Goal: Task Accomplishment & Management: Complete application form

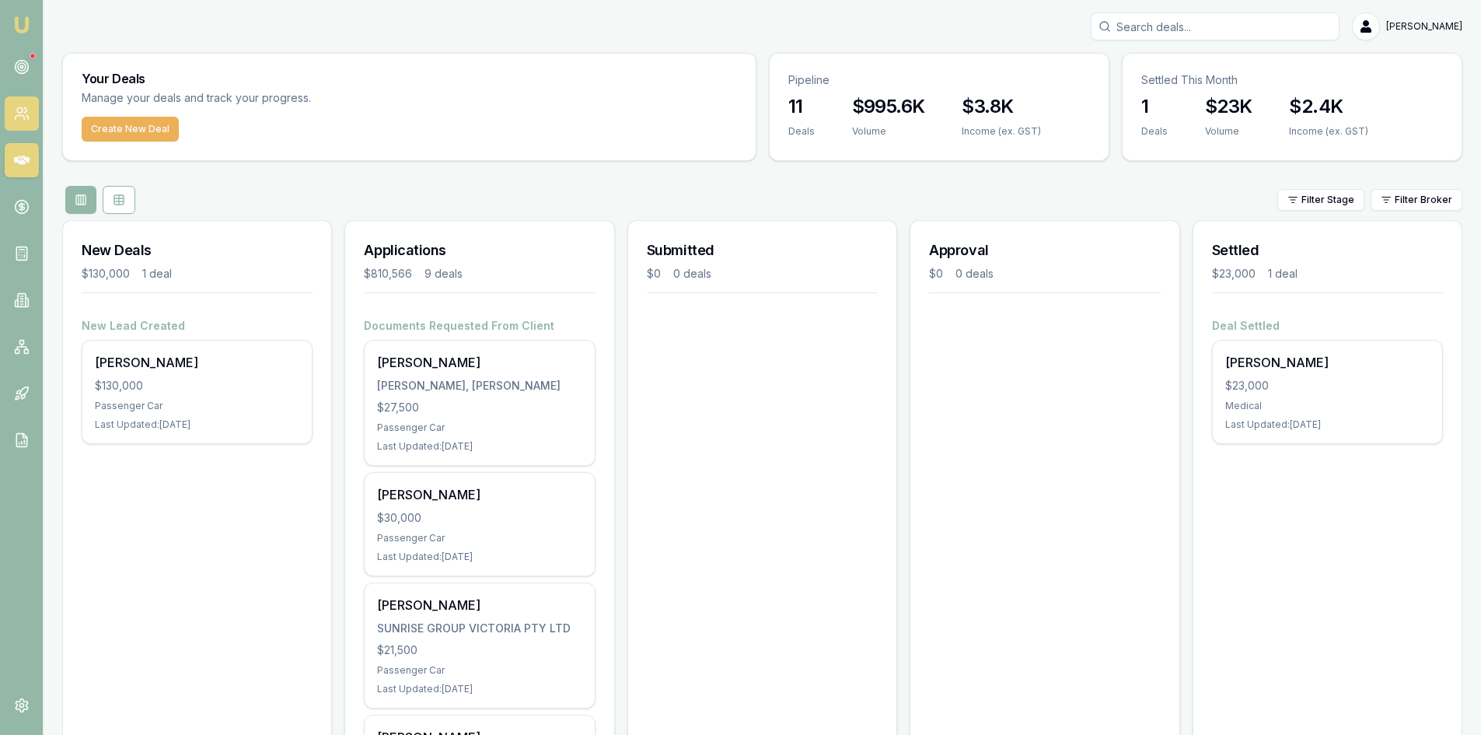
click at [23, 111] on circle at bounding box center [19, 110] width 5 height 5
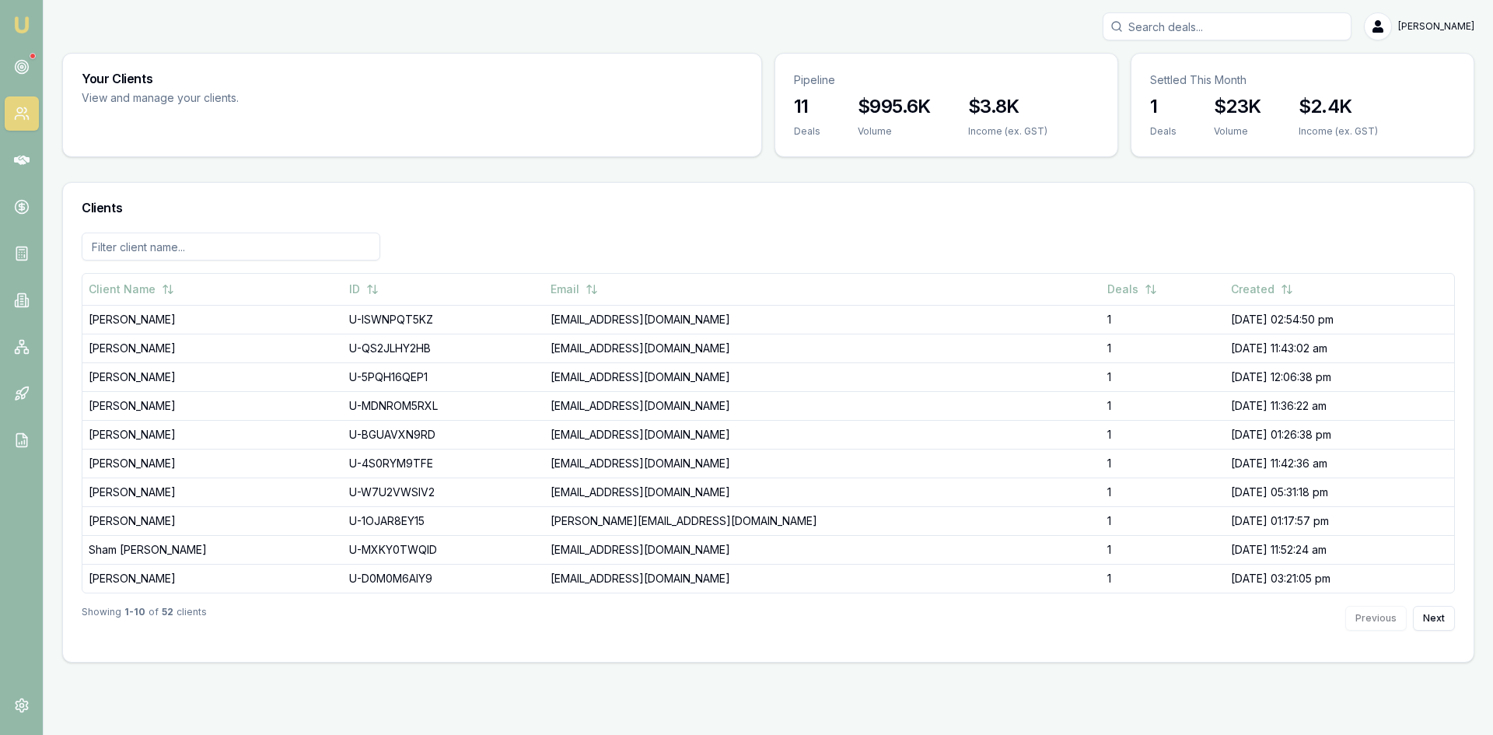
click at [16, 20] on img at bounding box center [21, 25] width 19 height 19
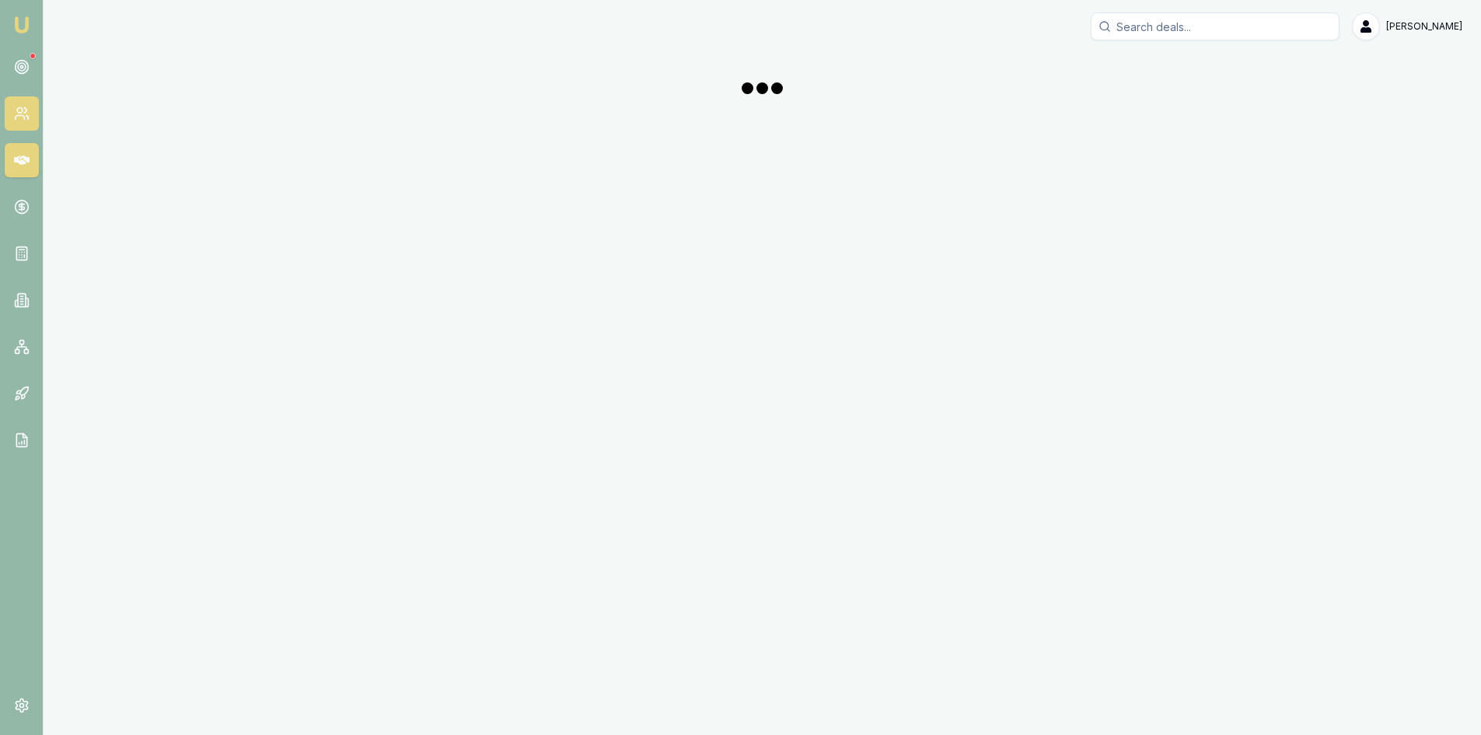
click at [22, 102] on link at bounding box center [22, 113] width 34 height 34
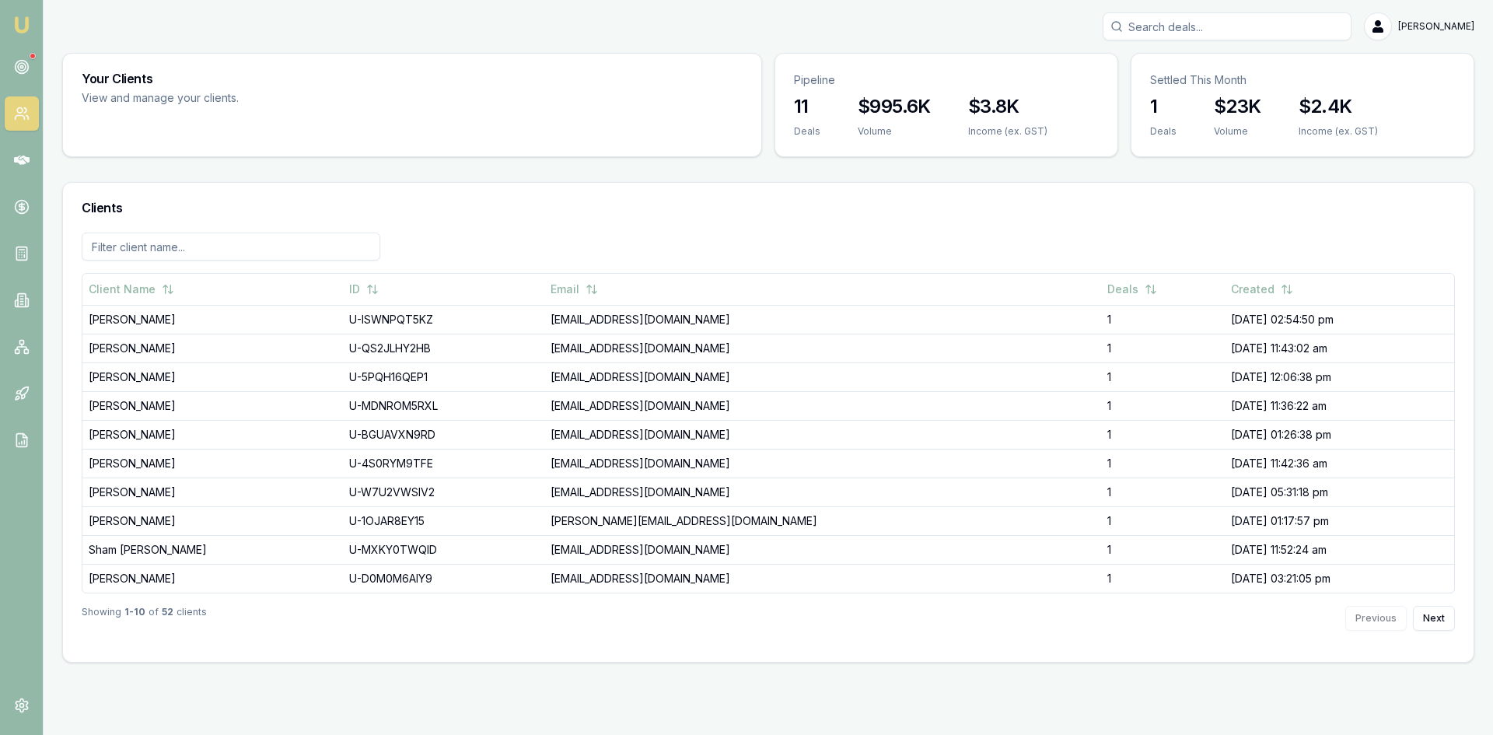
click at [22, 27] on img at bounding box center [21, 25] width 19 height 19
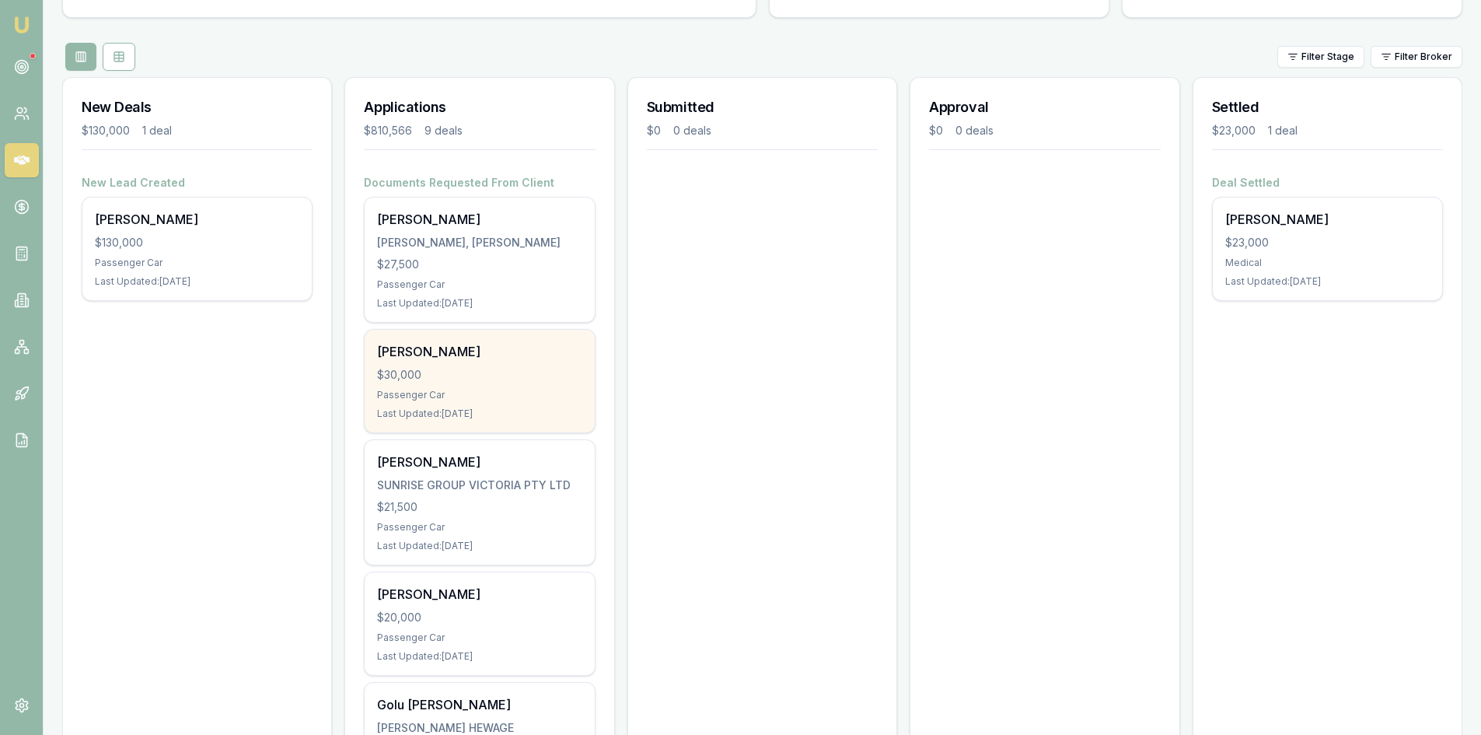
scroll to position [156, 0]
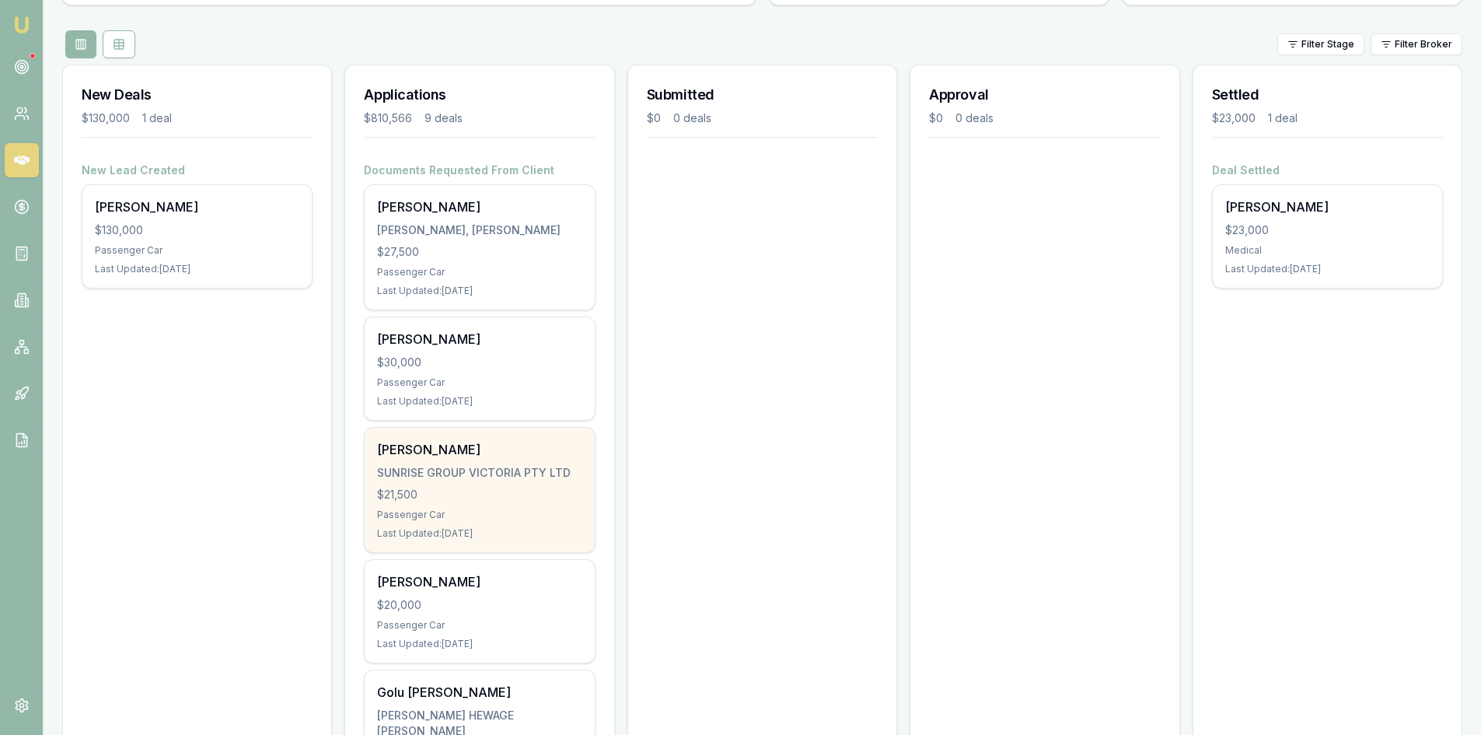
click at [456, 492] on div "$21,500" at bounding box center [479, 495] width 205 height 16
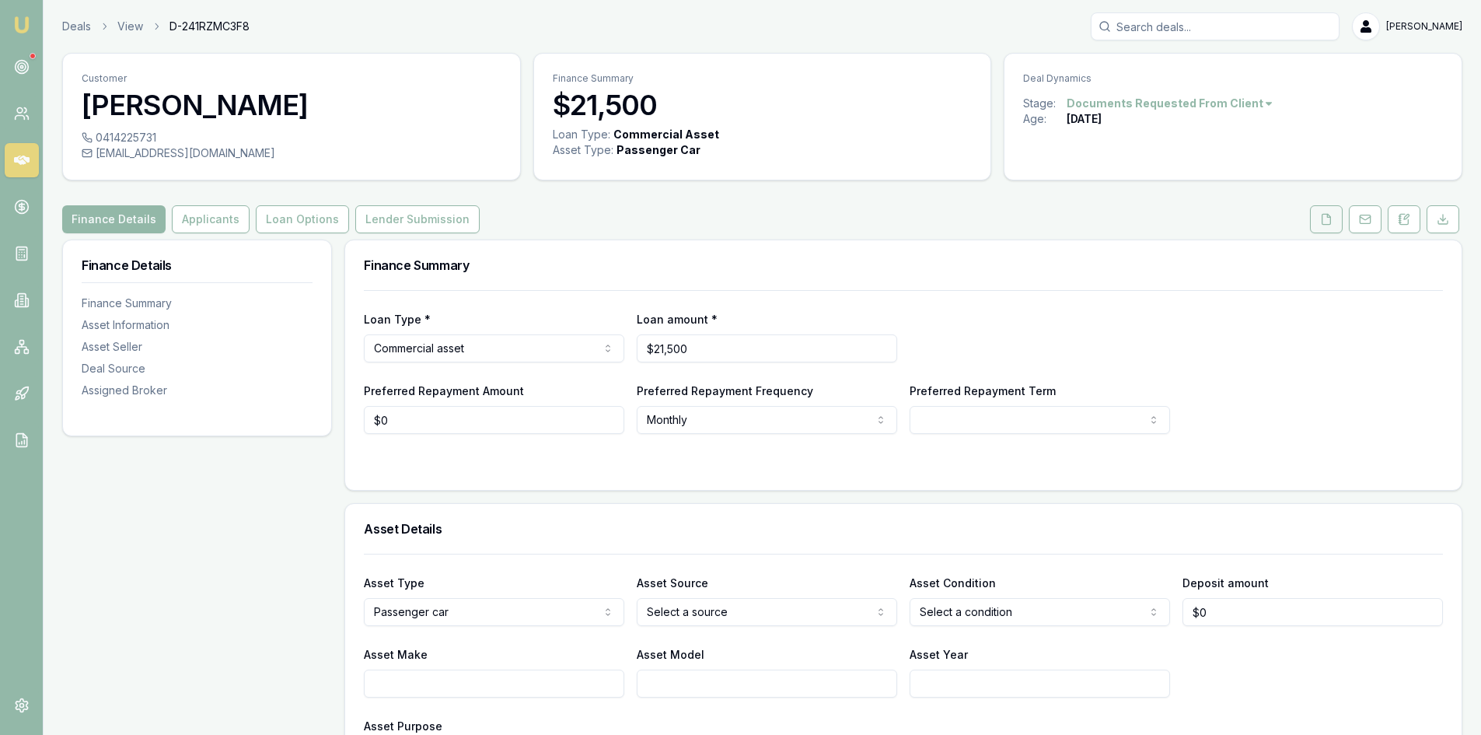
click at [1335, 220] on button at bounding box center [1326, 219] width 33 height 28
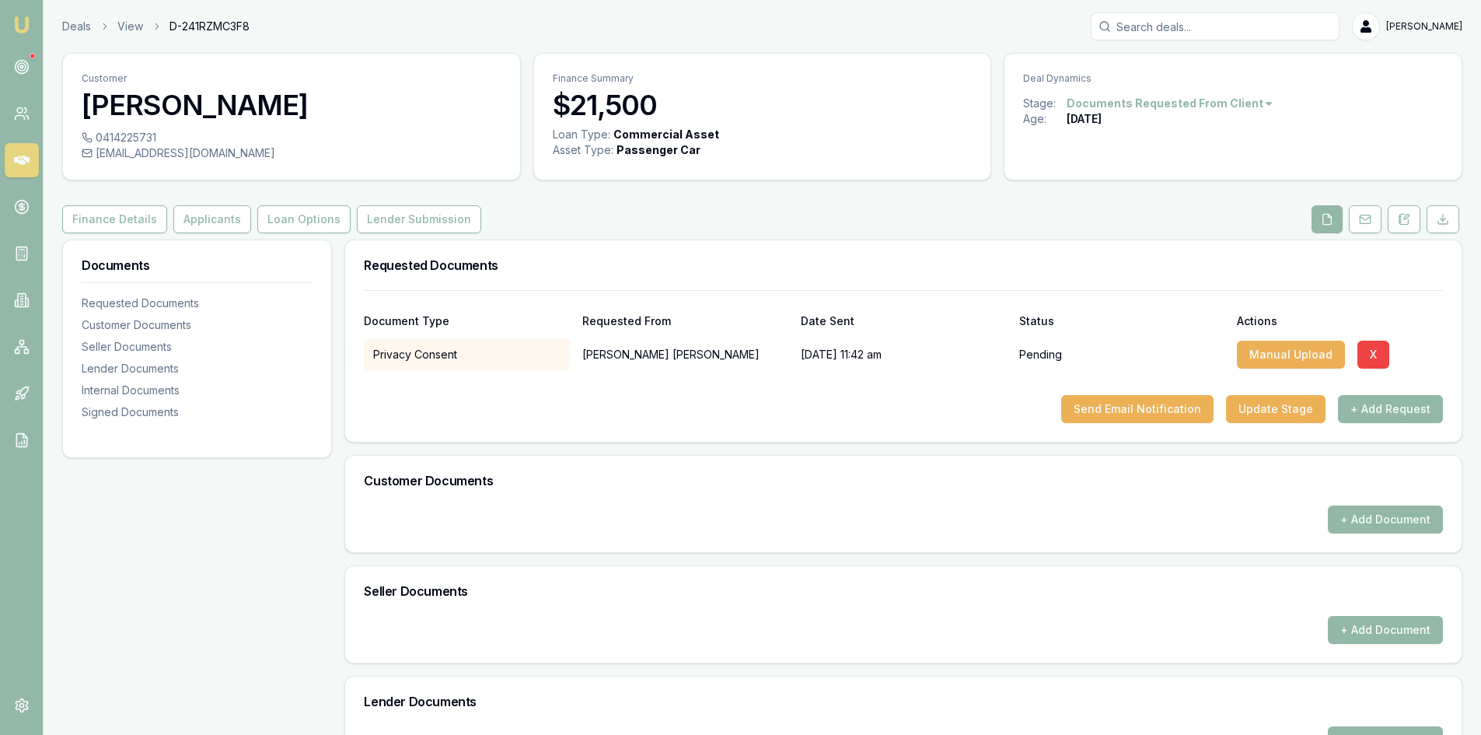
click at [10, 22] on link "Emu Broker" at bounding box center [21, 24] width 25 height 25
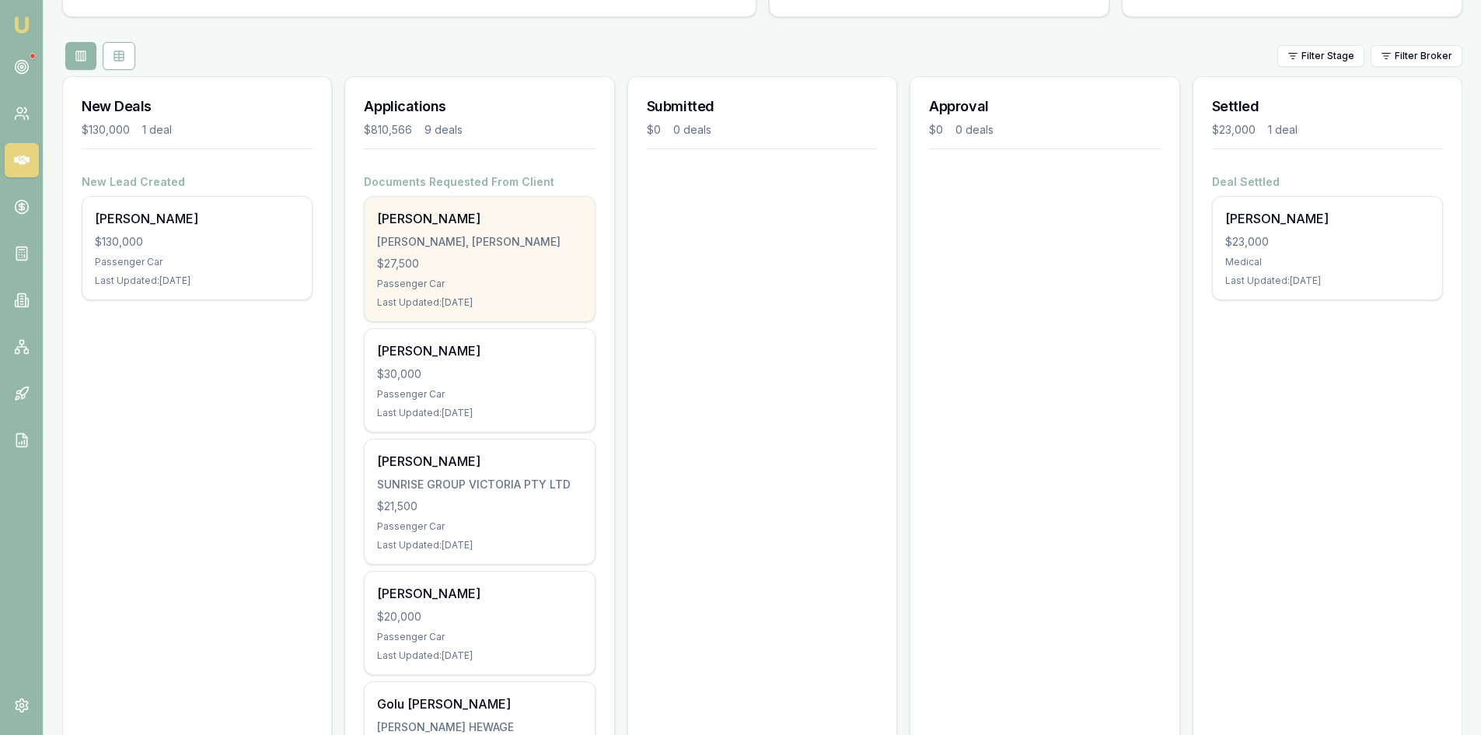
scroll to position [156, 0]
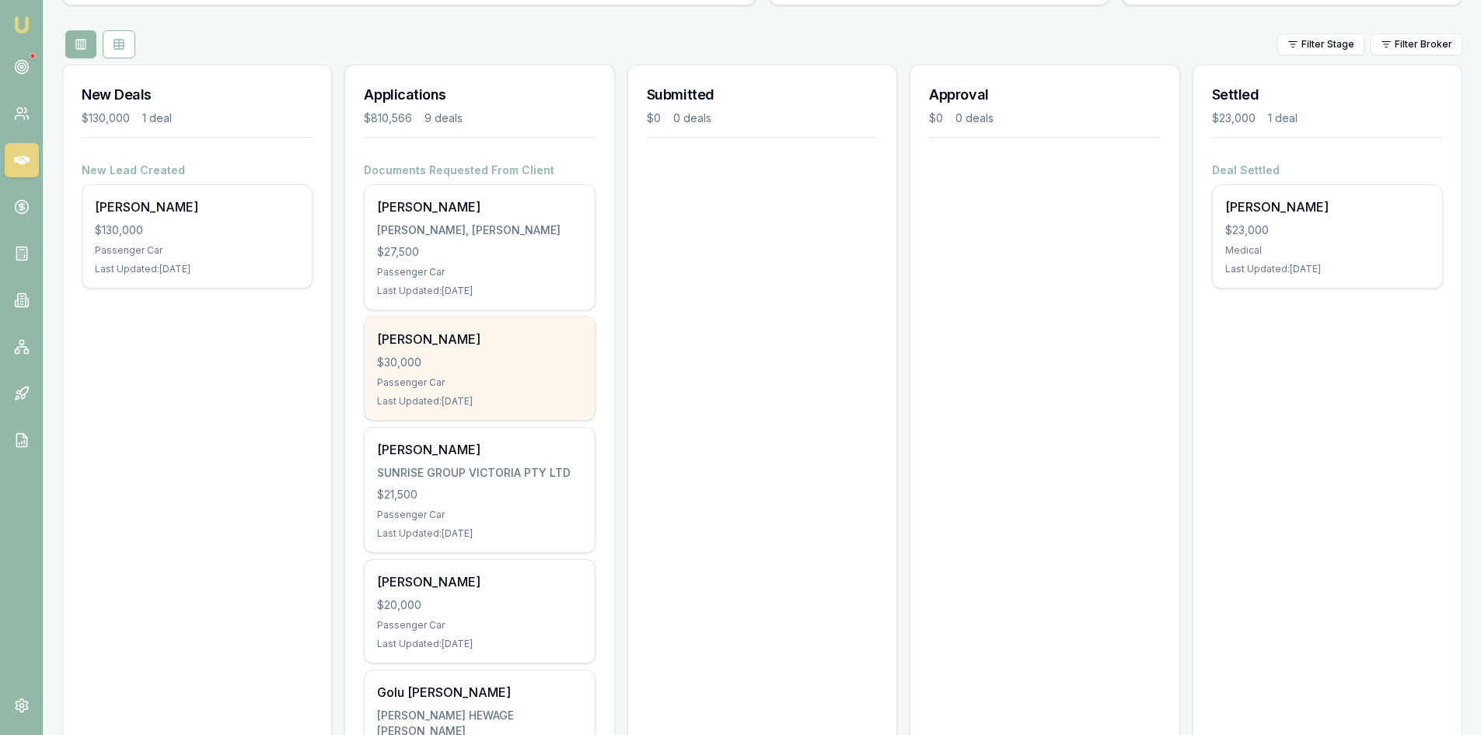
click at [491, 387] on div "Passenger Car" at bounding box center [479, 382] width 205 height 12
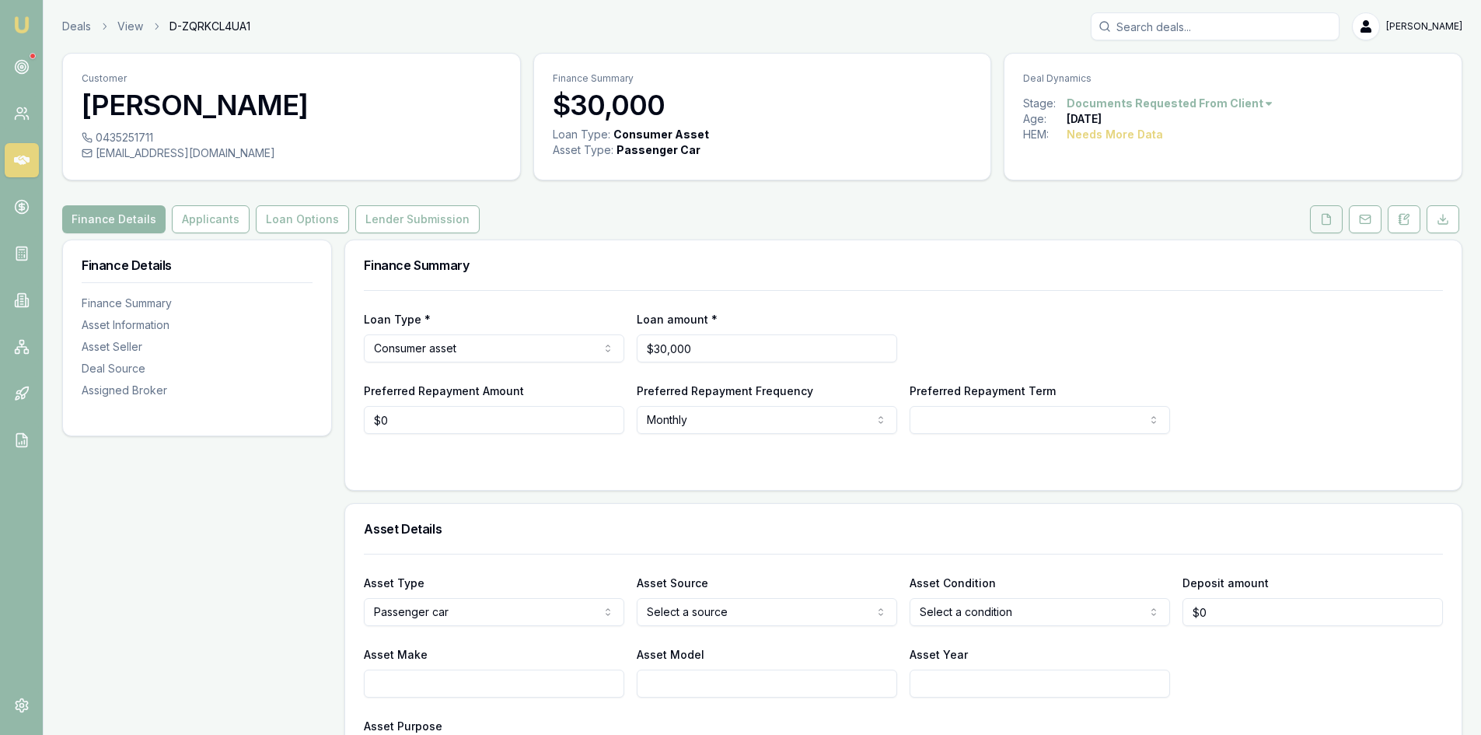
click at [1323, 219] on icon at bounding box center [1327, 219] width 9 height 10
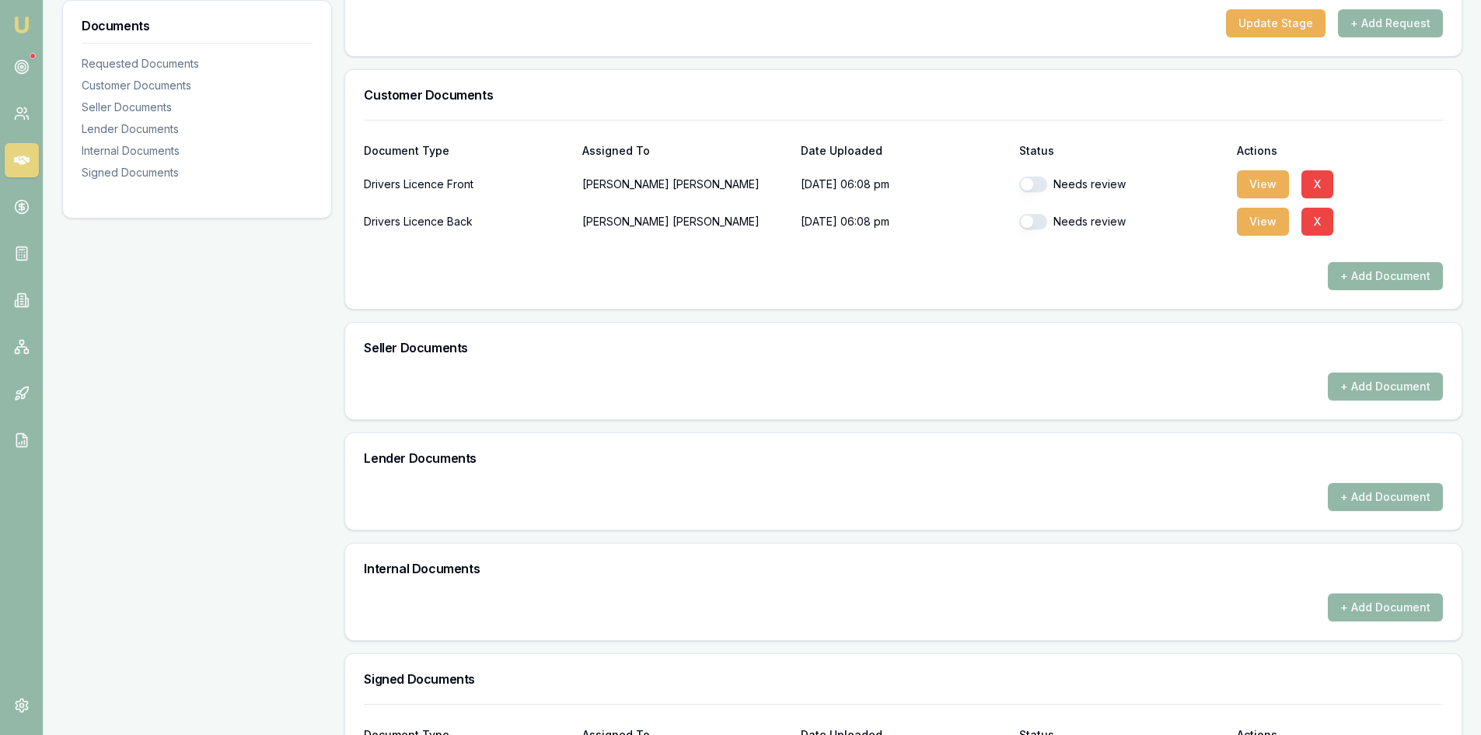
scroll to position [311, 0]
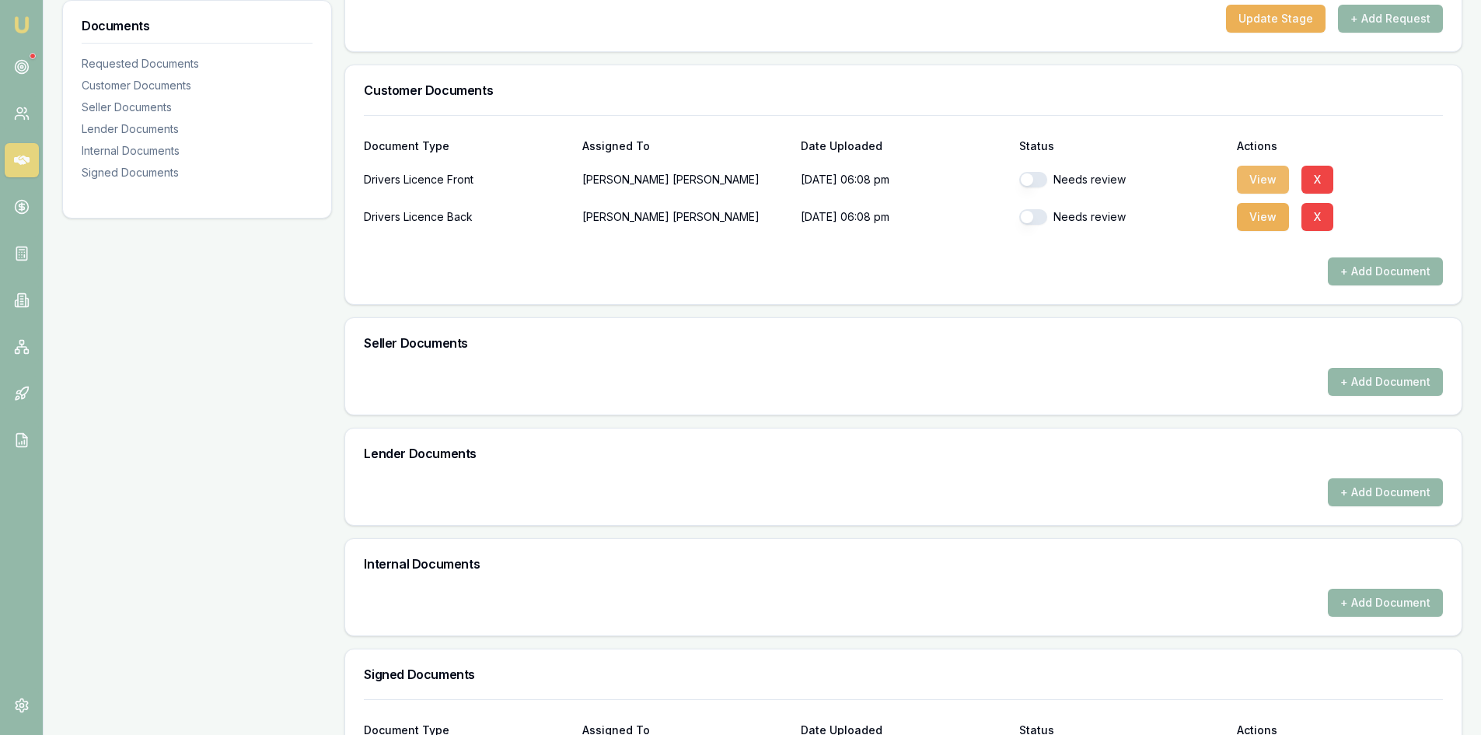
click at [1261, 187] on button "View" at bounding box center [1263, 180] width 52 height 28
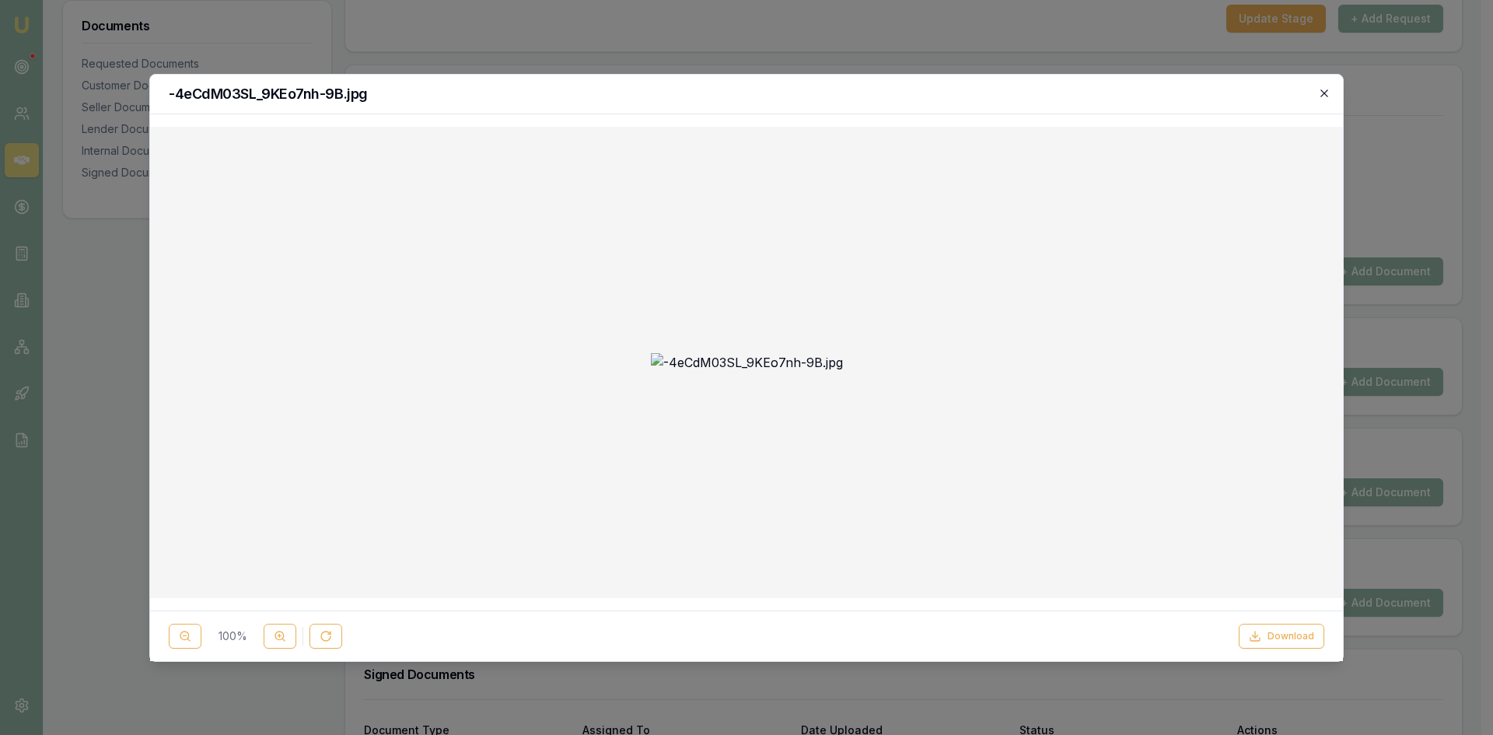
click at [1319, 90] on icon "button" at bounding box center [1324, 93] width 12 height 12
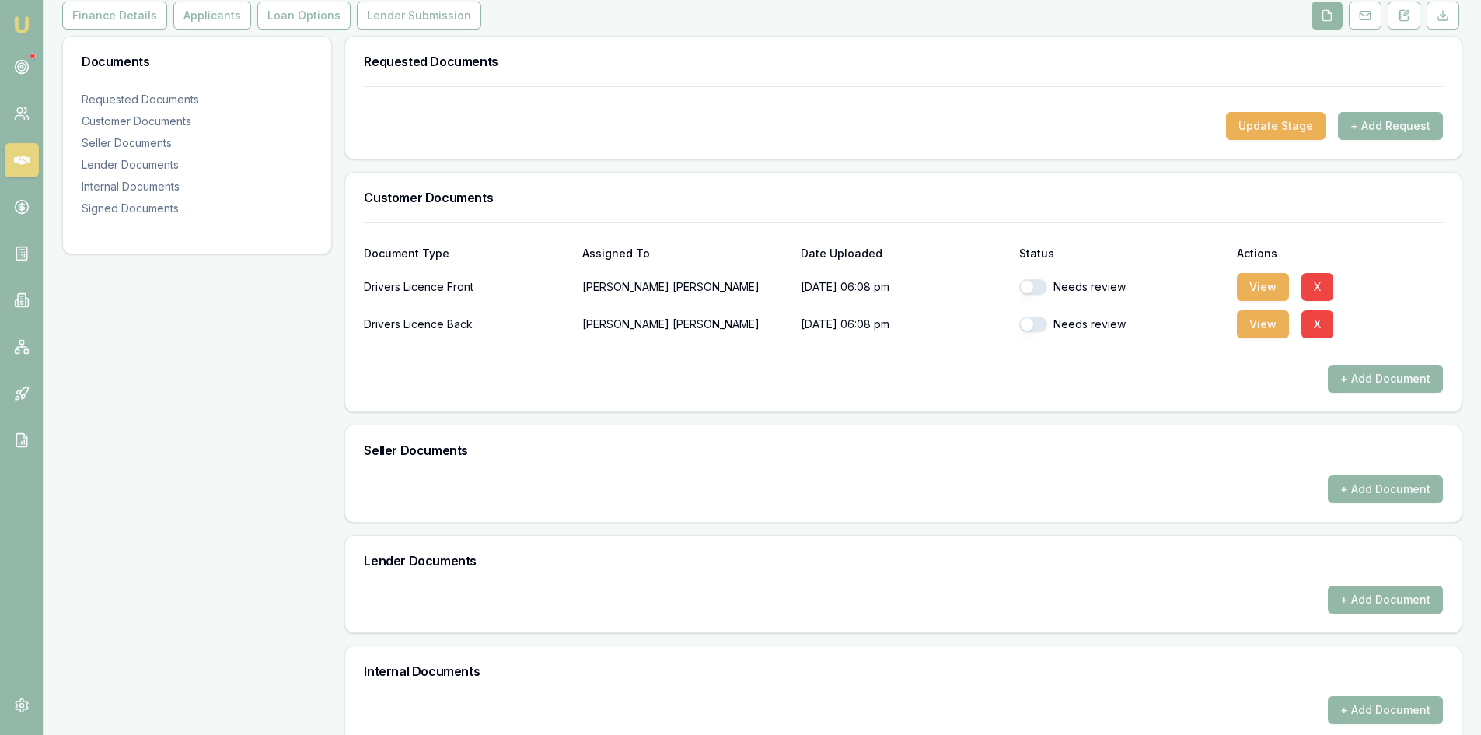
scroll to position [0, 0]
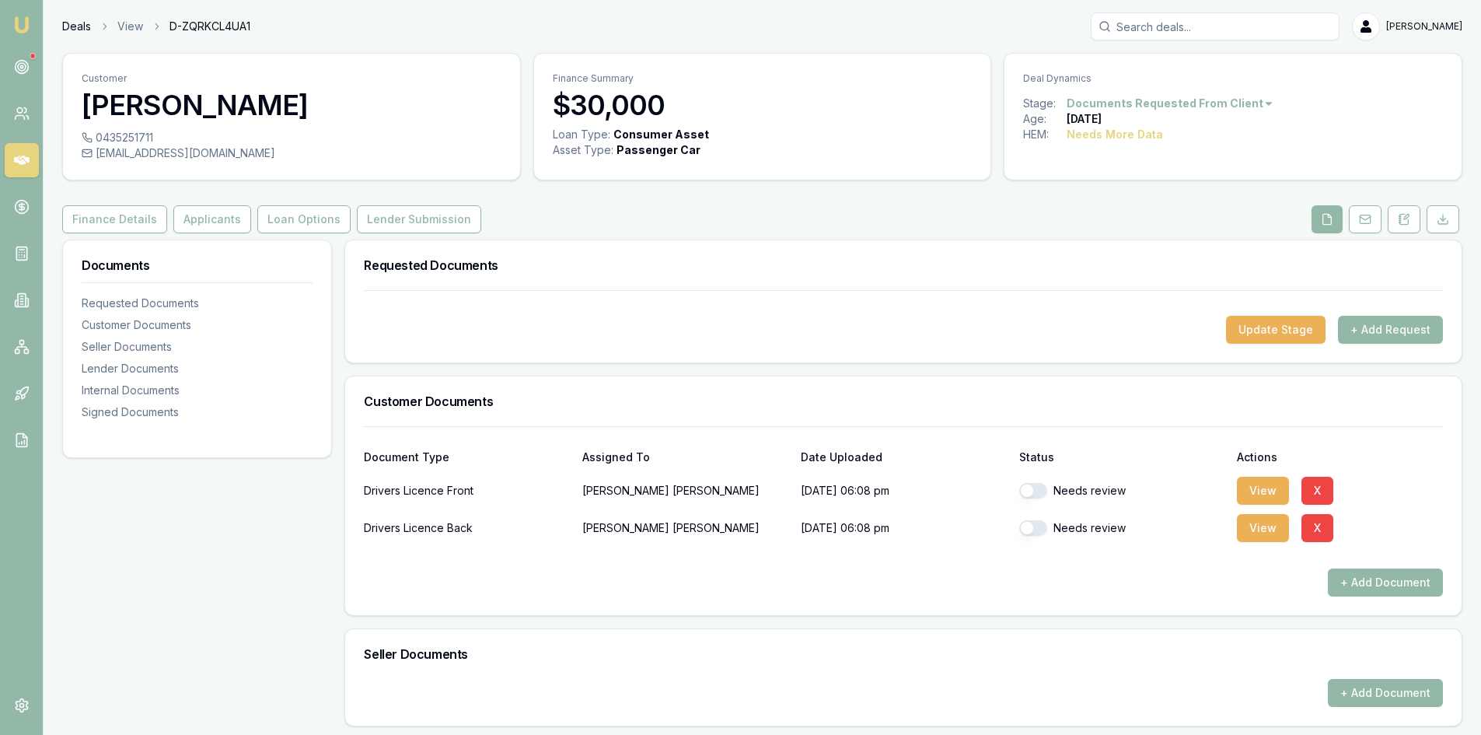
click at [65, 28] on link "Deals" at bounding box center [76, 27] width 29 height 16
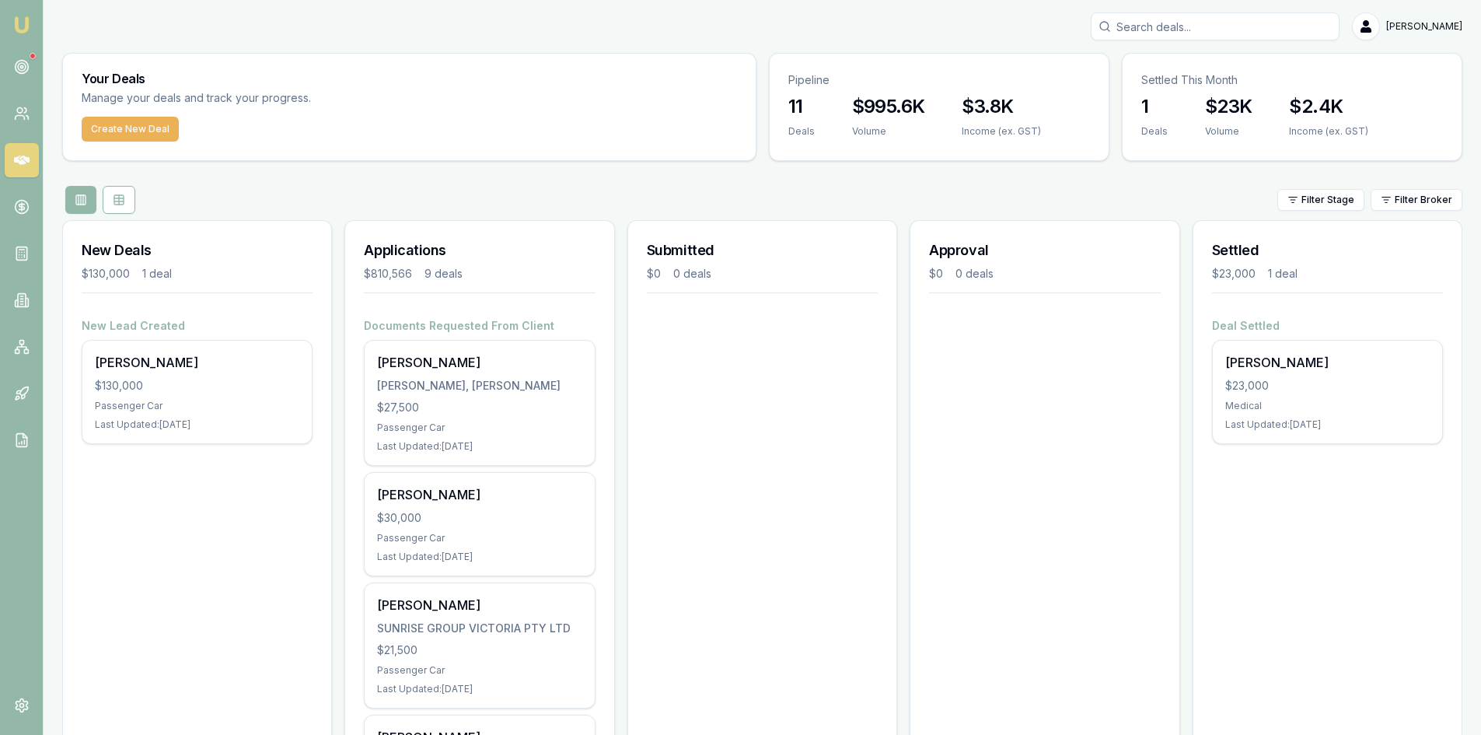
click at [143, 142] on div "Create New Deal" at bounding box center [409, 139] width 693 height 44
click at [142, 129] on button "Create New Deal" at bounding box center [130, 129] width 97 height 25
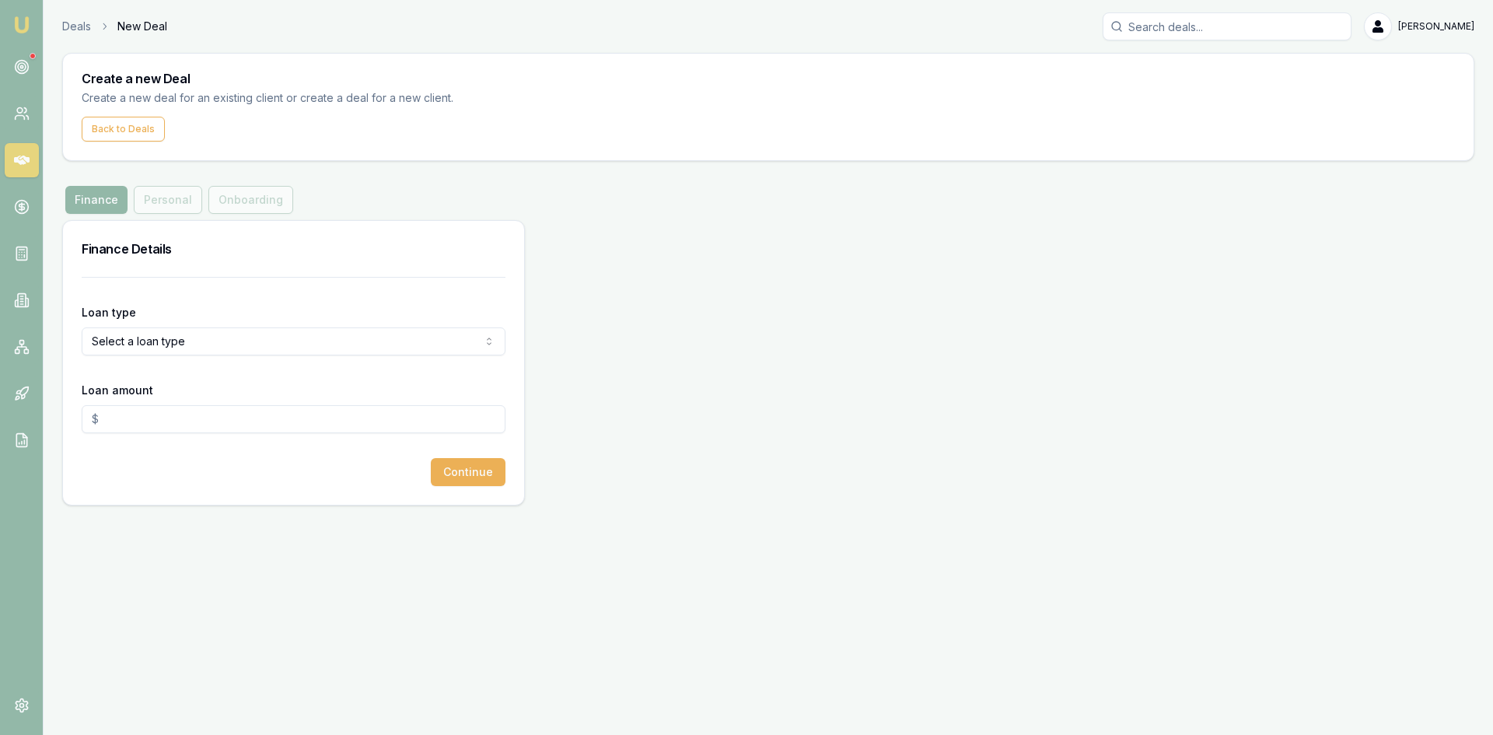
click at [219, 342] on html "Emu Broker Deals New Deal Pinkesh Patel Toggle Menu Create a new Deal Create a …" at bounding box center [746, 367] width 1493 height 735
select select "COMMERCIAL_ASSET"
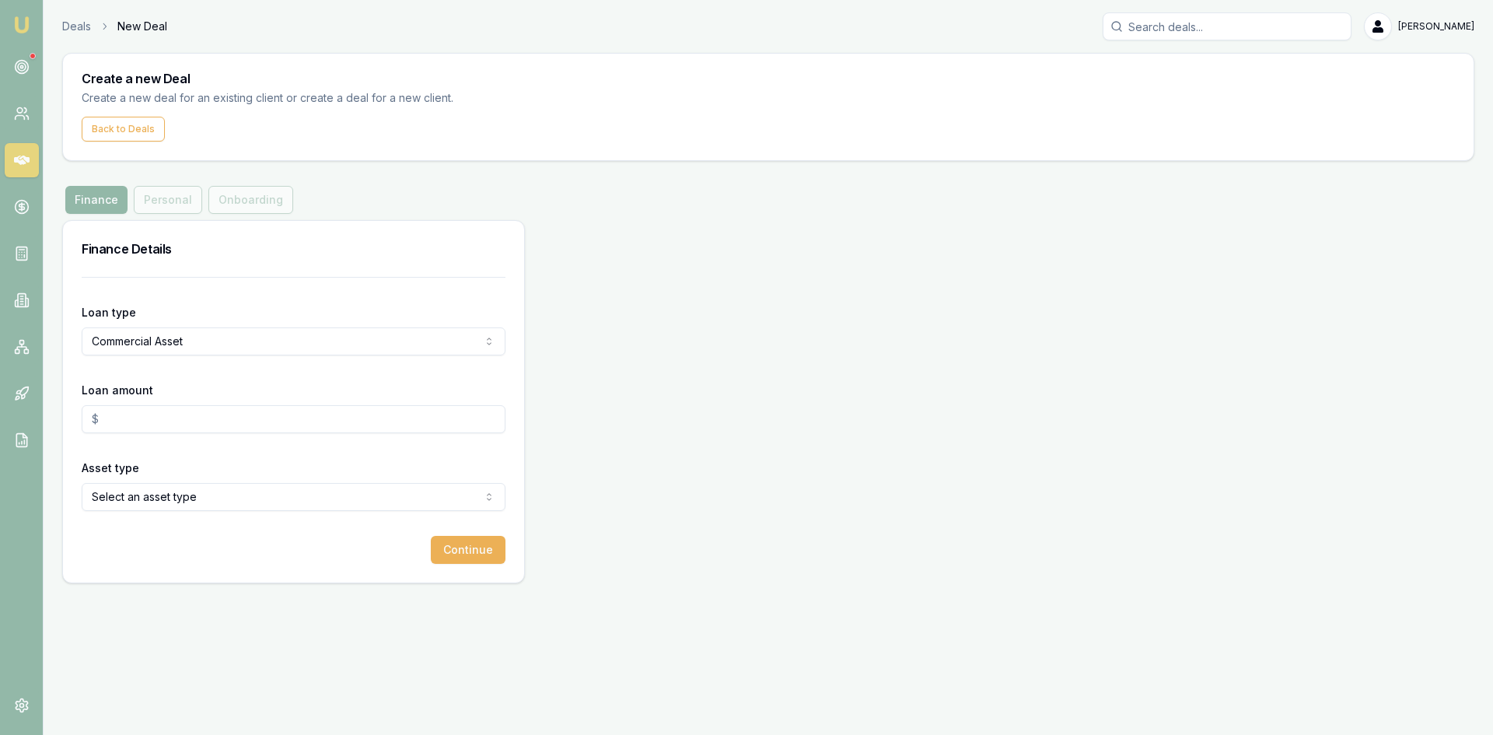
click at [165, 430] on input "Loan amount" at bounding box center [294, 419] width 424 height 28
type input "$0.00"
click at [19, 28] on img at bounding box center [21, 25] width 19 height 19
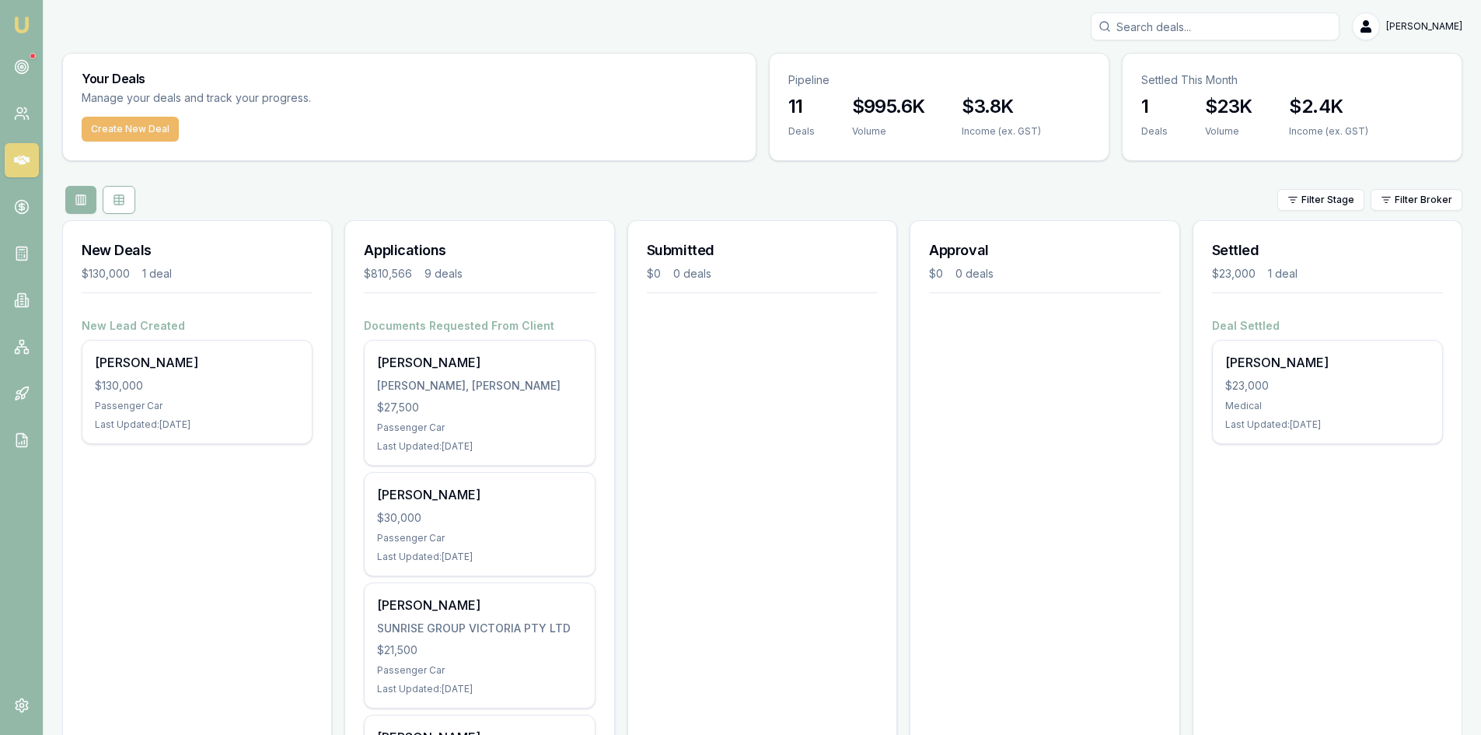
click at [97, 128] on button "Create New Deal" at bounding box center [130, 129] width 97 height 25
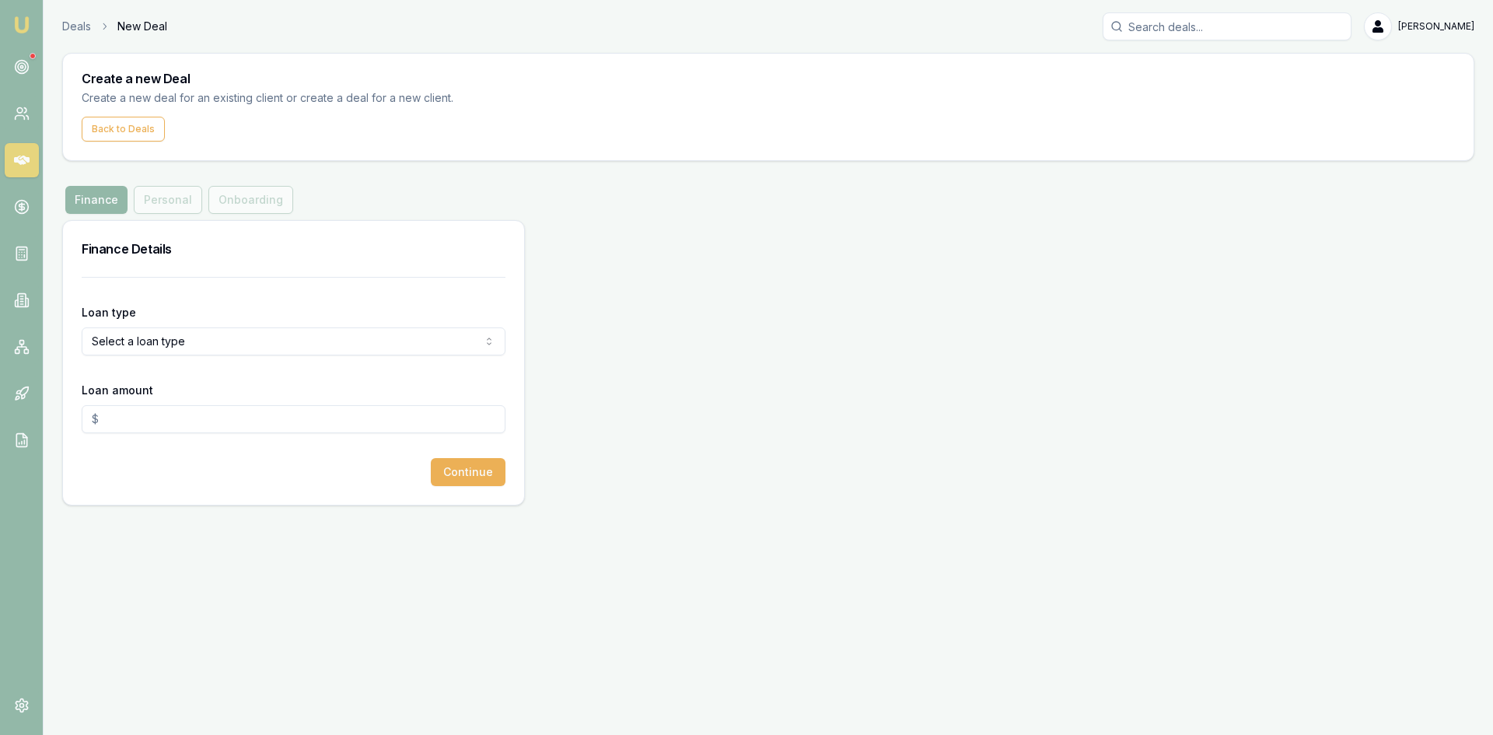
click at [136, 341] on html "Emu Broker Deals New Deal Pinkesh Patel Toggle Menu Create a new Deal Create a …" at bounding box center [746, 367] width 1493 height 735
select select "COMMERCIAL_ASSET"
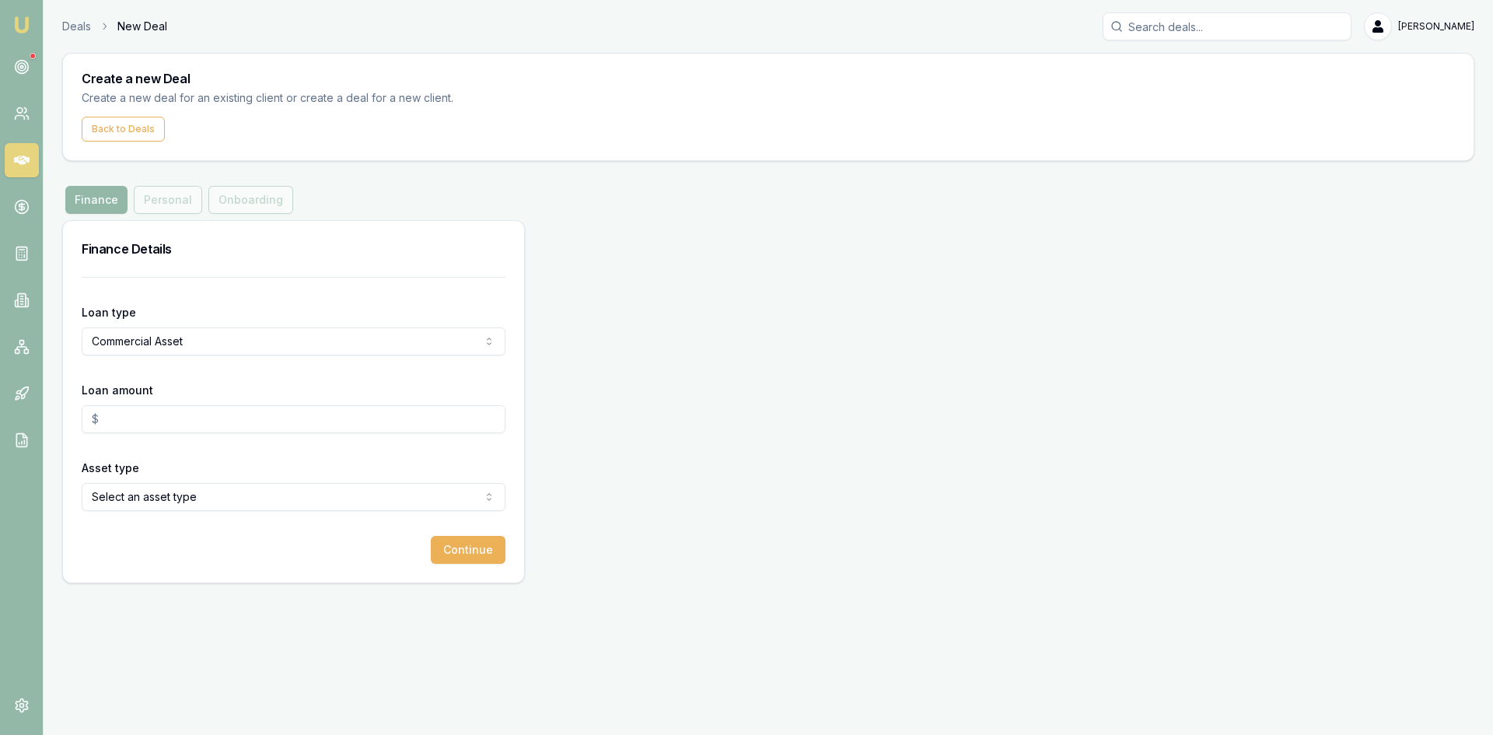
click at [146, 418] on input "Loan amount" at bounding box center [294, 419] width 424 height 28
type input "$25,000.00"
click at [177, 495] on html "Emu Broker Deals New Deal Pinkesh Patel Toggle Menu Create a new Deal Create a …" at bounding box center [746, 367] width 1493 height 735
click at [443, 540] on button "Continue" at bounding box center [468, 550] width 75 height 28
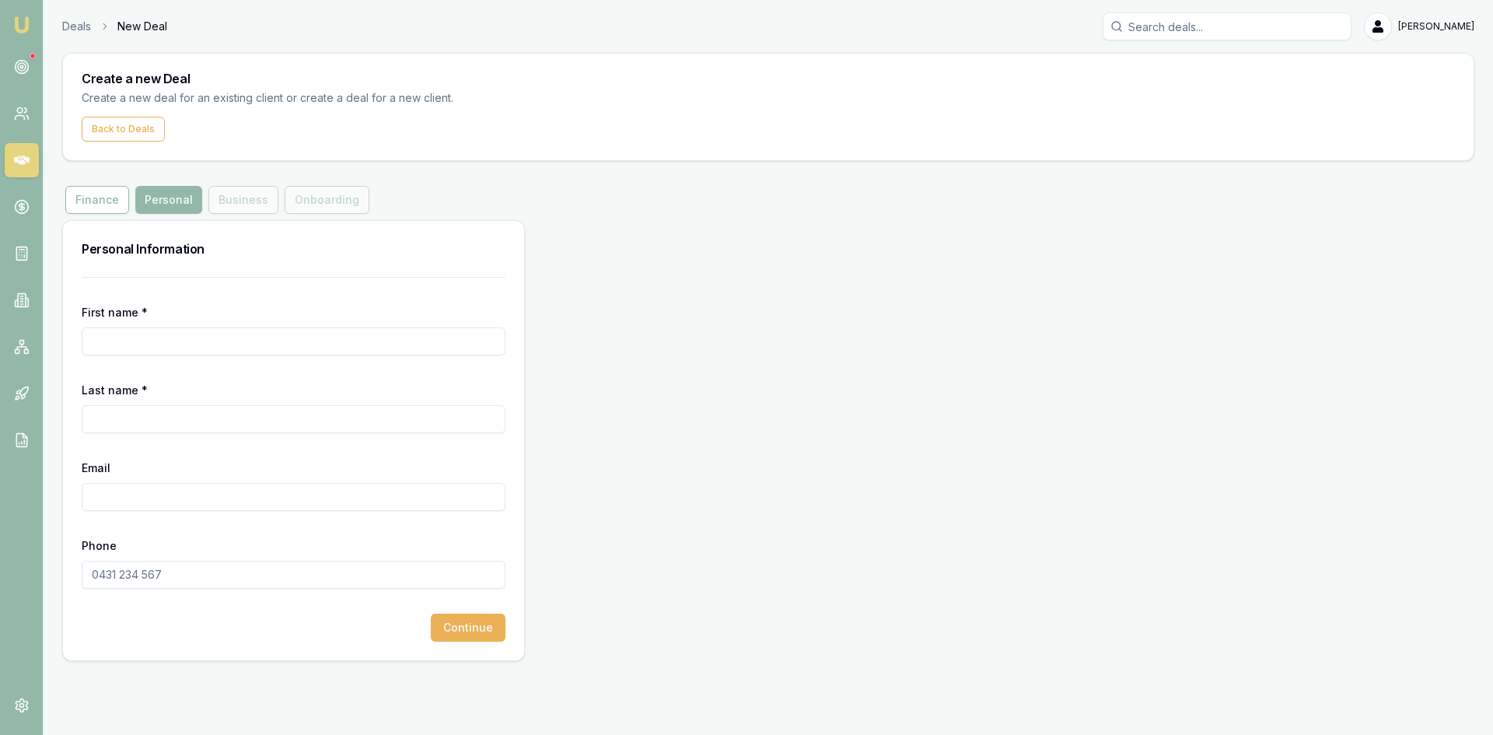
click at [245, 350] on input "First name *" at bounding box center [294, 341] width 424 height 28
type input "Yash"
type input "Prajapati"
type input "yashprajapati982000@gmail.com"
click at [199, 572] on input "Phone" at bounding box center [294, 575] width 424 height 28
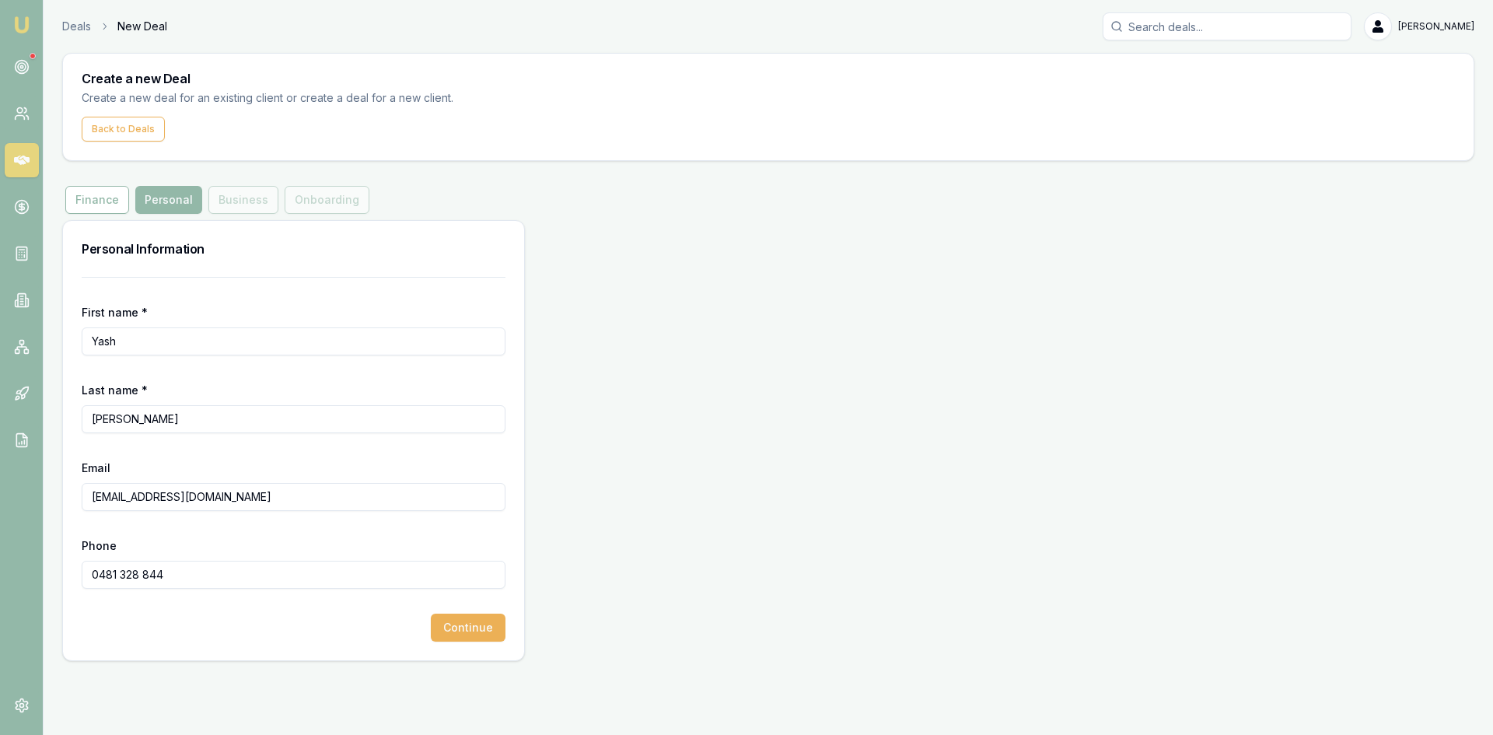
type input "0481 328 844"
click at [429, 621] on div "Continue" at bounding box center [294, 628] width 424 height 28
click at [463, 636] on button "Continue" at bounding box center [468, 628] width 75 height 28
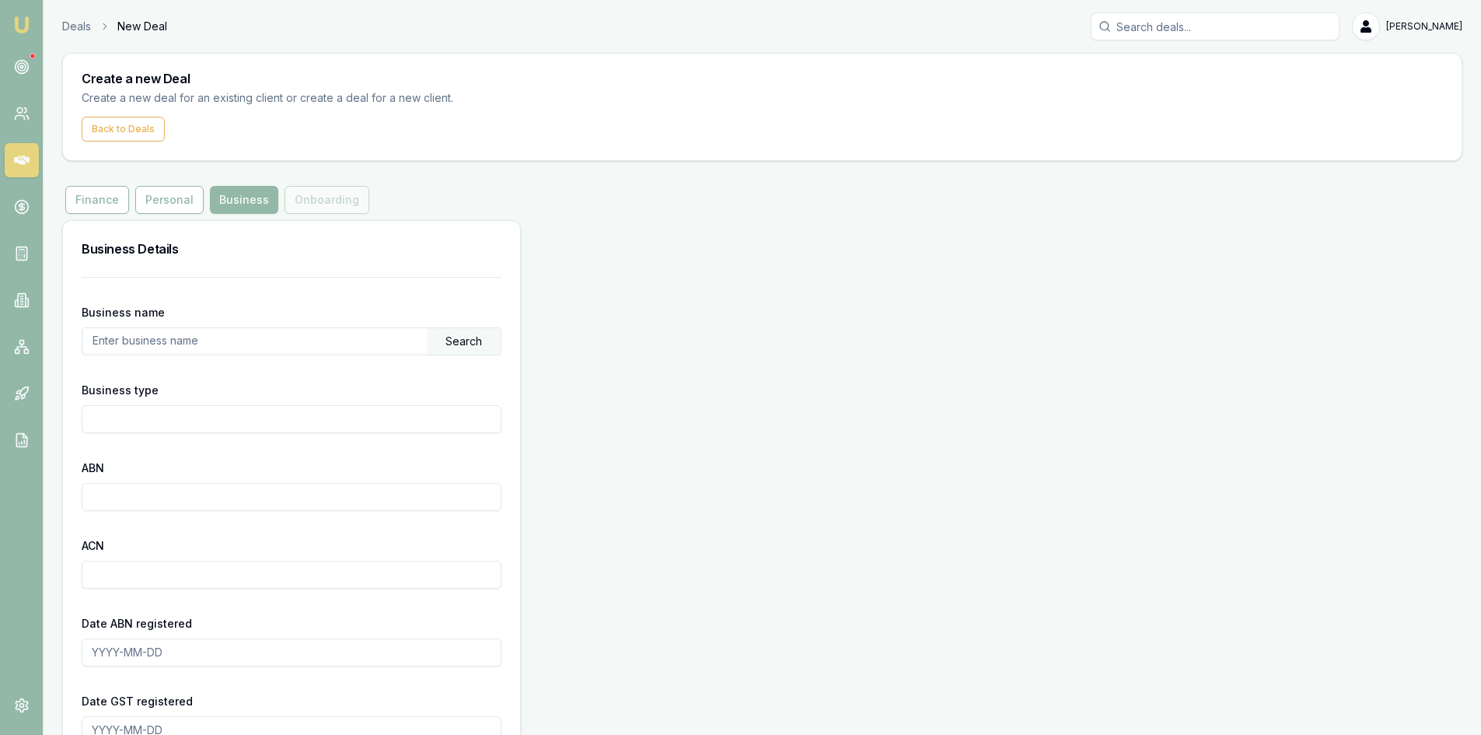
click at [240, 344] on input "text" at bounding box center [254, 340] width 345 height 25
click at [480, 341] on div "Search" at bounding box center [464, 341] width 74 height 26
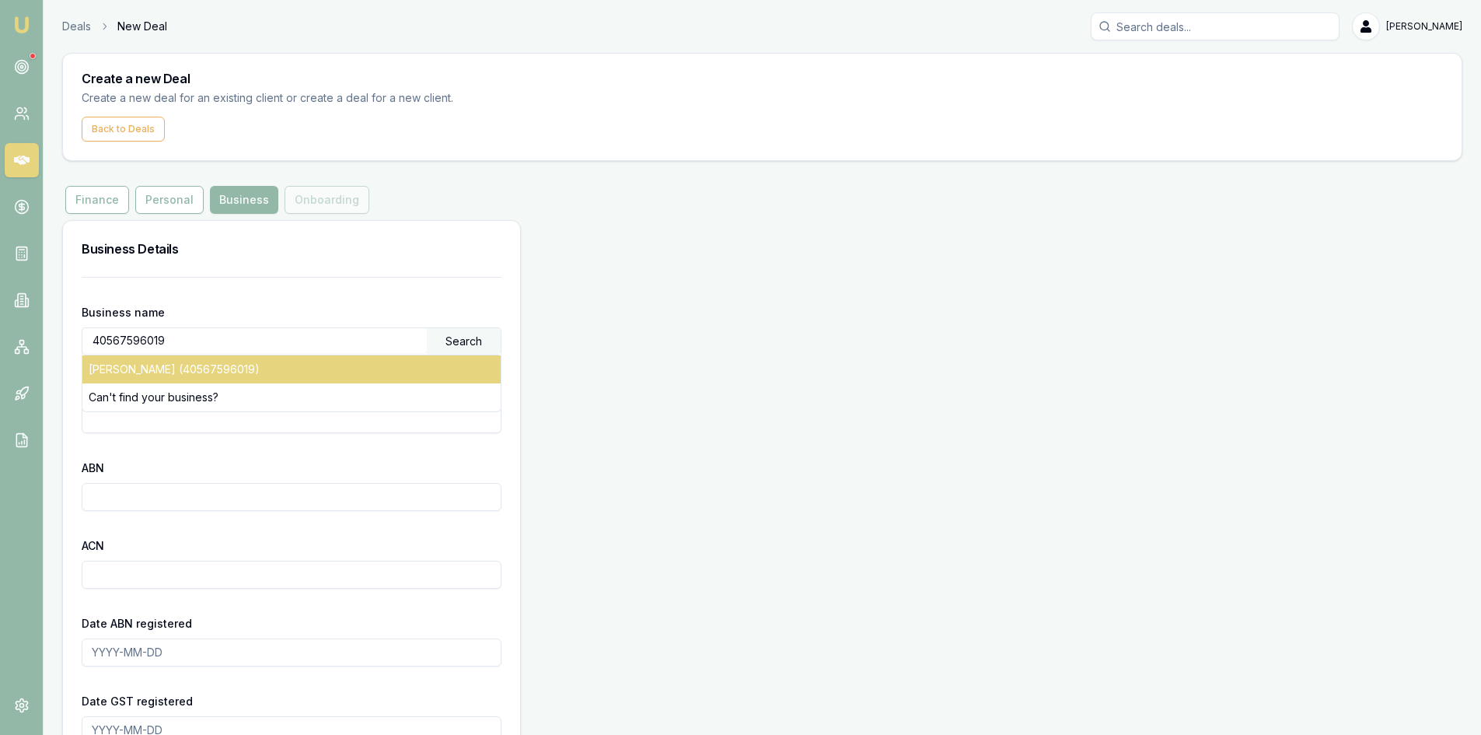
click at [394, 369] on div "PRAJAPATI, YASH BHARATKUMAR (40567596019)" at bounding box center [291, 369] width 418 height 28
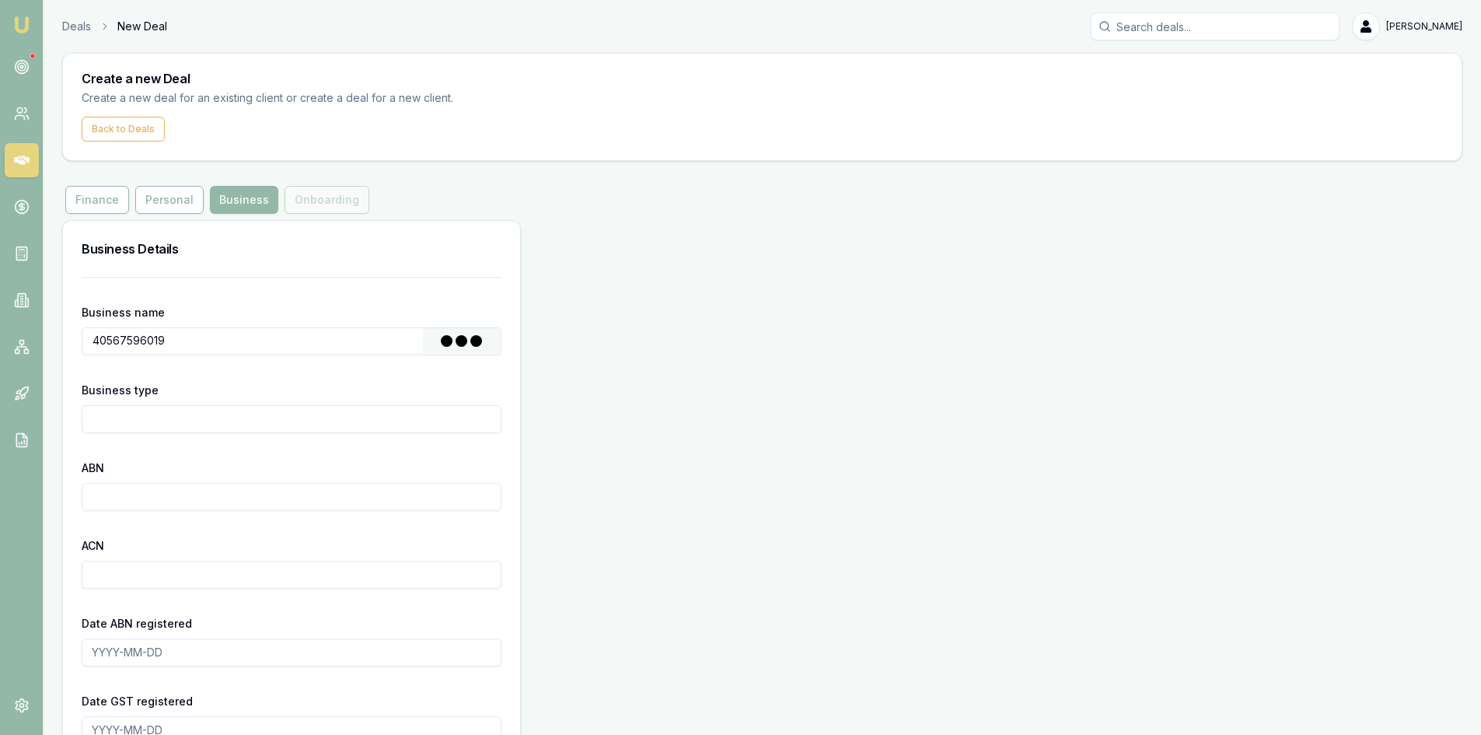
type input "[PERSON_NAME]"
type input "Individual/Sole Trader"
type input "40567596019"
type input "2023-03-01"
type input "2025-09-19"
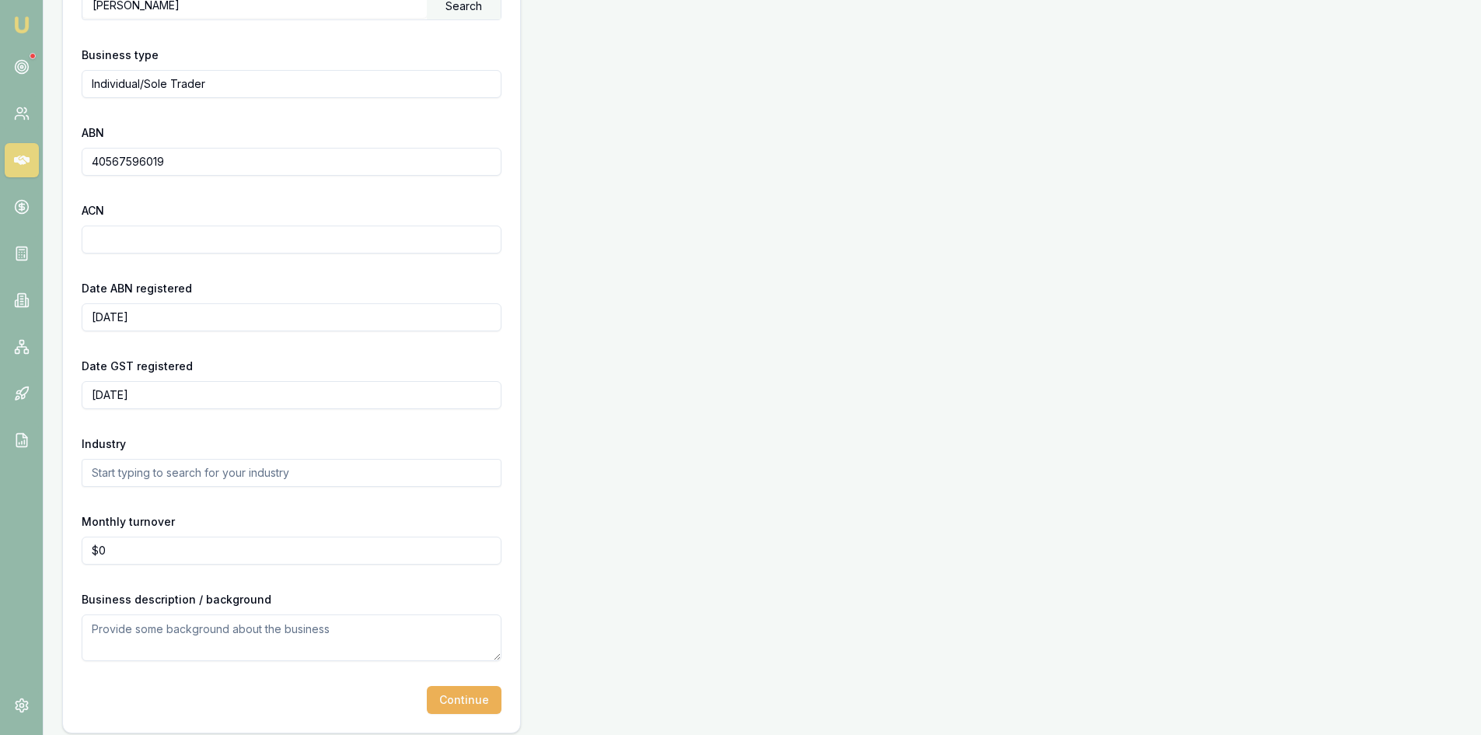
scroll to position [346, 0]
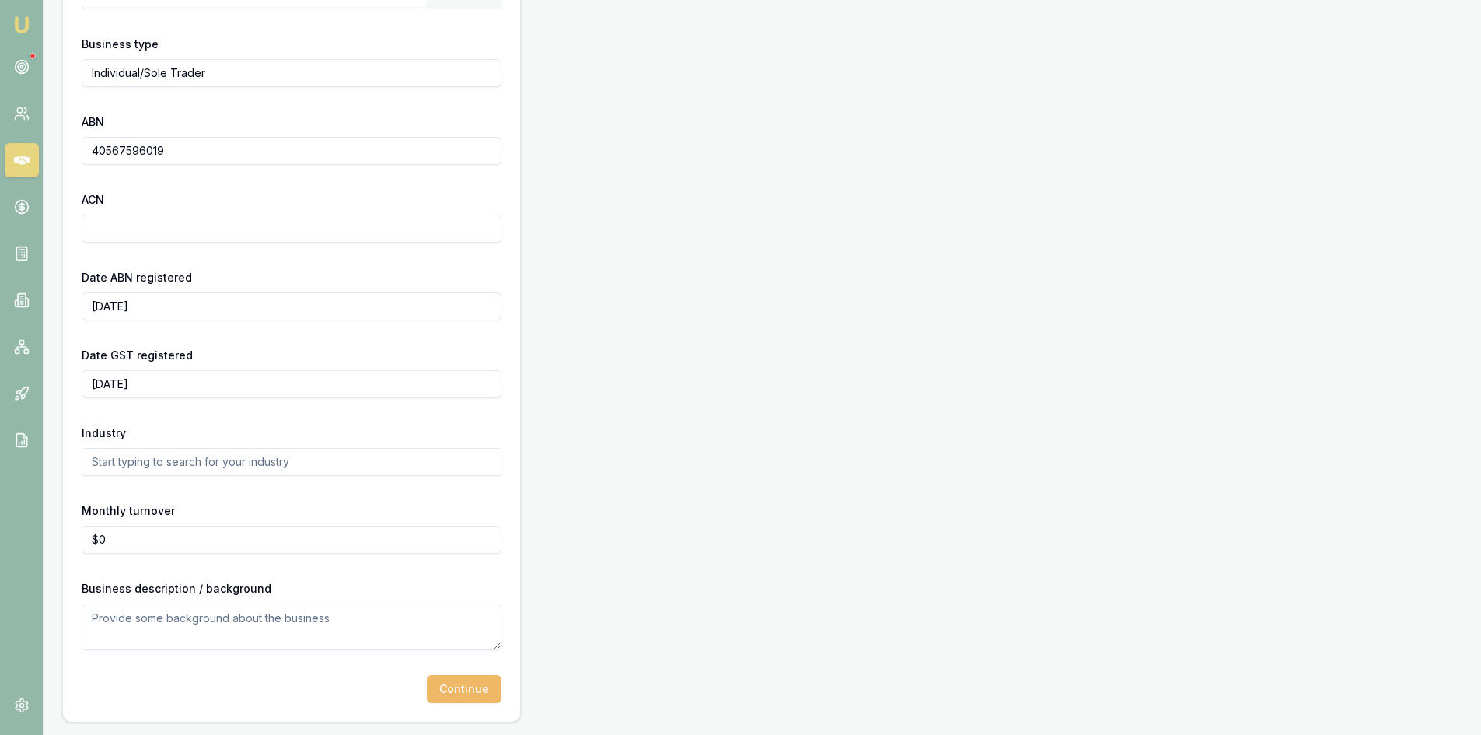
click at [459, 689] on button "Continue" at bounding box center [464, 689] width 75 height 28
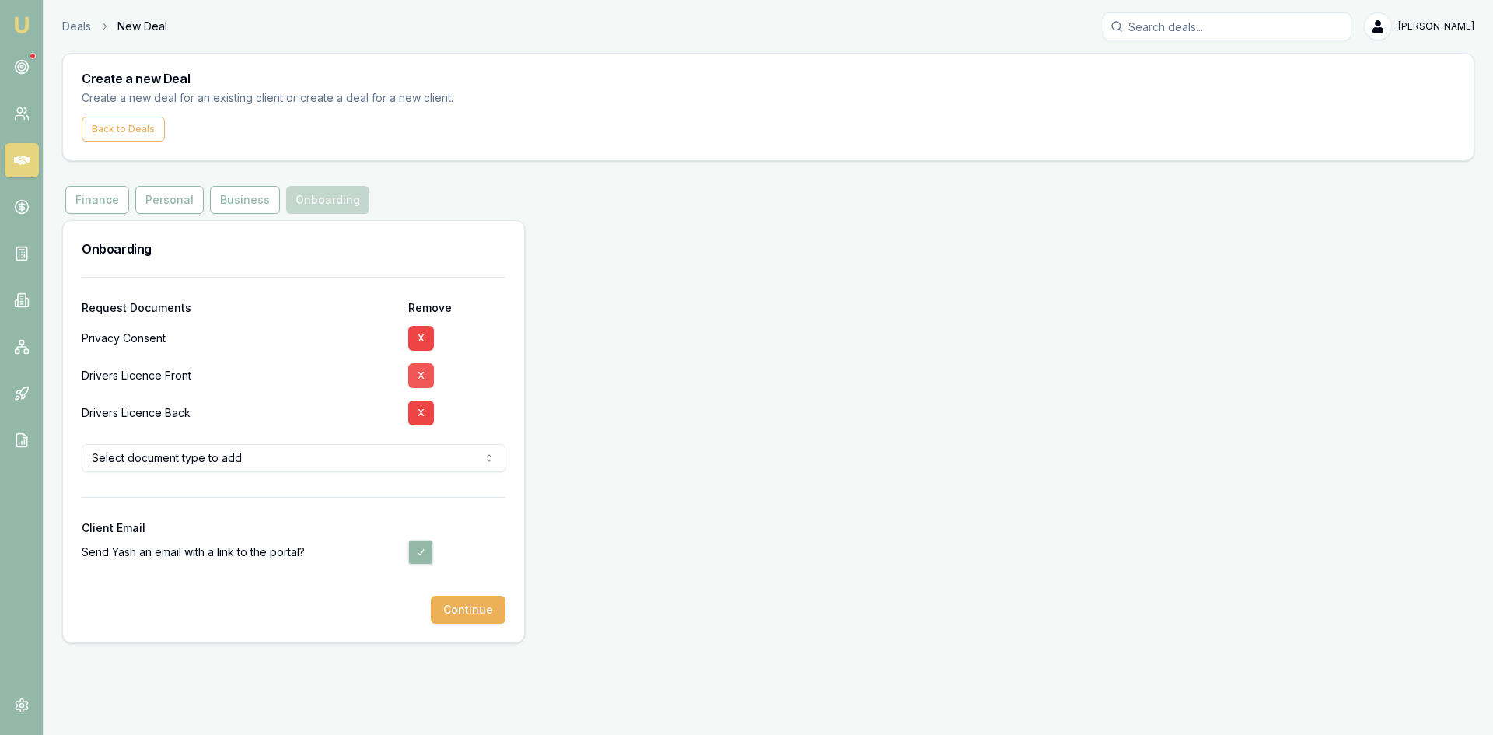
click at [413, 373] on button "X" at bounding box center [421, 375] width 26 height 25
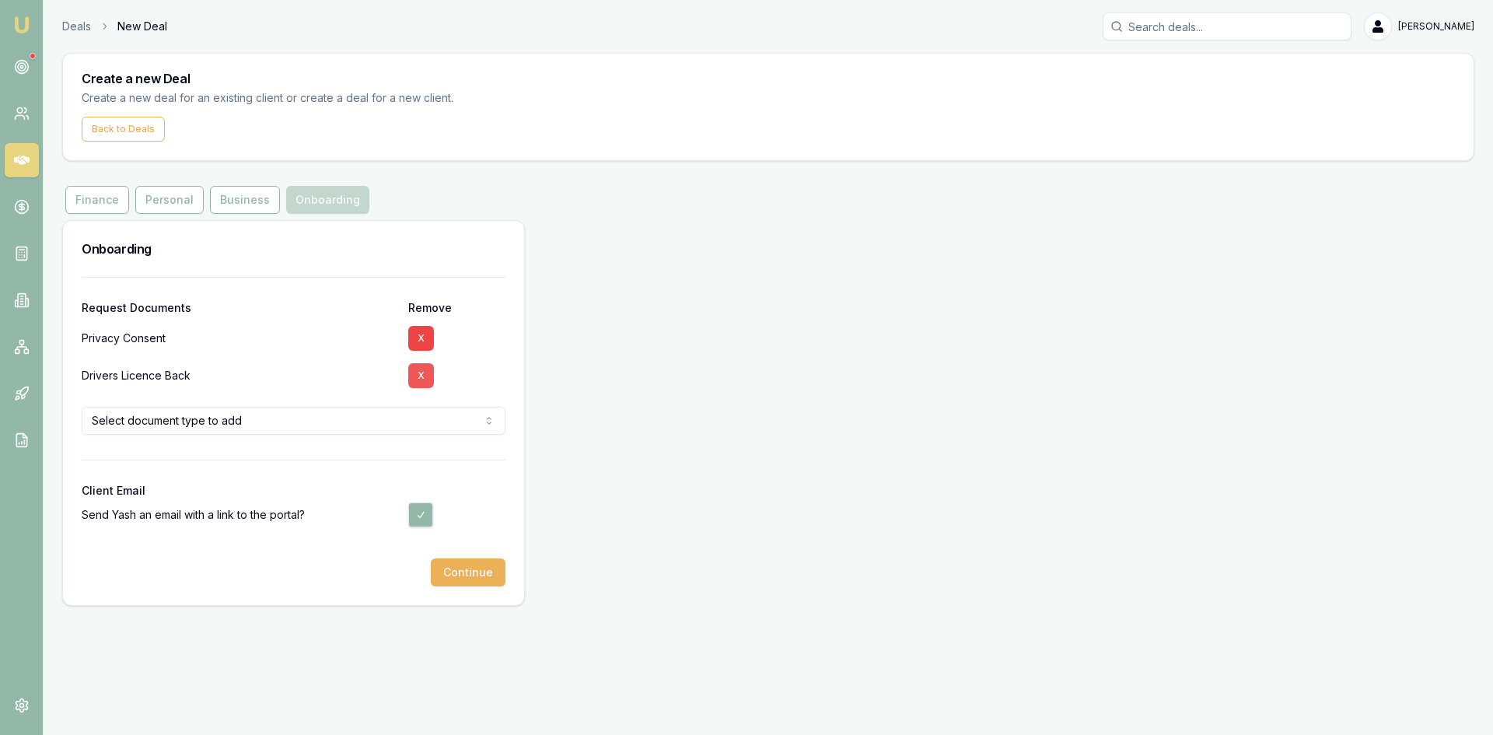
click at [416, 375] on button "X" at bounding box center [421, 375] width 26 height 25
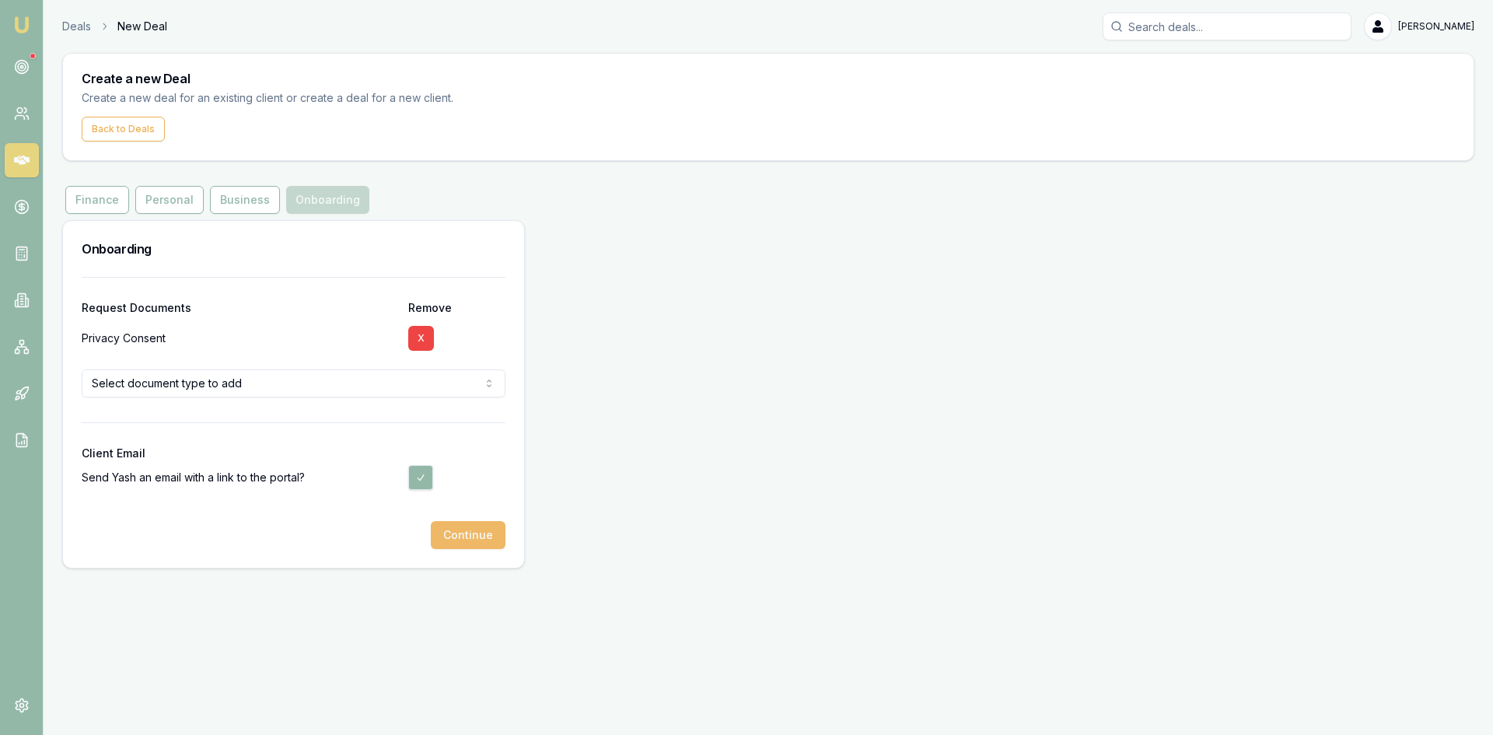
click at [464, 531] on button "Continue" at bounding box center [468, 535] width 75 height 28
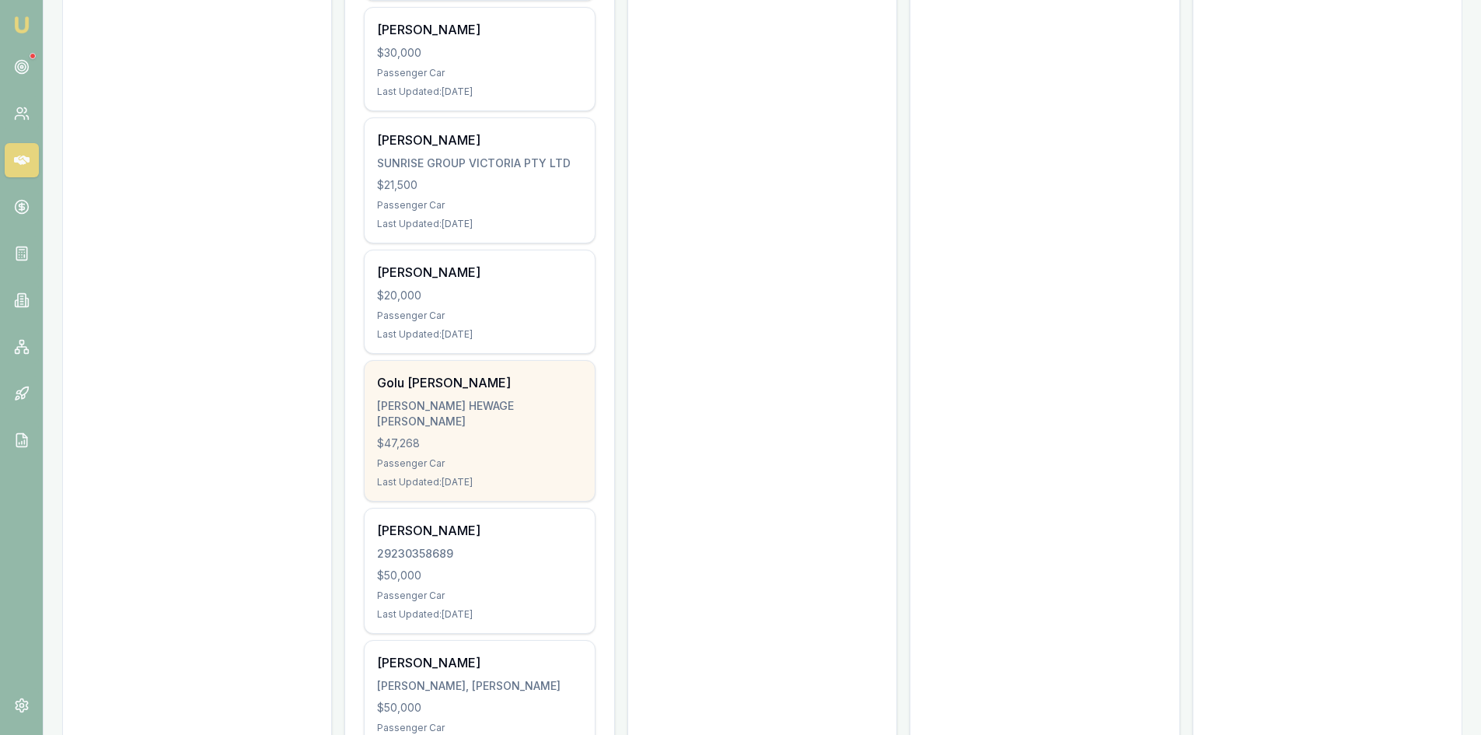
scroll to position [622, 0]
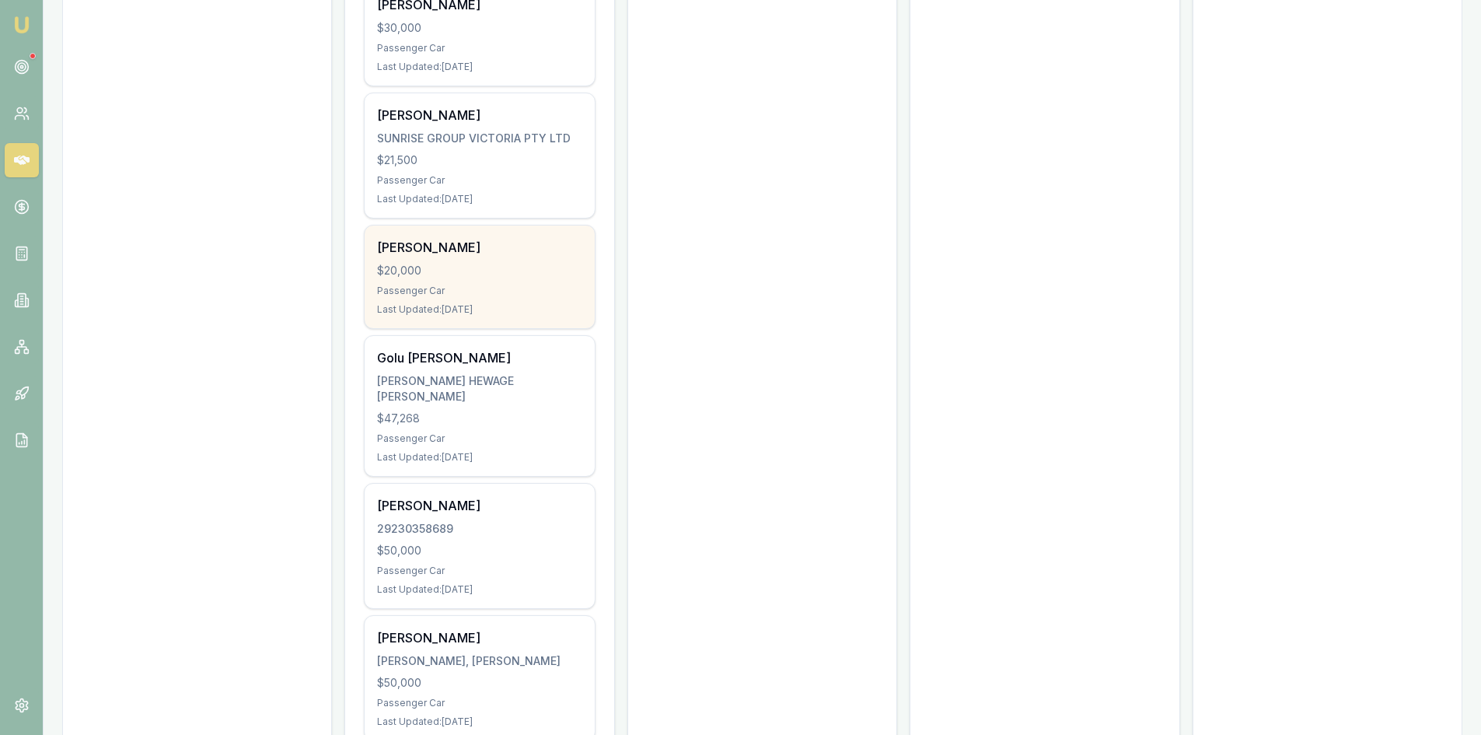
click at [449, 296] on div "Passenger Car" at bounding box center [479, 291] width 205 height 12
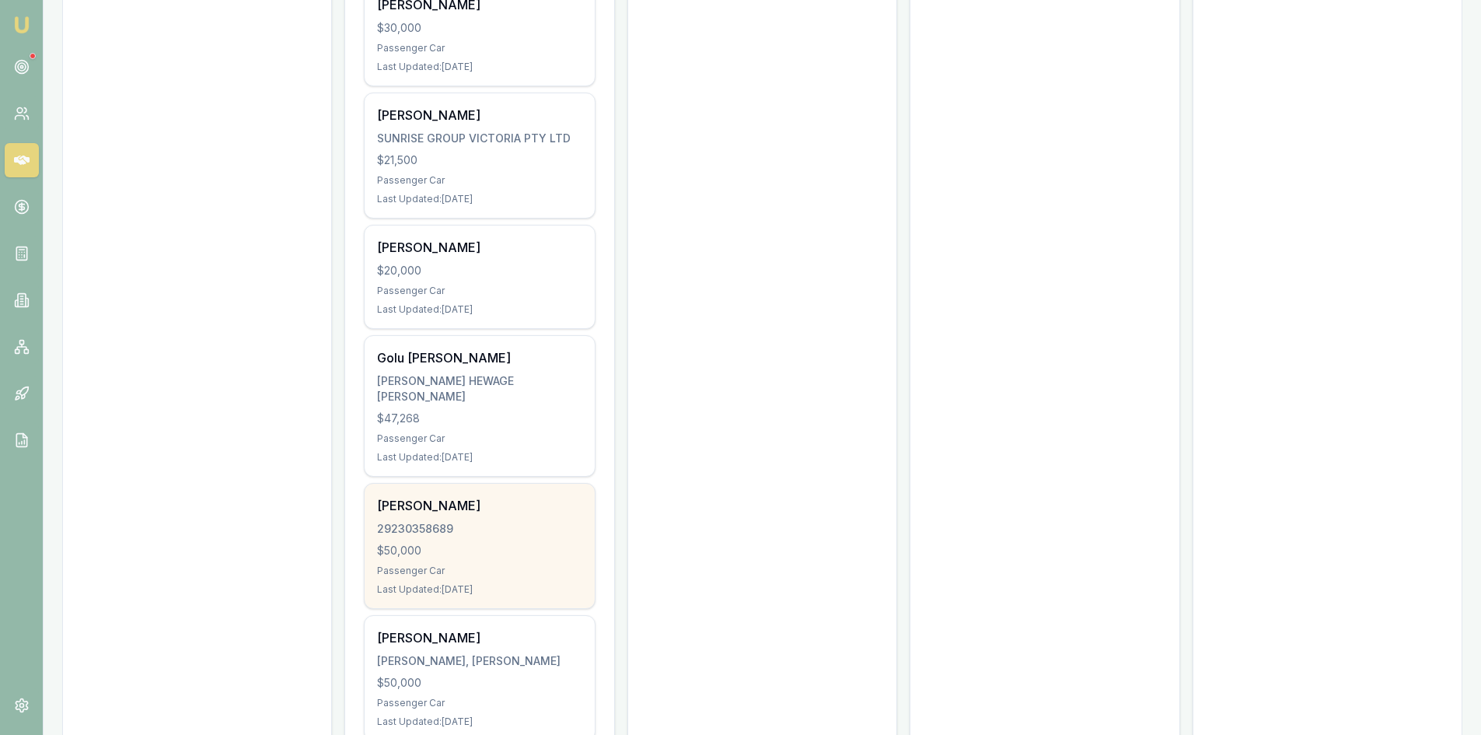
click at [470, 544] on div "$50,000" at bounding box center [479, 551] width 205 height 16
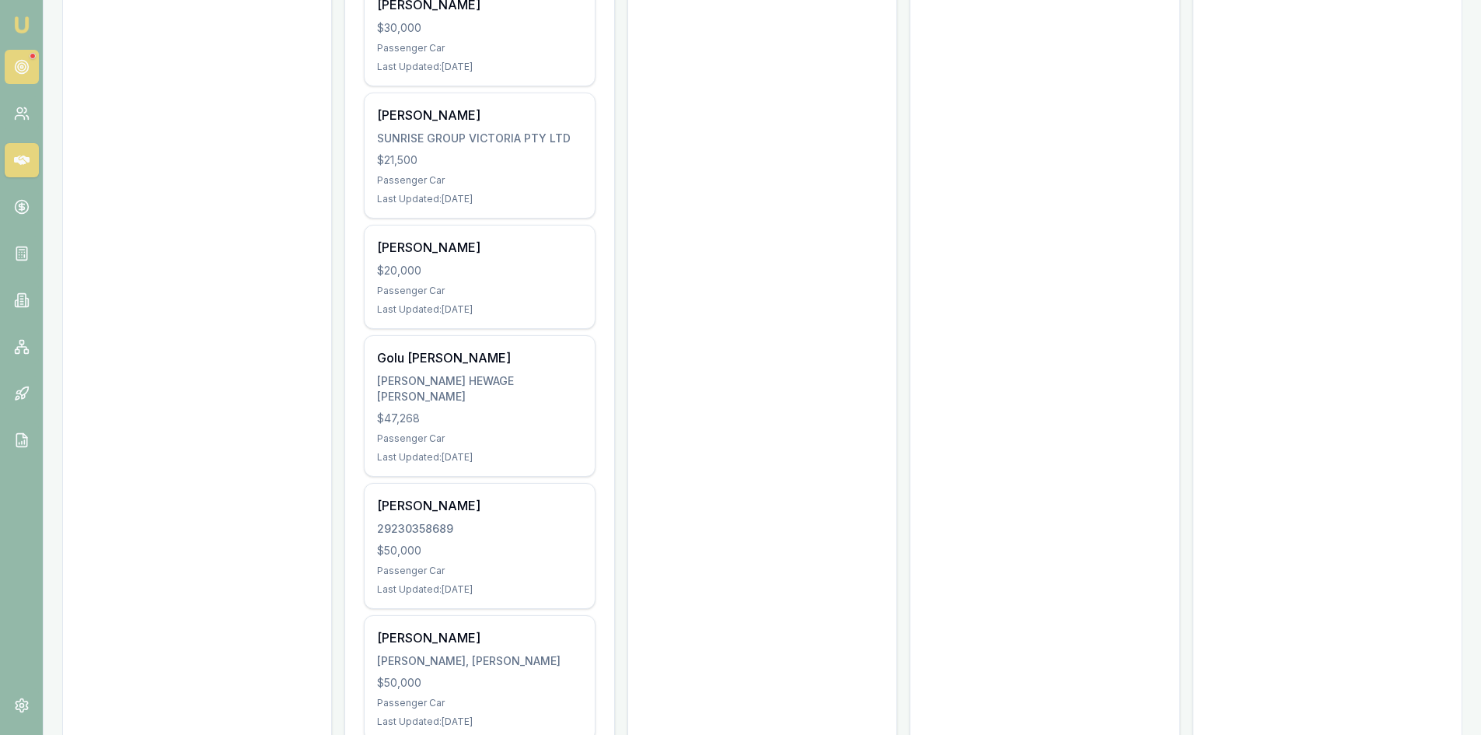
click at [16, 61] on icon at bounding box center [22, 67] width 16 height 16
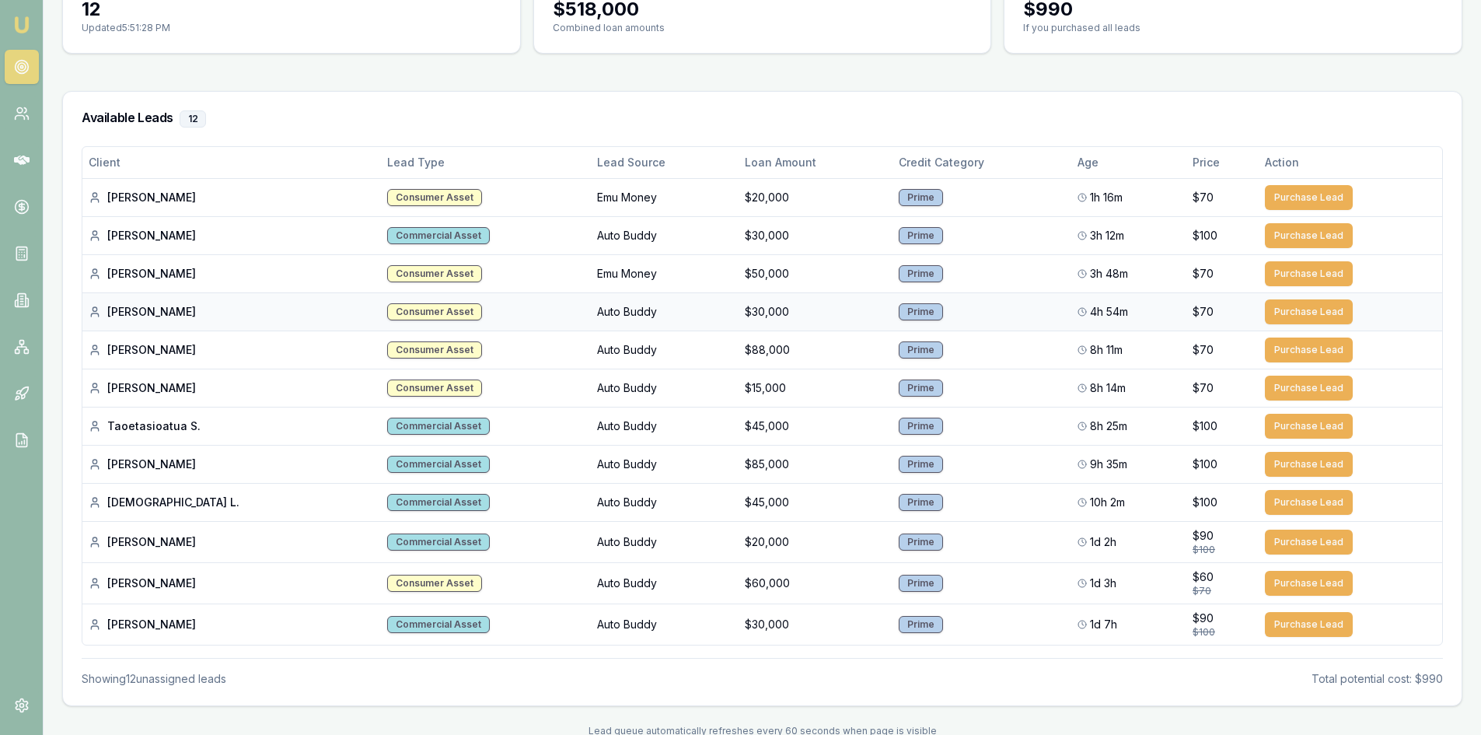
scroll to position [212, 0]
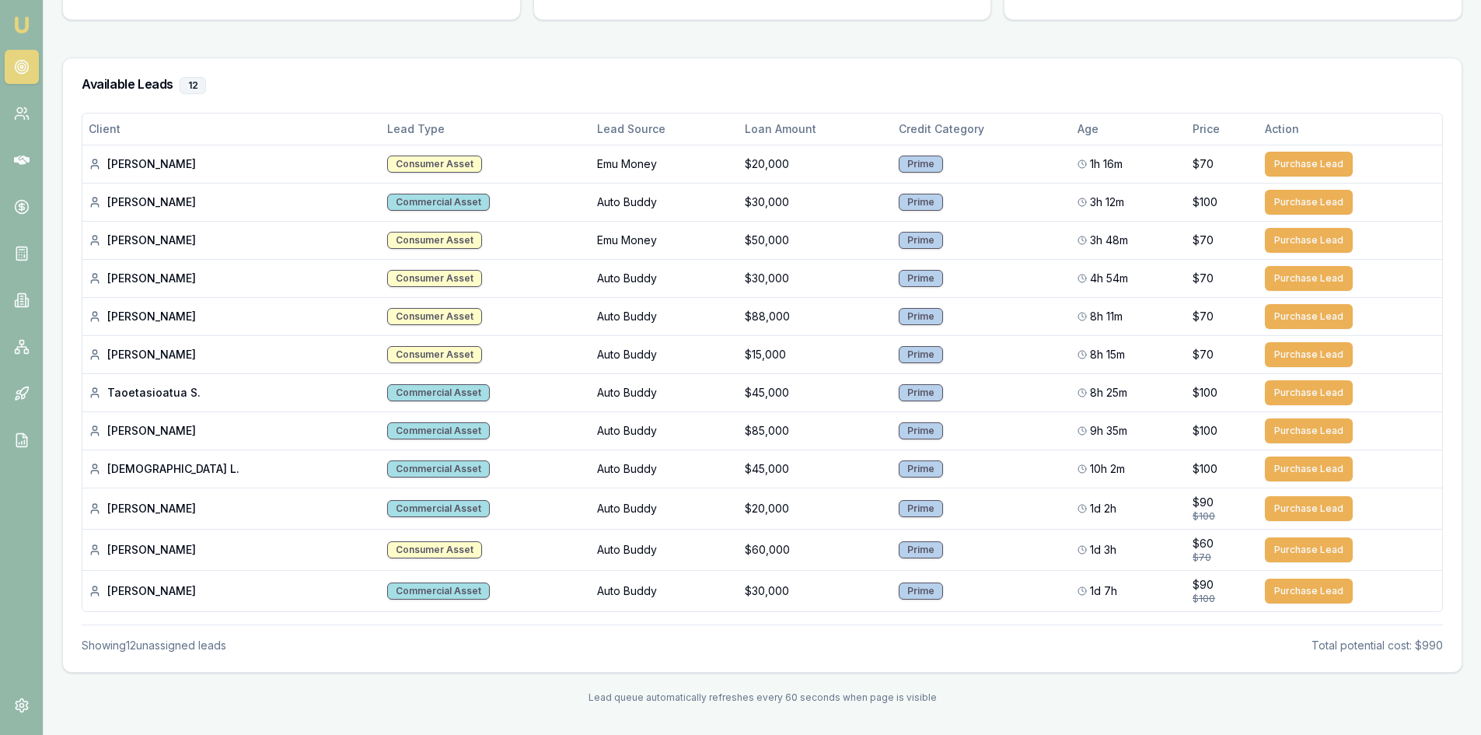
drag, startPoint x: 20, startPoint y: 9, endPoint x: 30, endPoint y: 10, distance: 10.1
click at [21, 9] on nav "Emu Broker" at bounding box center [21, 235] width 43 height 470
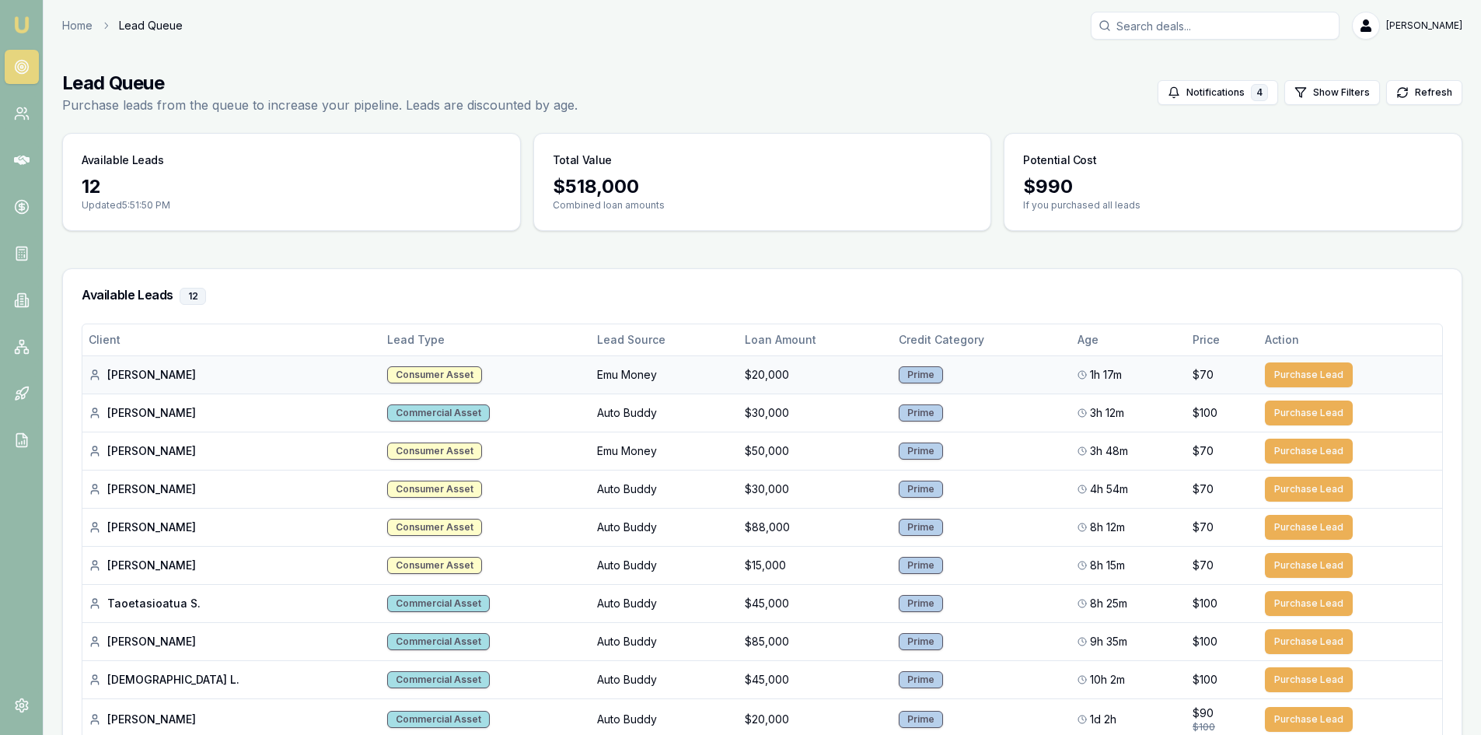
scroll to position [0, 0]
click at [25, 26] on img at bounding box center [21, 25] width 19 height 19
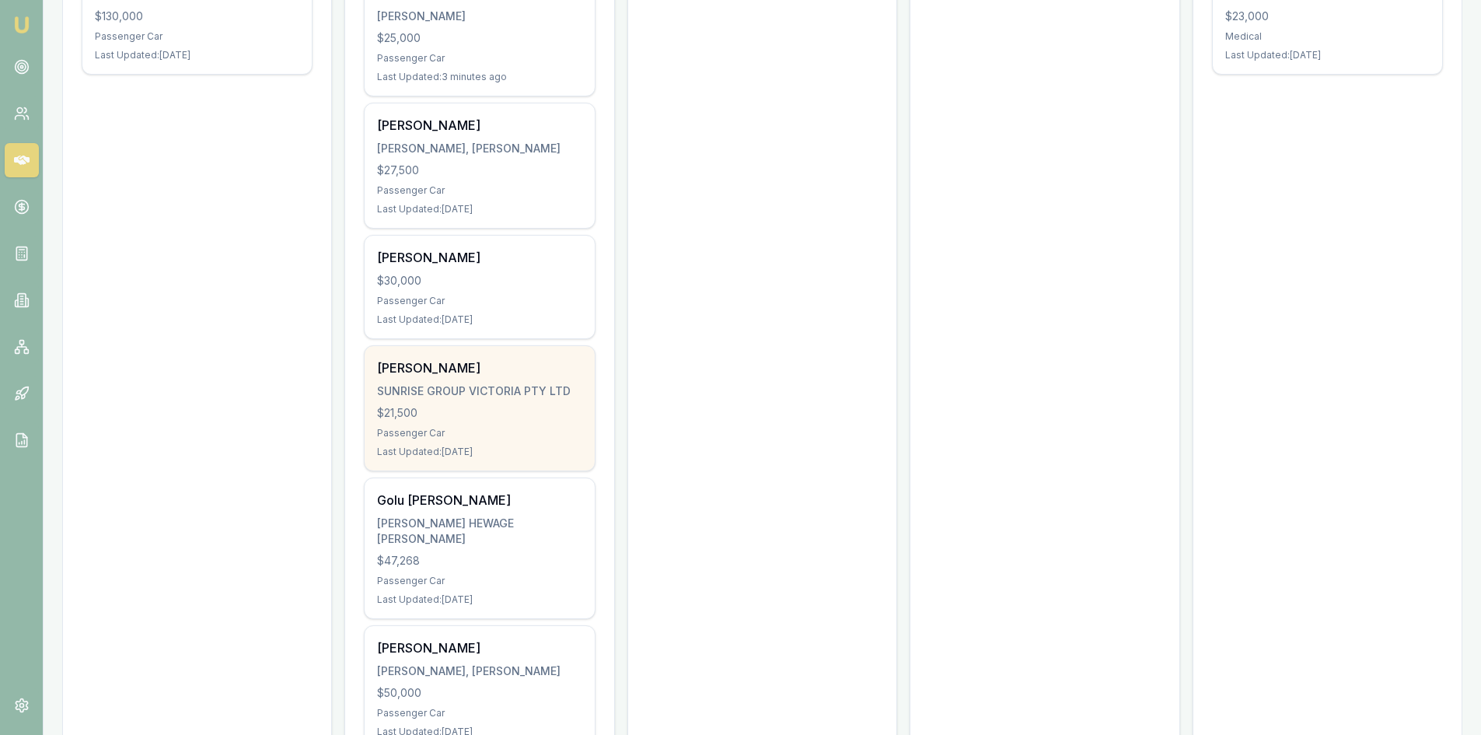
scroll to position [389, 0]
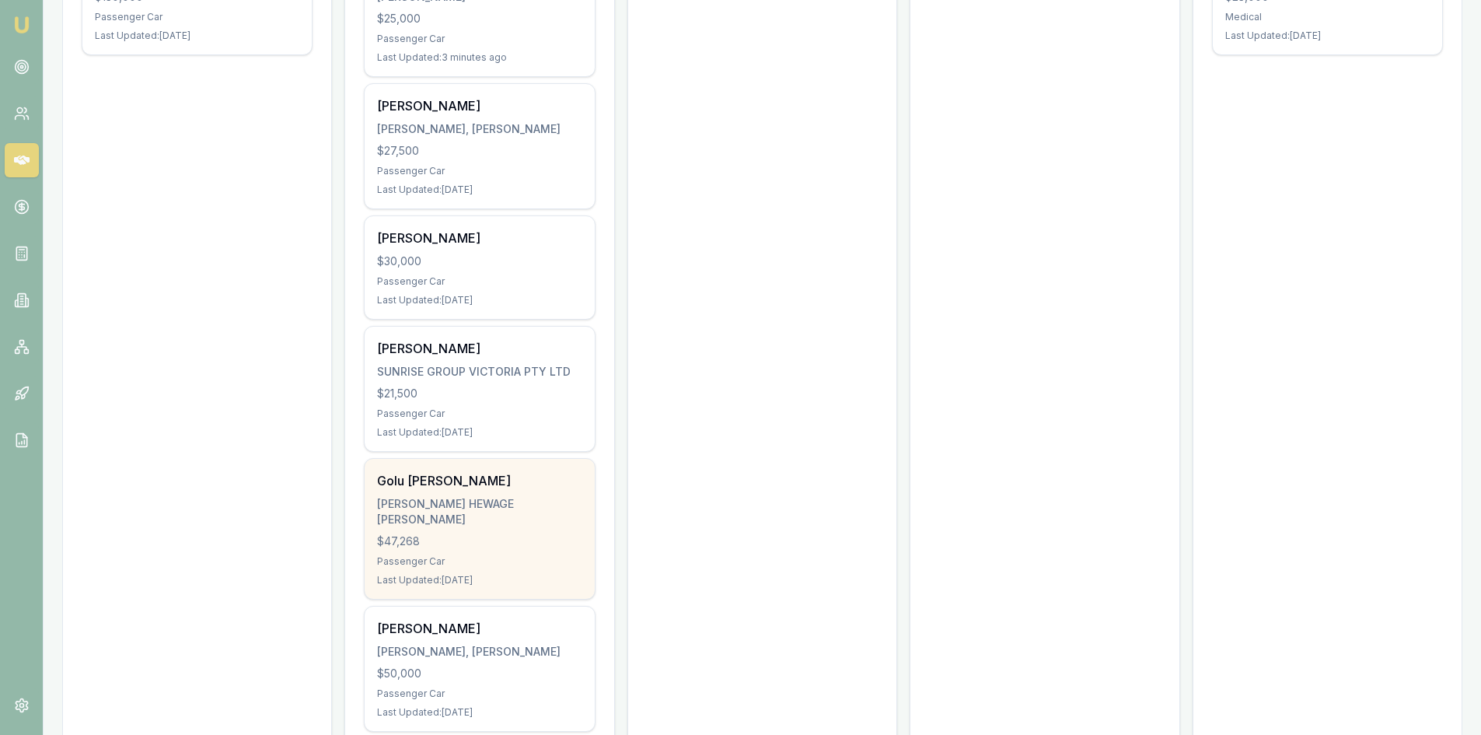
click at [398, 531] on div "Golu H J DE Silva DE SILVA, GOLU HEWAGE JANANIE VISHAKA $47,268 Passenger Car L…" at bounding box center [479, 529] width 229 height 140
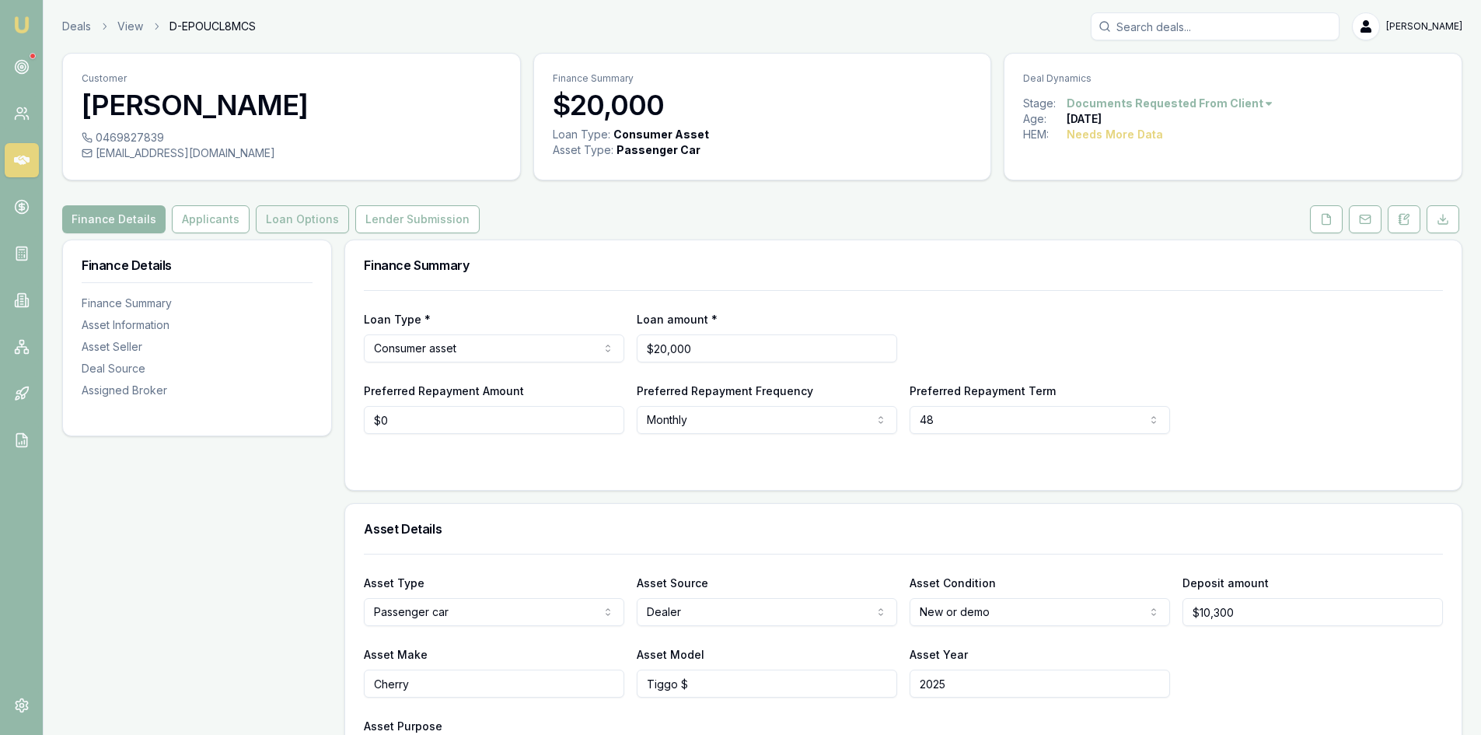
click at [316, 225] on button "Loan Options" at bounding box center [302, 219] width 93 height 28
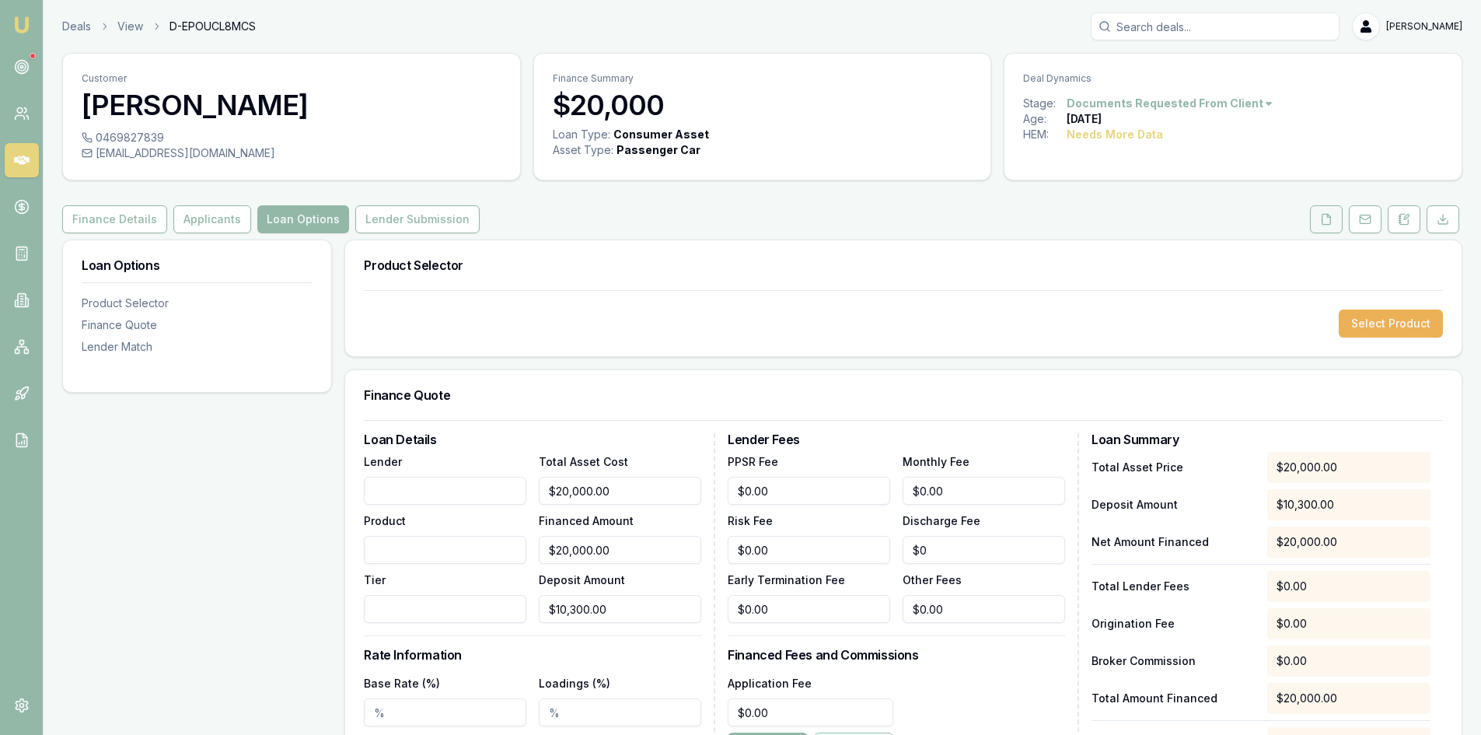
click at [1320, 225] on button at bounding box center [1326, 219] width 33 height 28
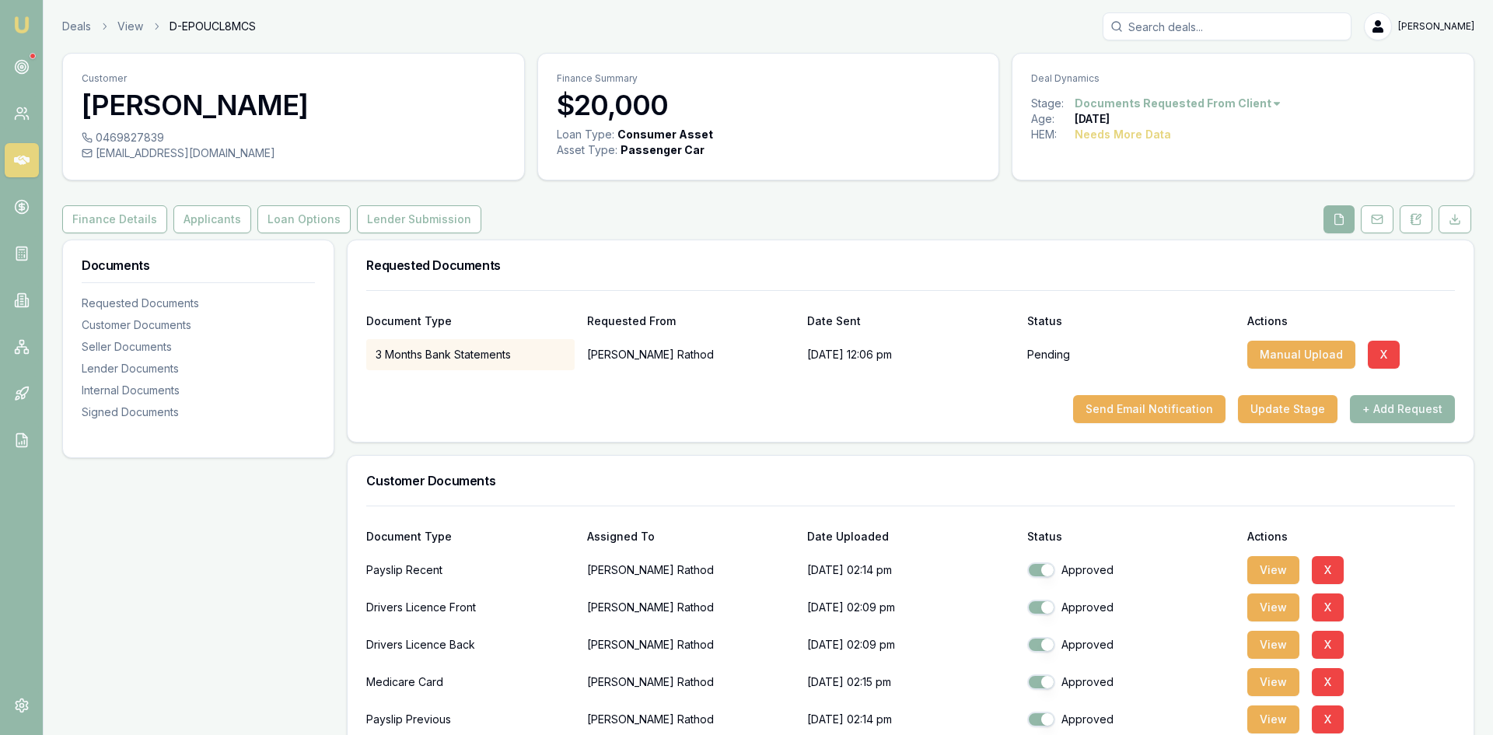
click at [1170, 103] on html "Emu Broker Deals View D-EPOUCL8MCS Pinkesh Patel Toggle Menu Customer Chiragkum…" at bounding box center [746, 367] width 1493 height 735
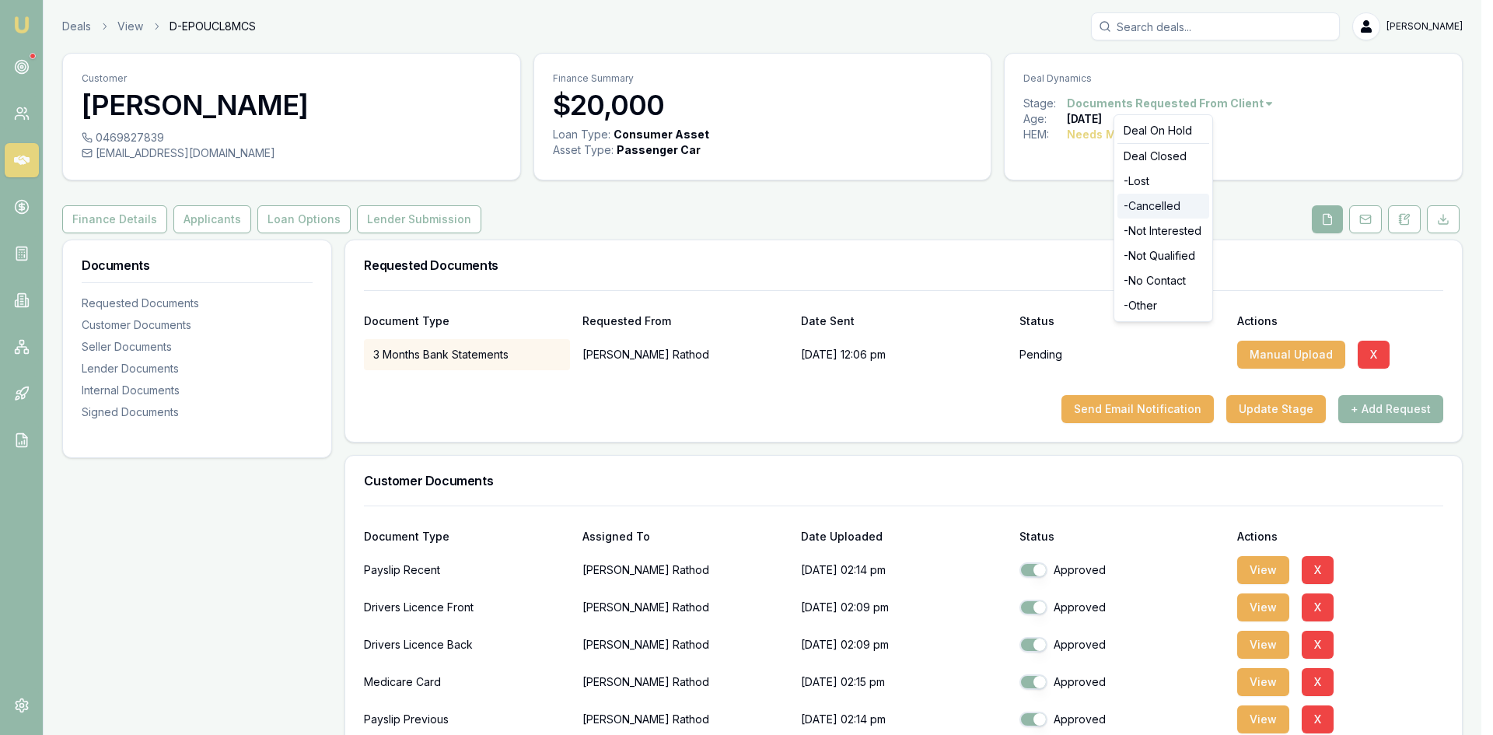
click at [1167, 203] on div "- Cancelled" at bounding box center [1164, 206] width 92 height 25
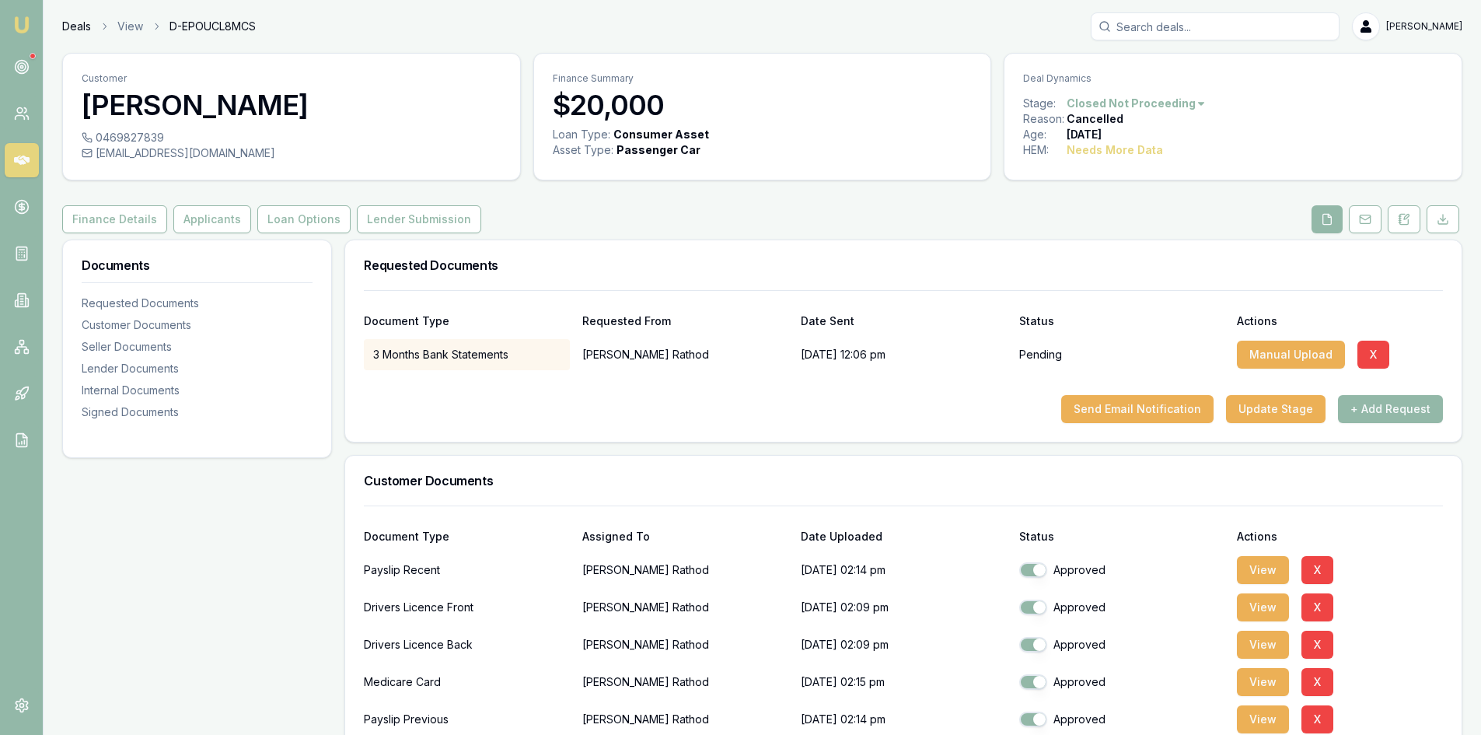
click at [65, 23] on link "Deals" at bounding box center [76, 27] width 29 height 16
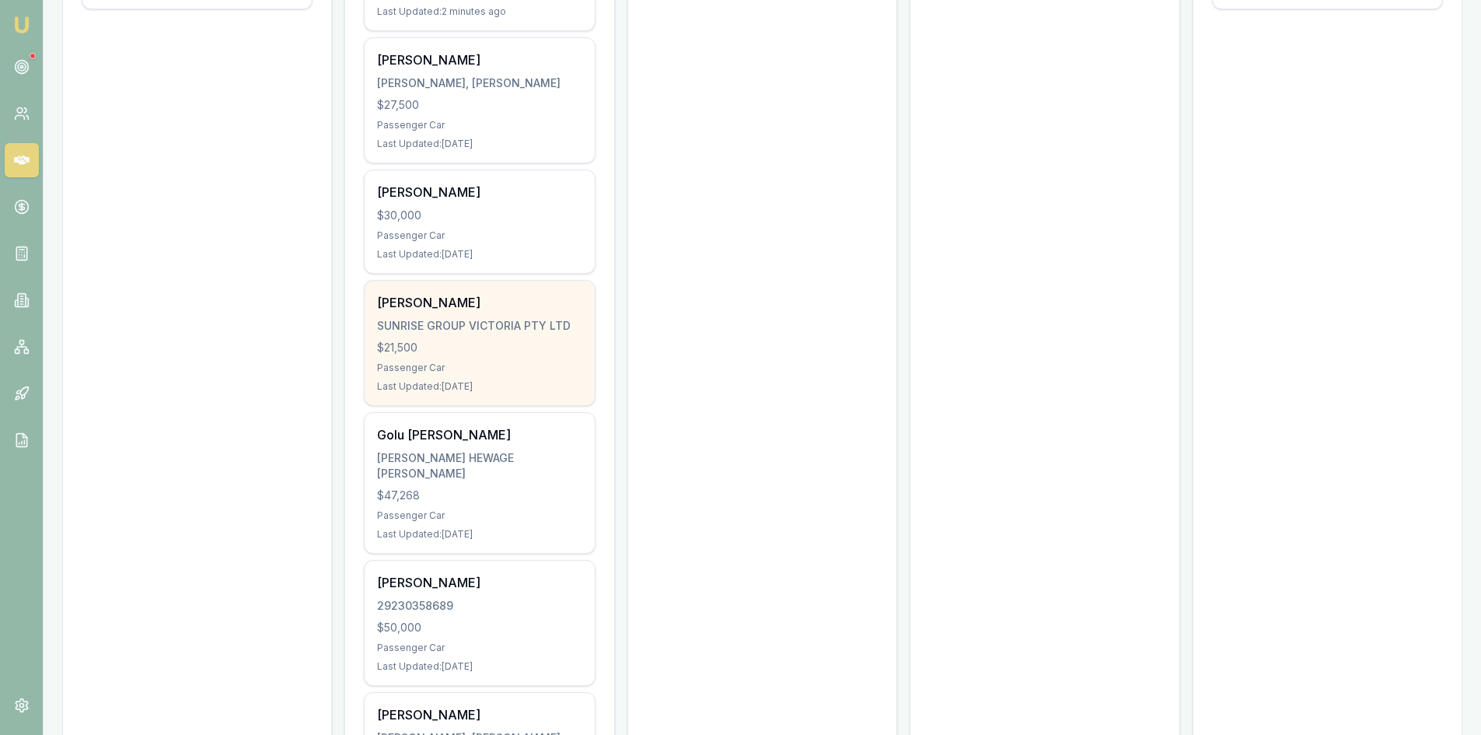
scroll to position [467, 0]
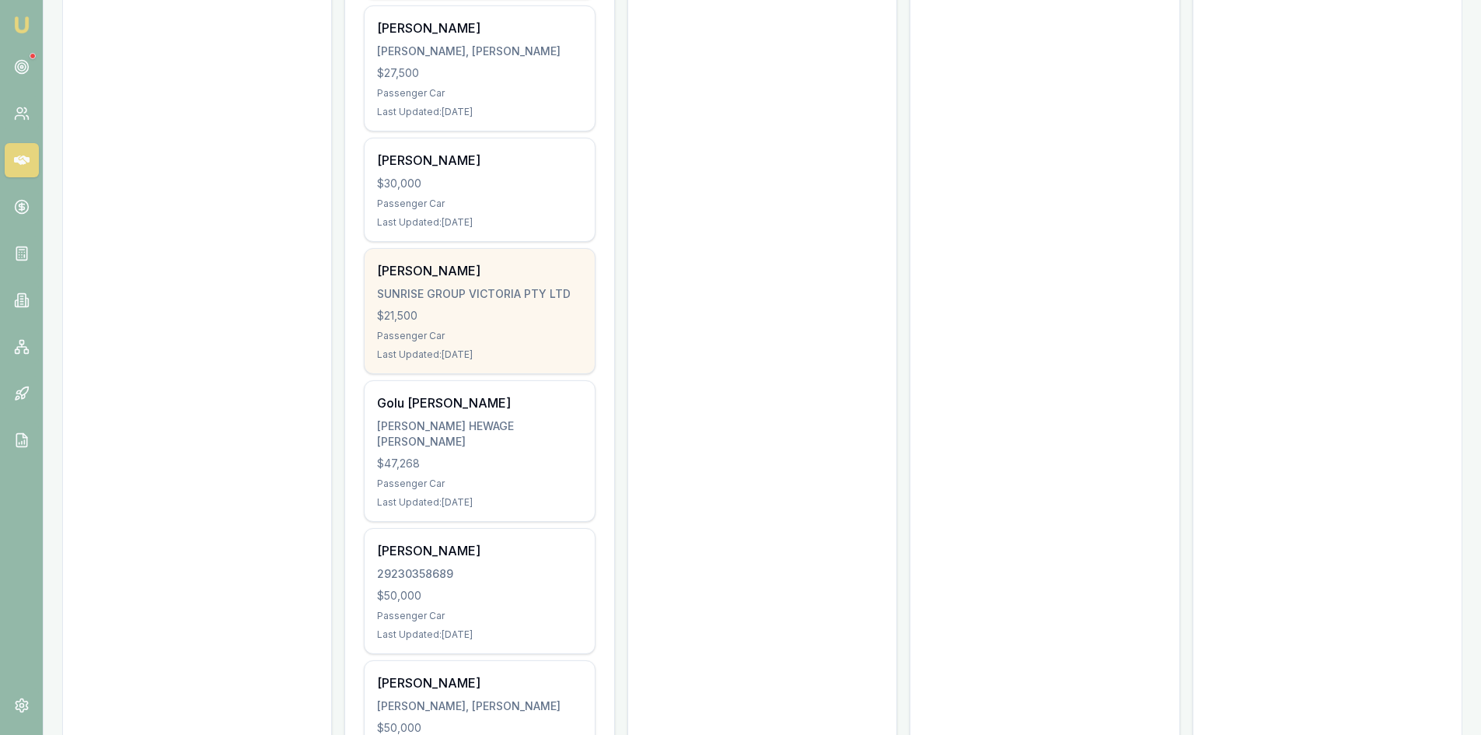
click at [495, 489] on div "Passenger Car" at bounding box center [479, 483] width 205 height 12
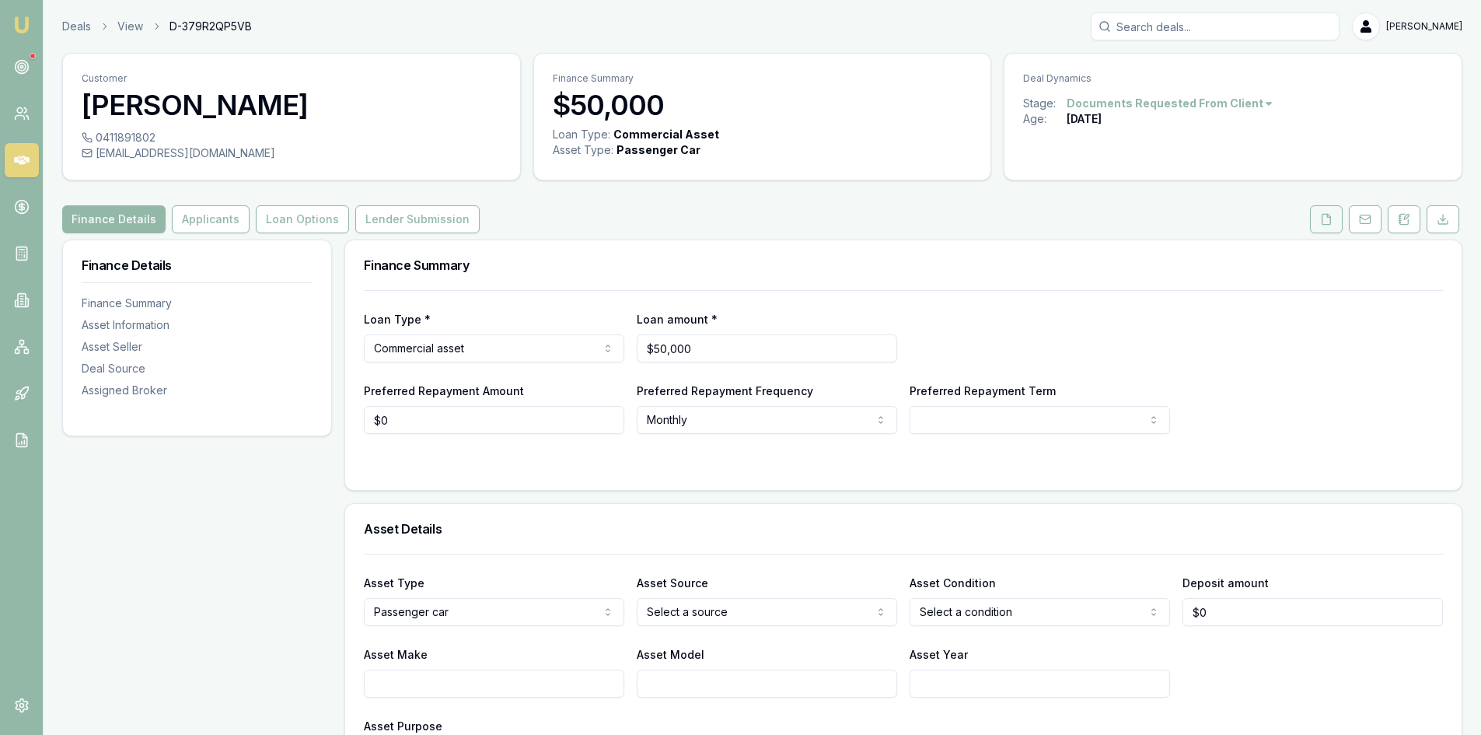
click at [1312, 217] on button at bounding box center [1326, 219] width 33 height 28
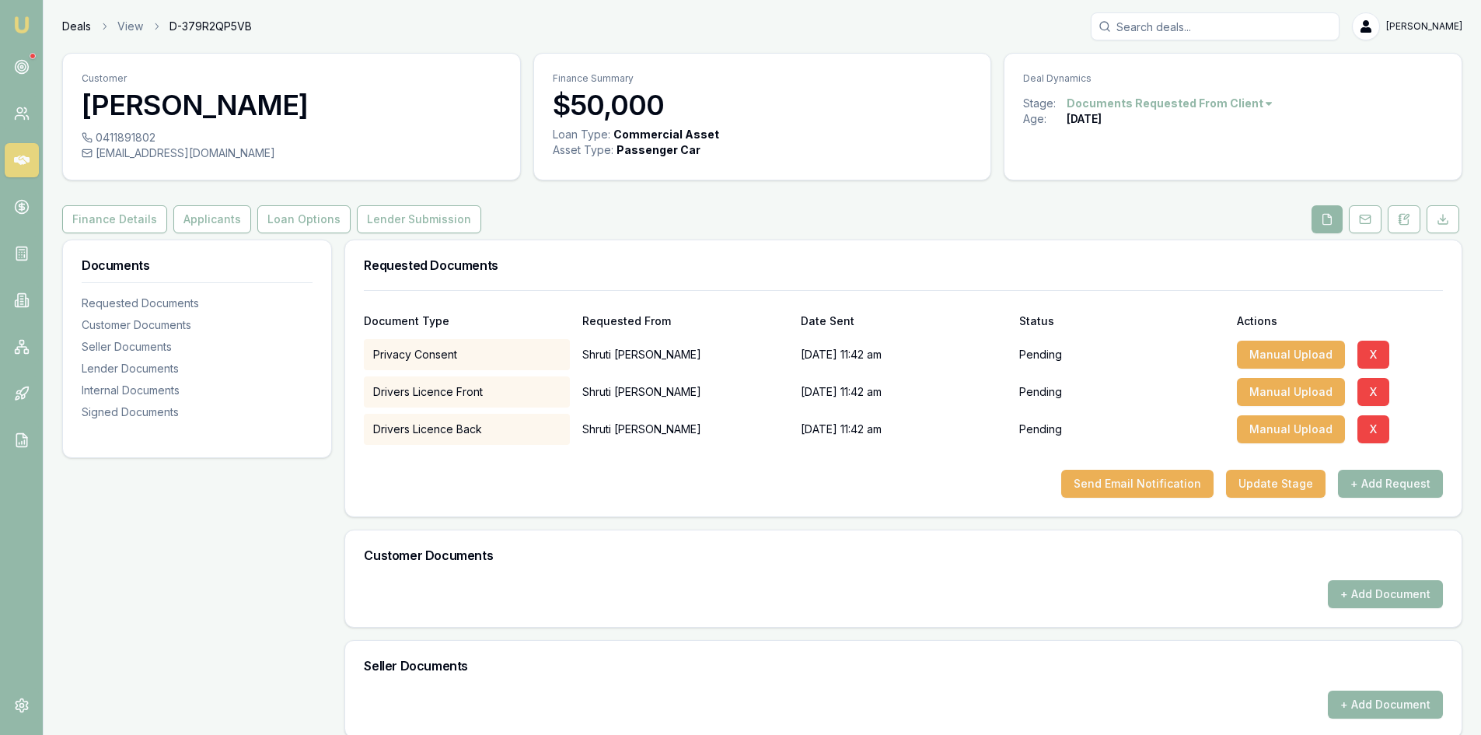
click at [71, 26] on link "Deals" at bounding box center [76, 27] width 29 height 16
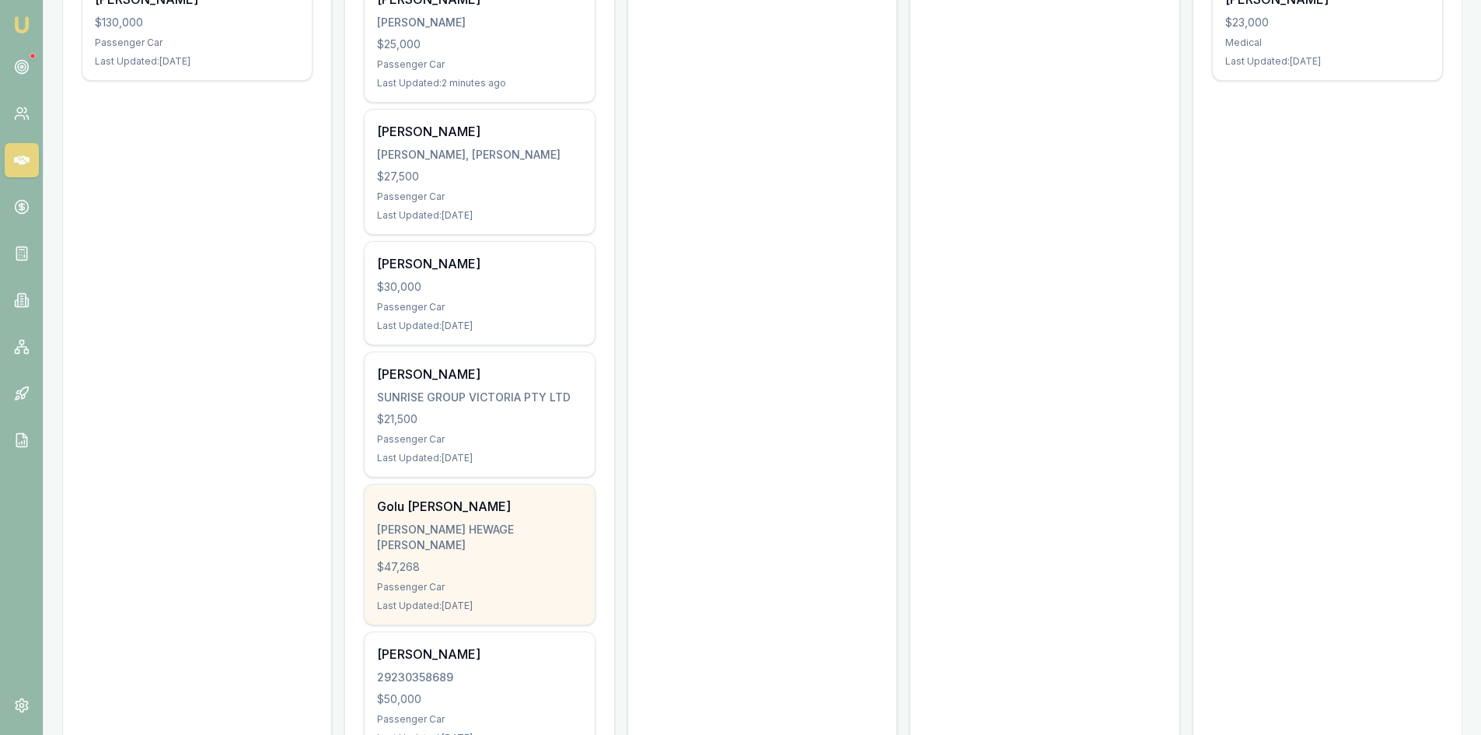
scroll to position [467, 0]
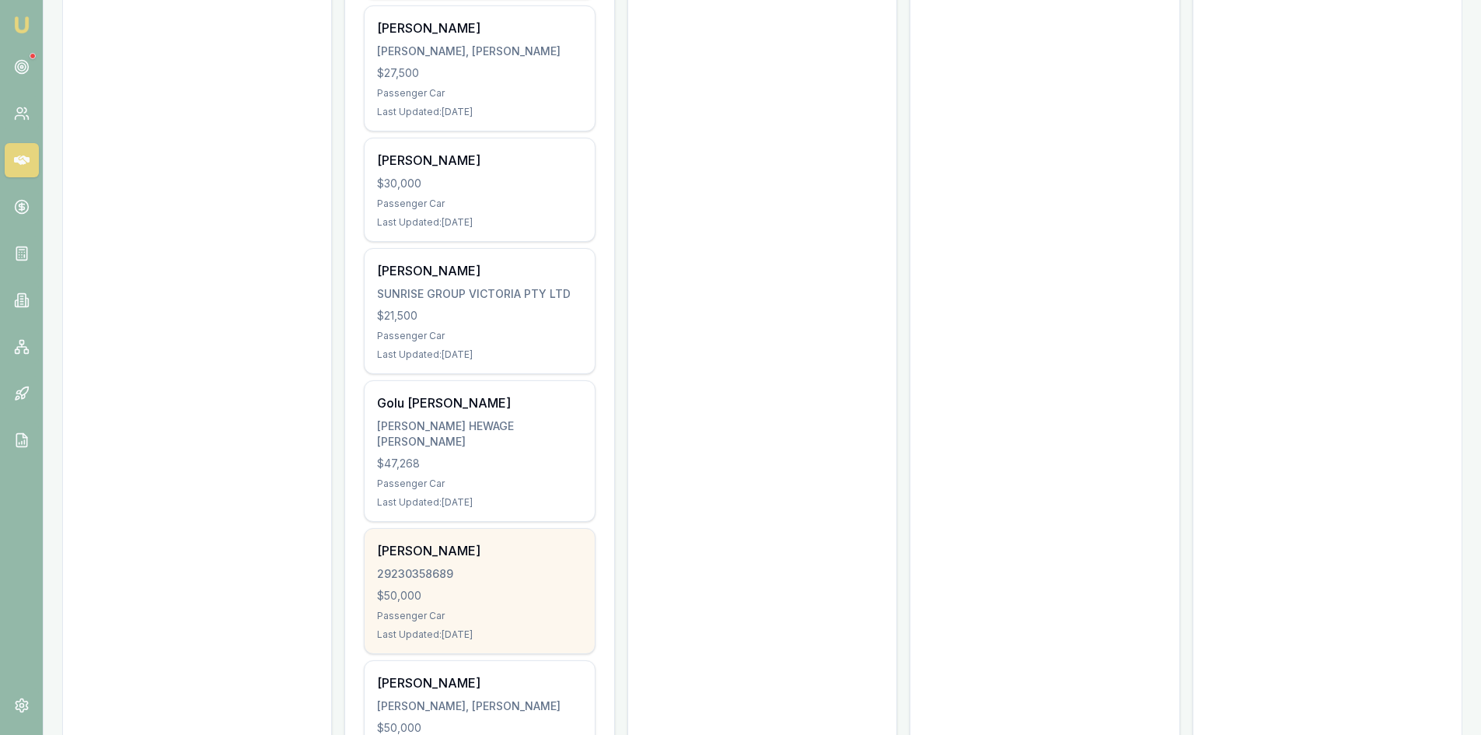
click at [438, 604] on div "Shruti Shamihoke 29230358689 $50,000 Passenger Car Last Updated: 4 days ago" at bounding box center [479, 591] width 229 height 124
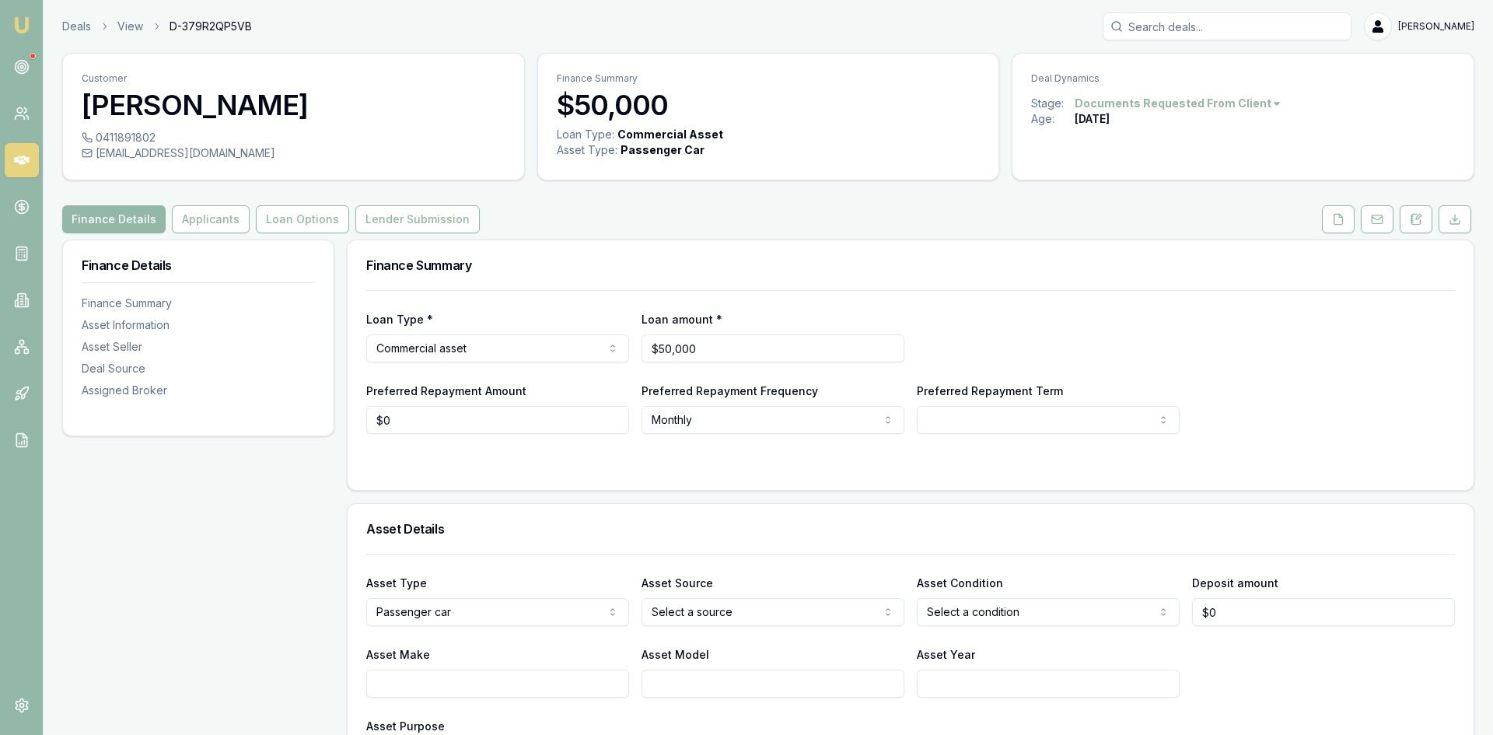
click at [1185, 96] on html "Emu Broker Deals View D-379R2QP5VB Pinkesh Patel Toggle Menu Customer Shruti Sh…" at bounding box center [746, 367] width 1493 height 735
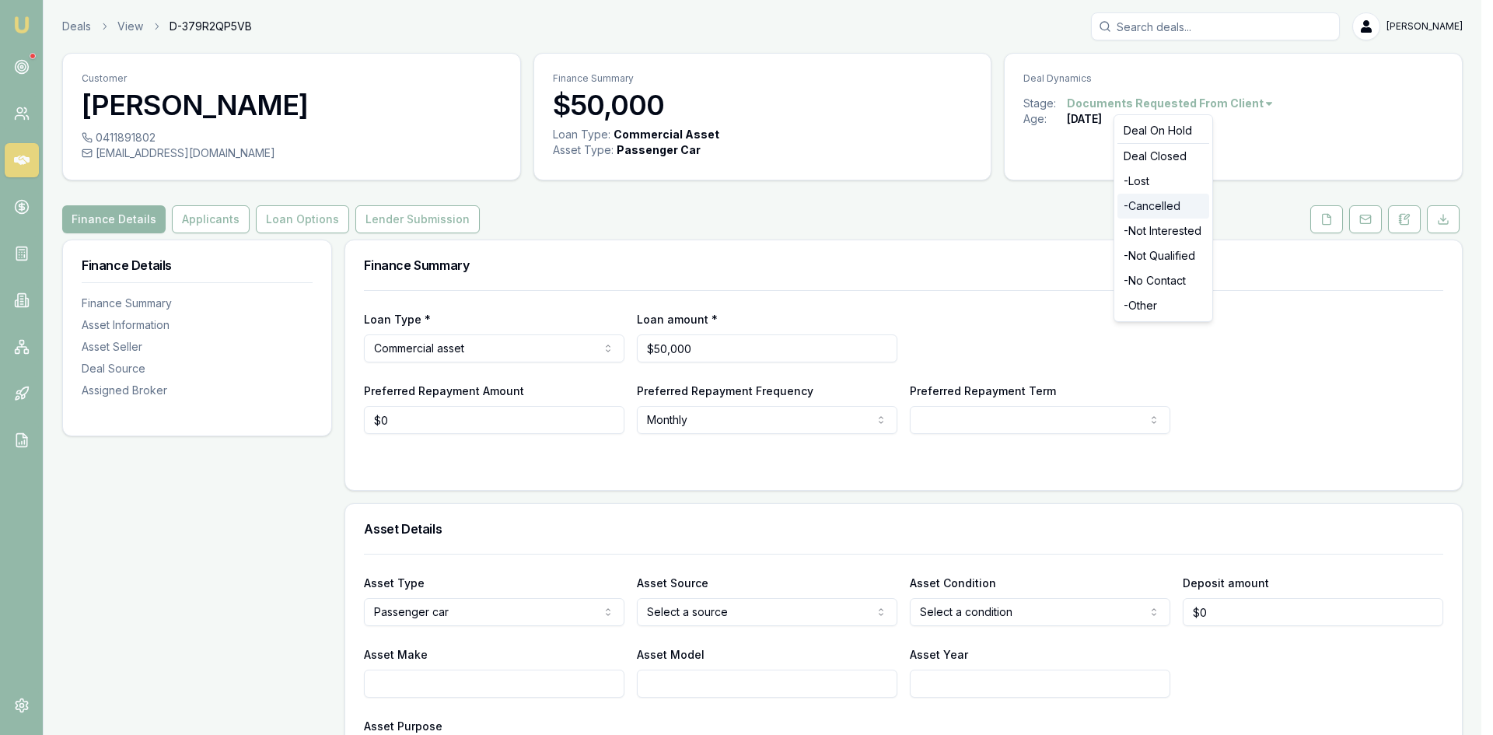
click at [1167, 206] on div "- Cancelled" at bounding box center [1164, 206] width 92 height 25
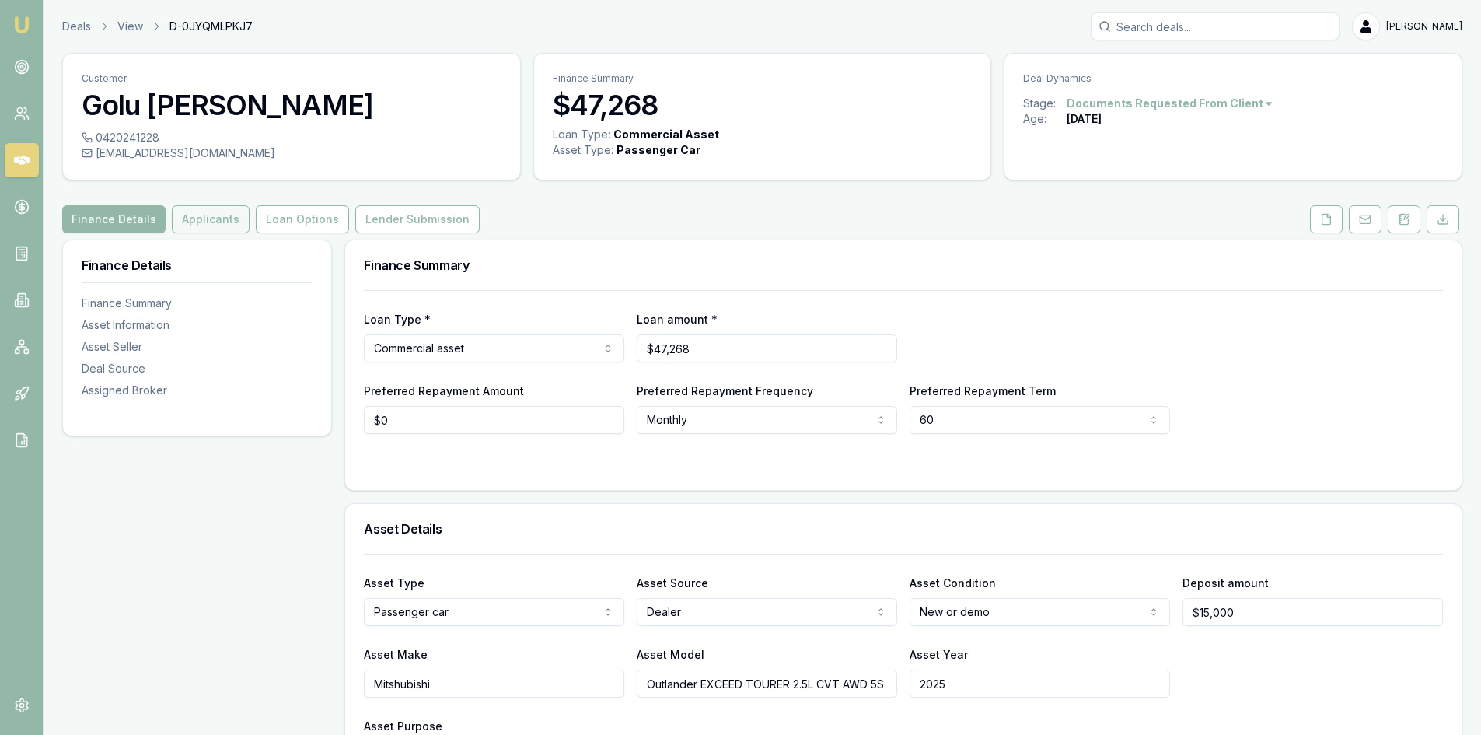
click at [221, 225] on button "Applicants" at bounding box center [211, 219] width 78 height 28
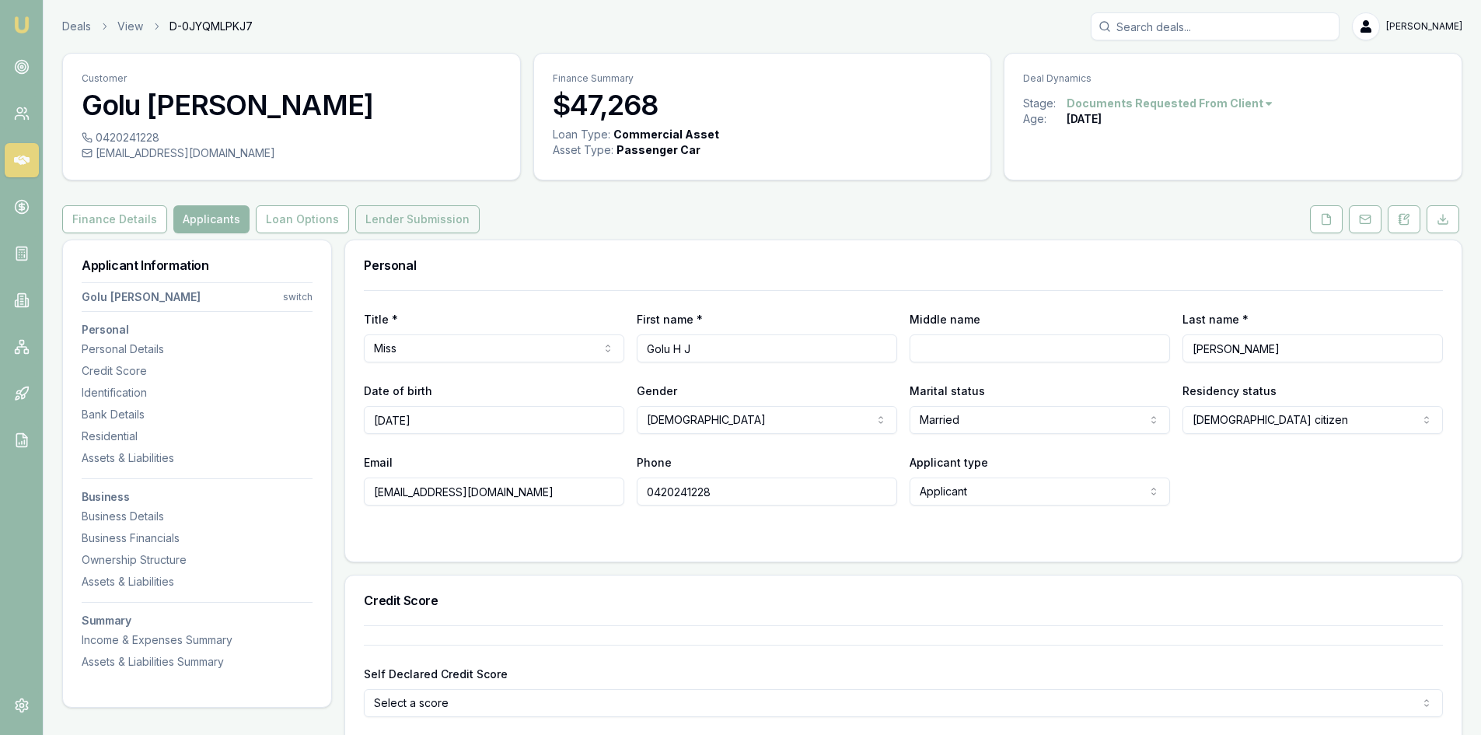
click at [404, 219] on button "Lender Submission" at bounding box center [417, 219] width 124 height 28
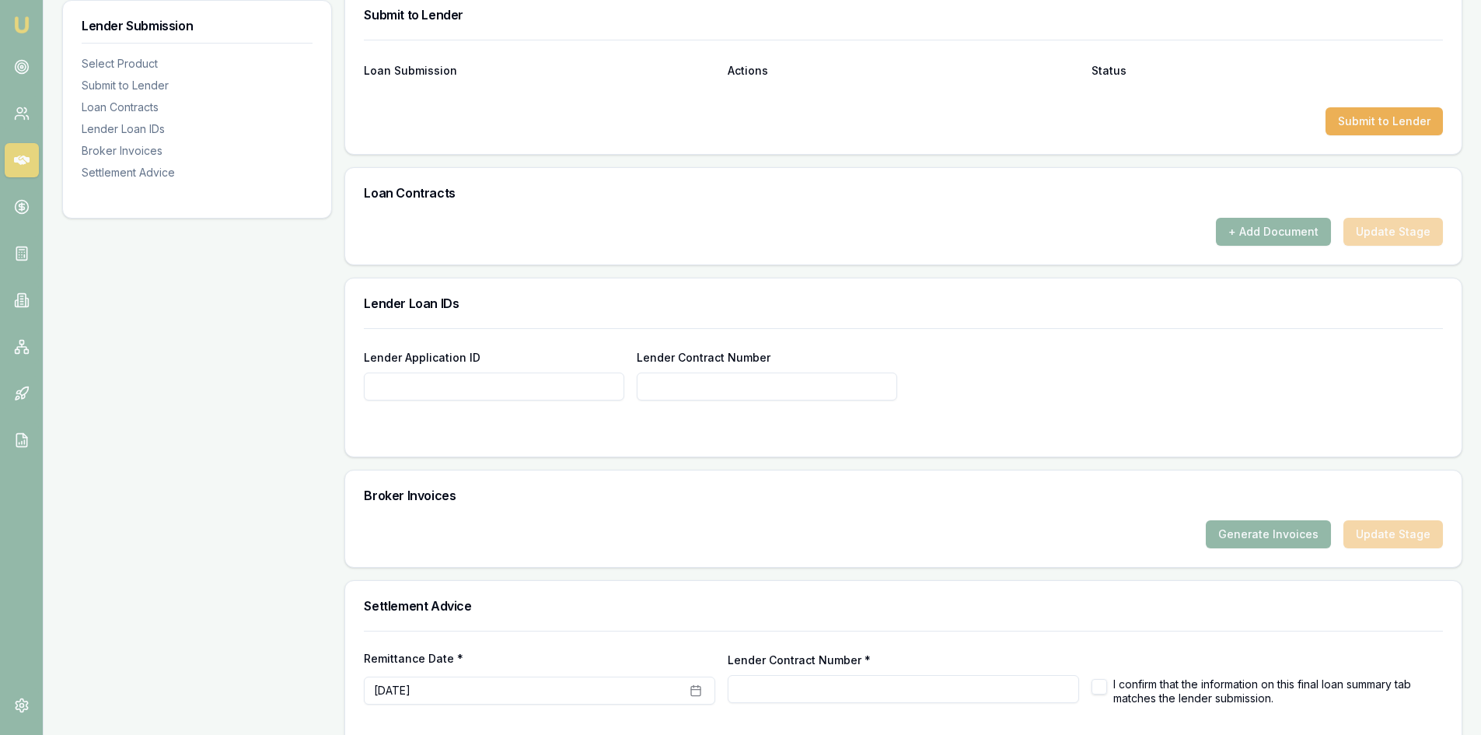
scroll to position [872, 0]
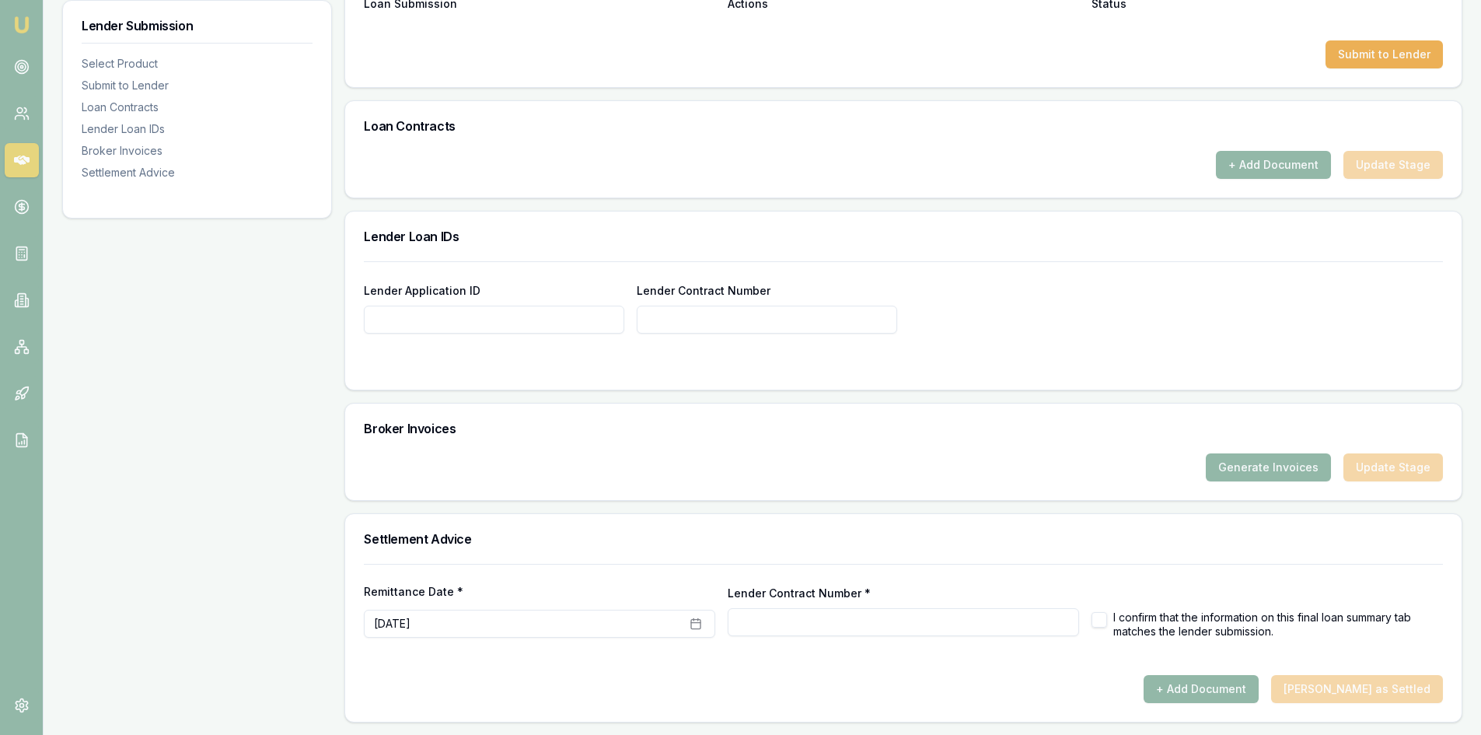
click at [446, 327] on input "Lender Application ID" at bounding box center [494, 320] width 261 height 28
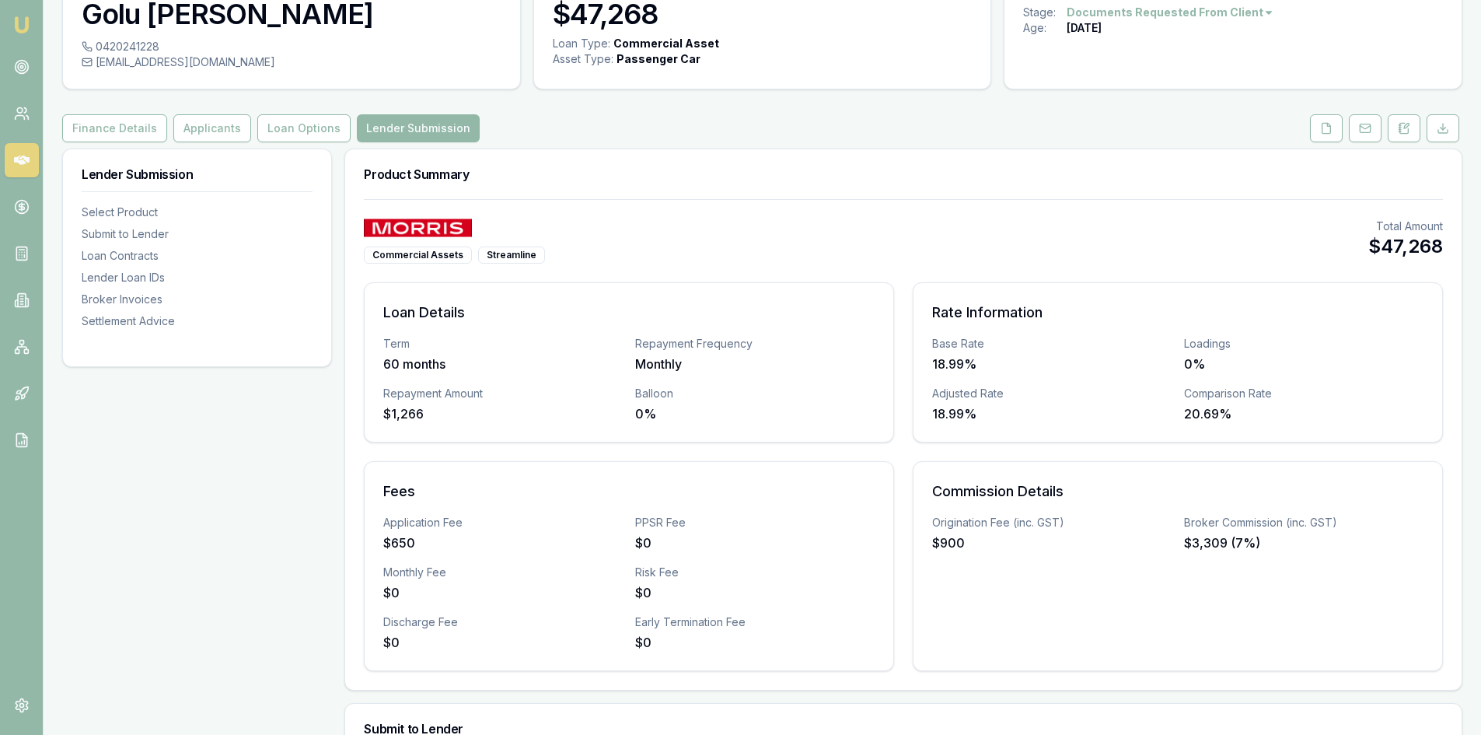
scroll to position [0, 0]
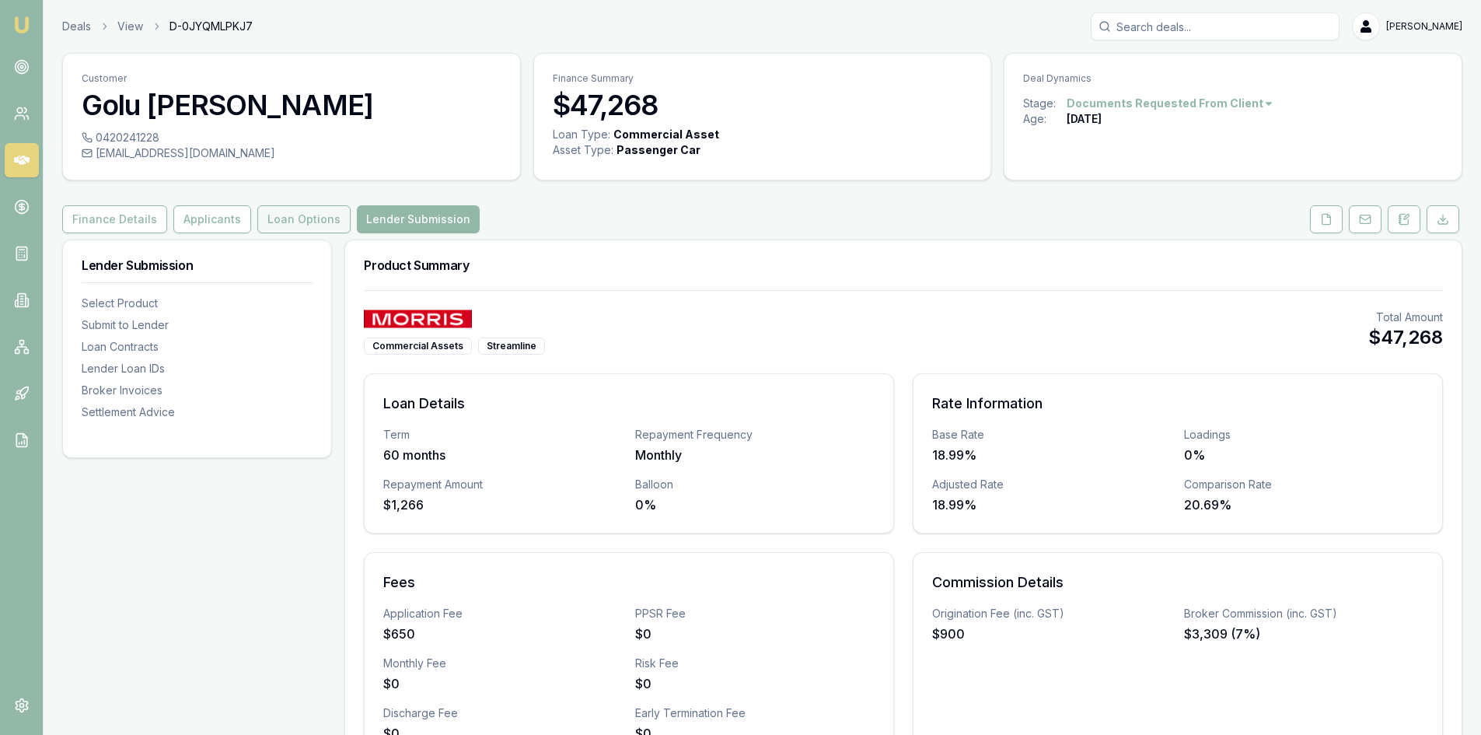
click at [307, 218] on button "Loan Options" at bounding box center [303, 219] width 93 height 28
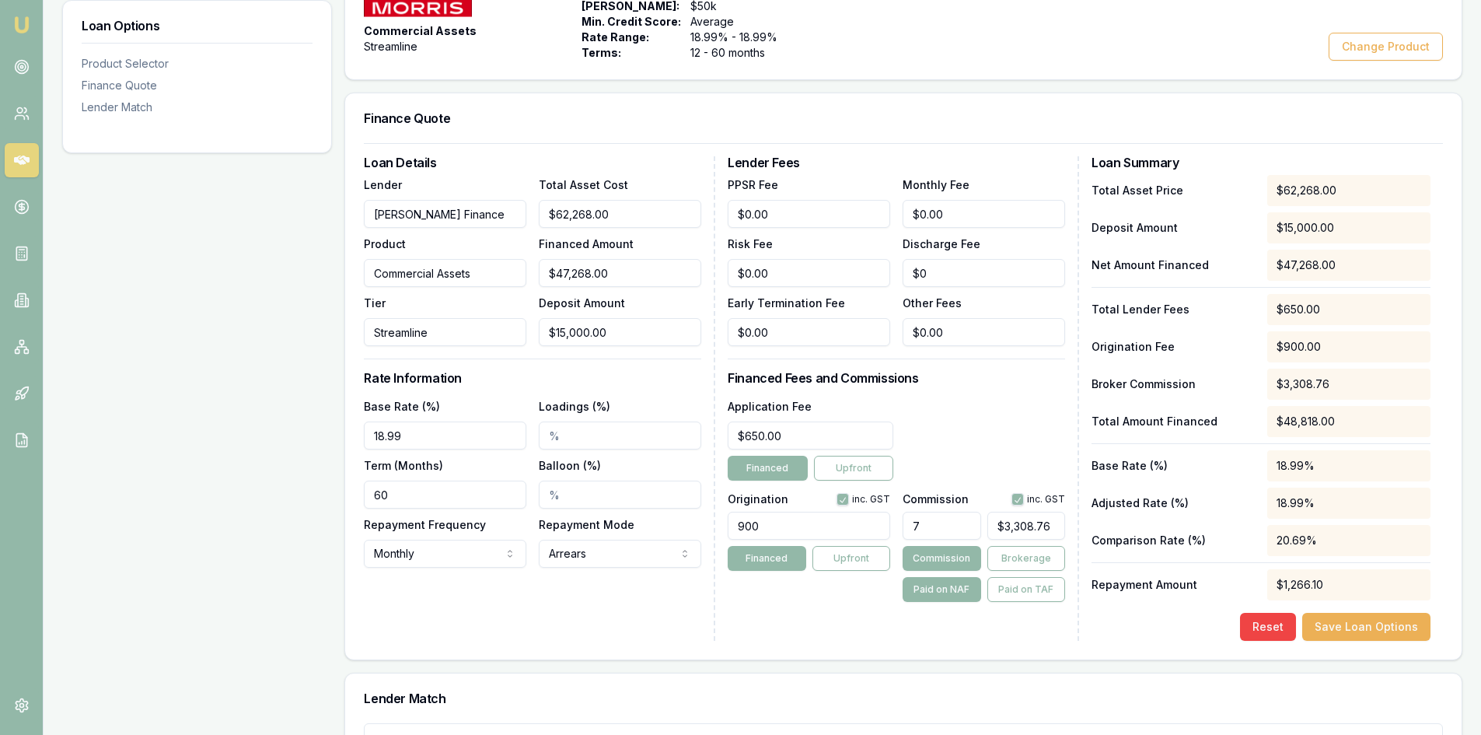
scroll to position [389, 0]
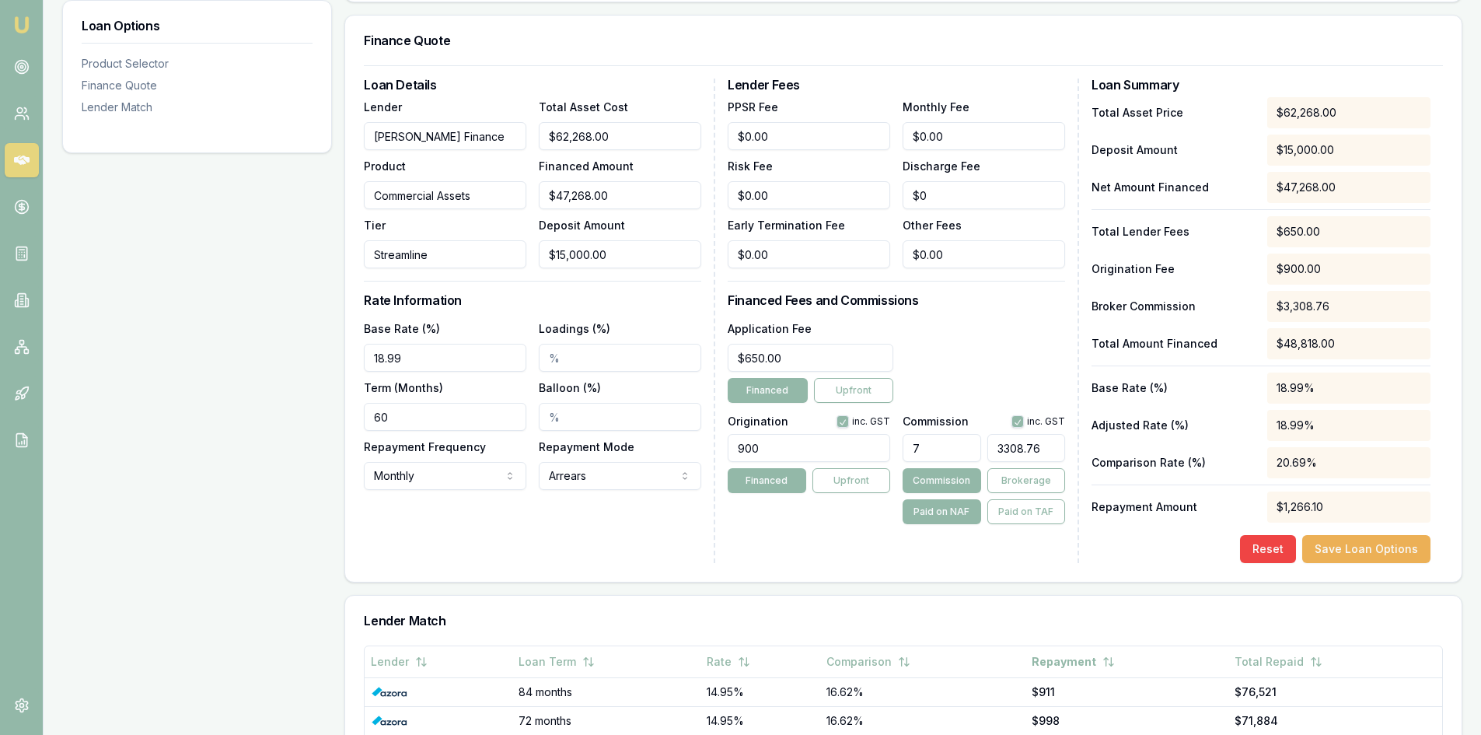
click at [1050, 447] on input "3308.76" at bounding box center [1027, 448] width 78 height 28
type input "$3,308.76"
click at [946, 456] on input "7" at bounding box center [942, 448] width 78 height 28
type input "$0.00"
type input "8"
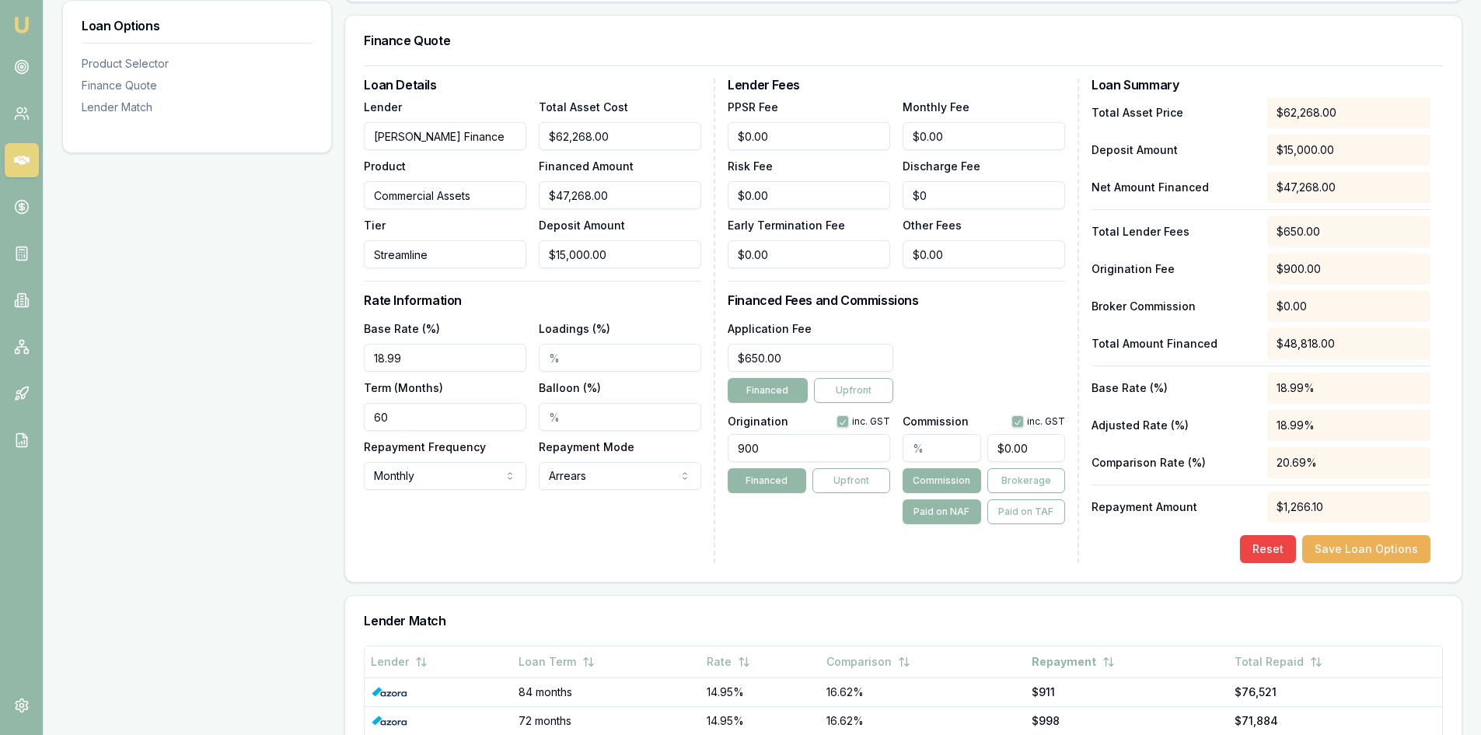
type input "$3,781.44"
type input "8.00%"
click at [864, 516] on div "Origination inc. GST 900 Financed Upfront" at bounding box center [809, 466] width 163 height 115
click at [1338, 542] on button "Save Loan Options" at bounding box center [1367, 549] width 128 height 28
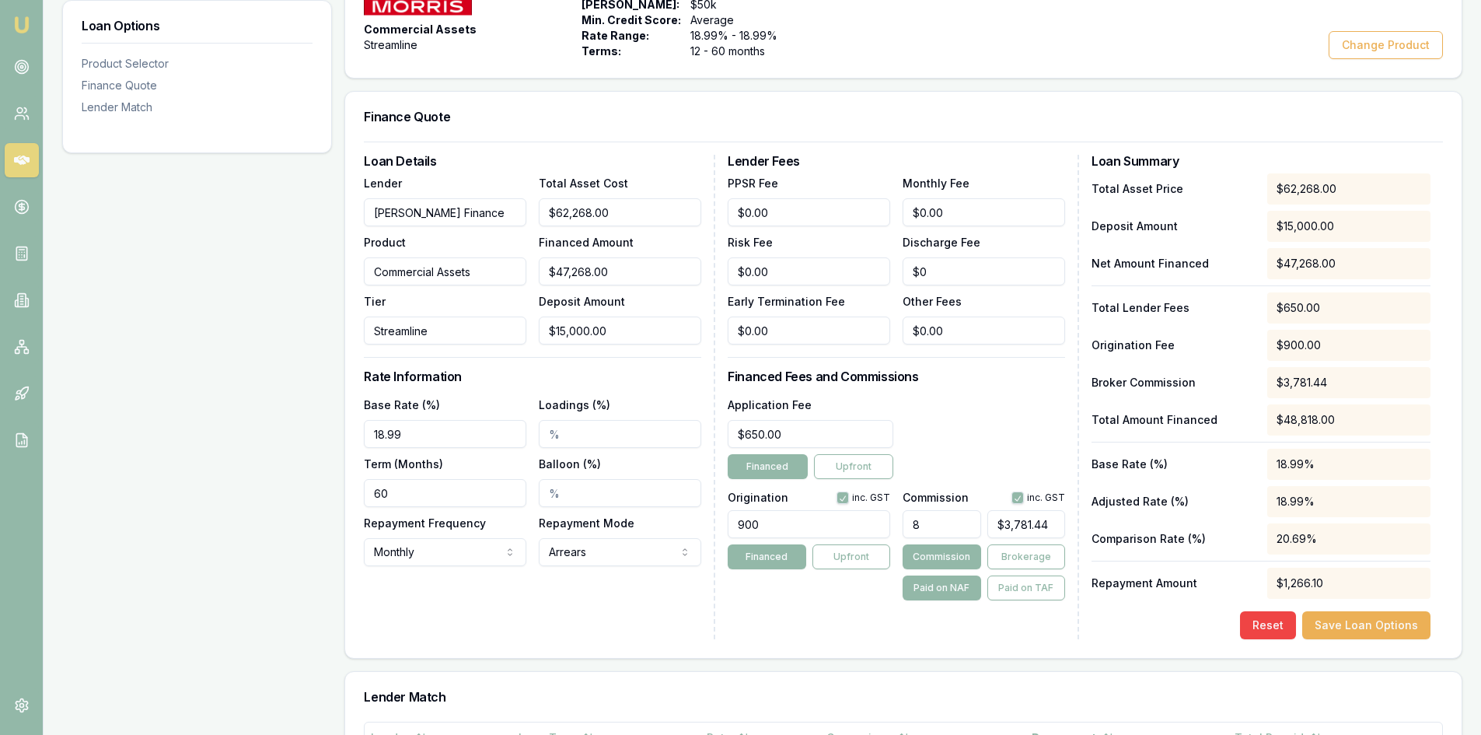
scroll to position [0, 0]
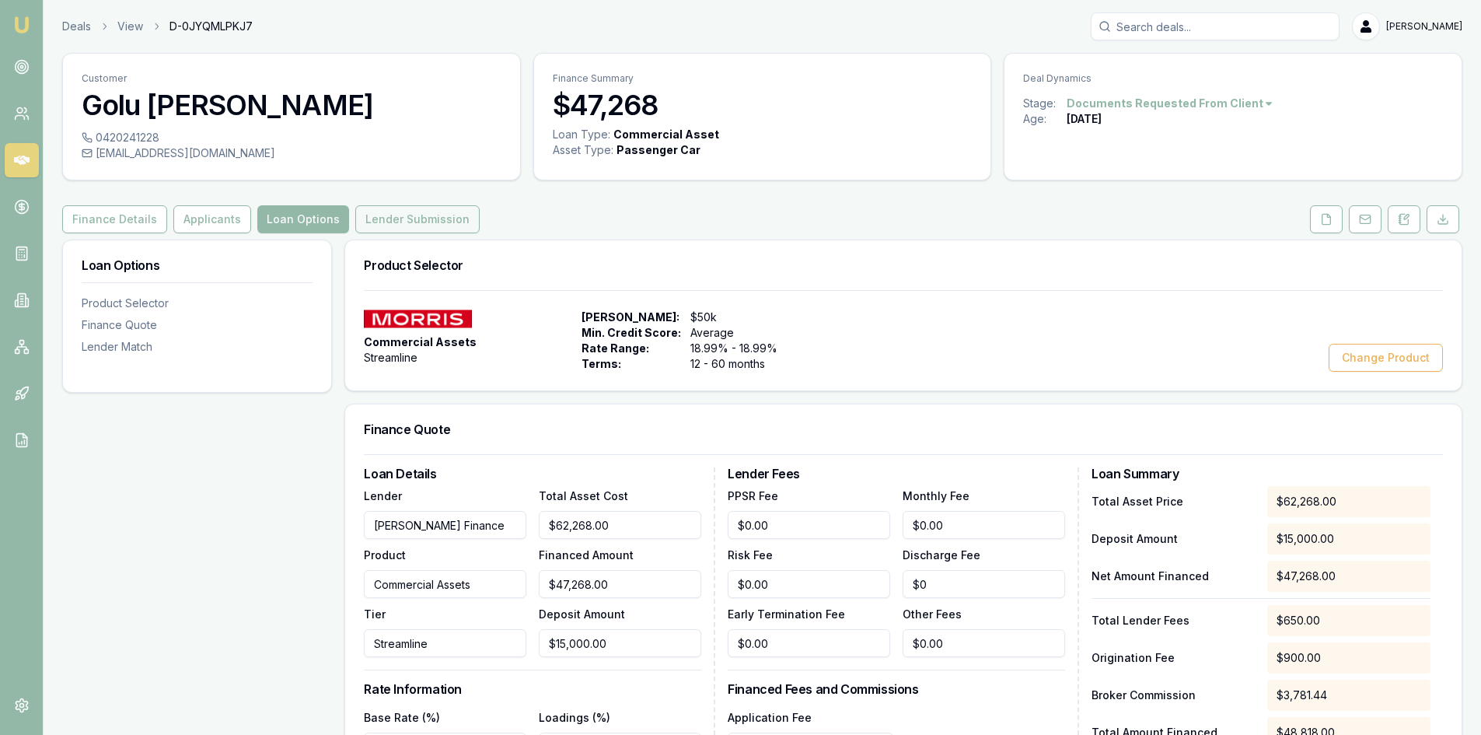
click at [425, 216] on button "Lender Submission" at bounding box center [417, 219] width 124 height 28
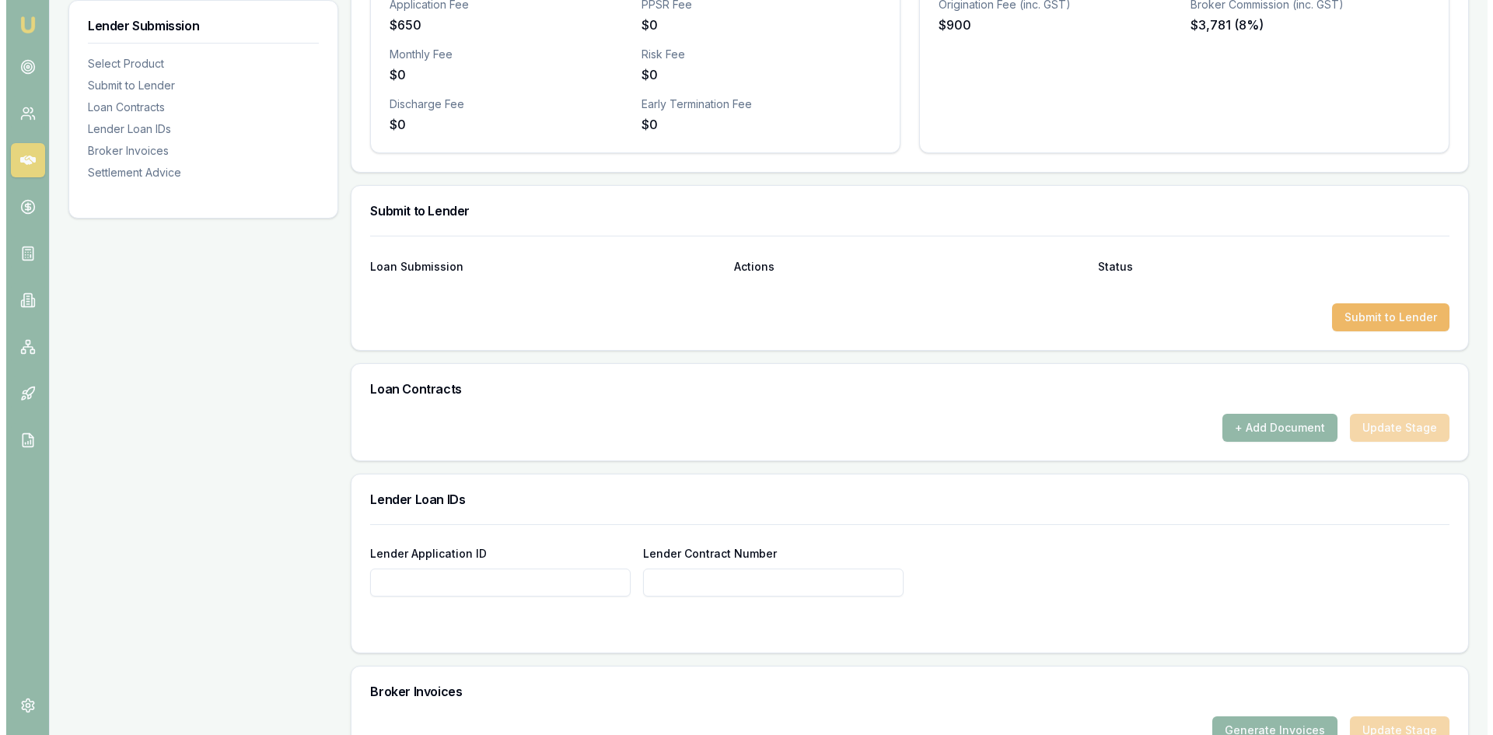
scroll to position [622, 0]
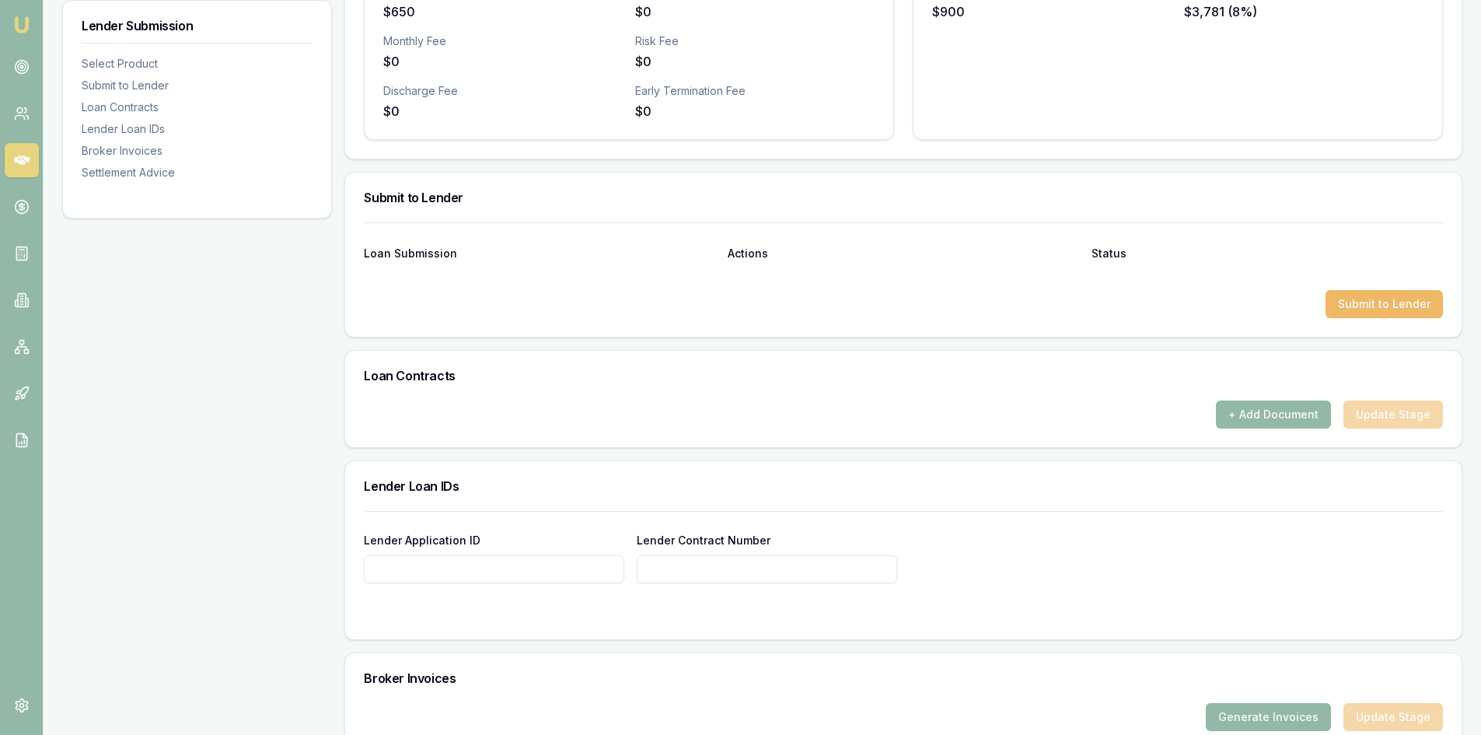
click at [1359, 314] on button "Submit to Lender" at bounding box center [1384, 304] width 117 height 28
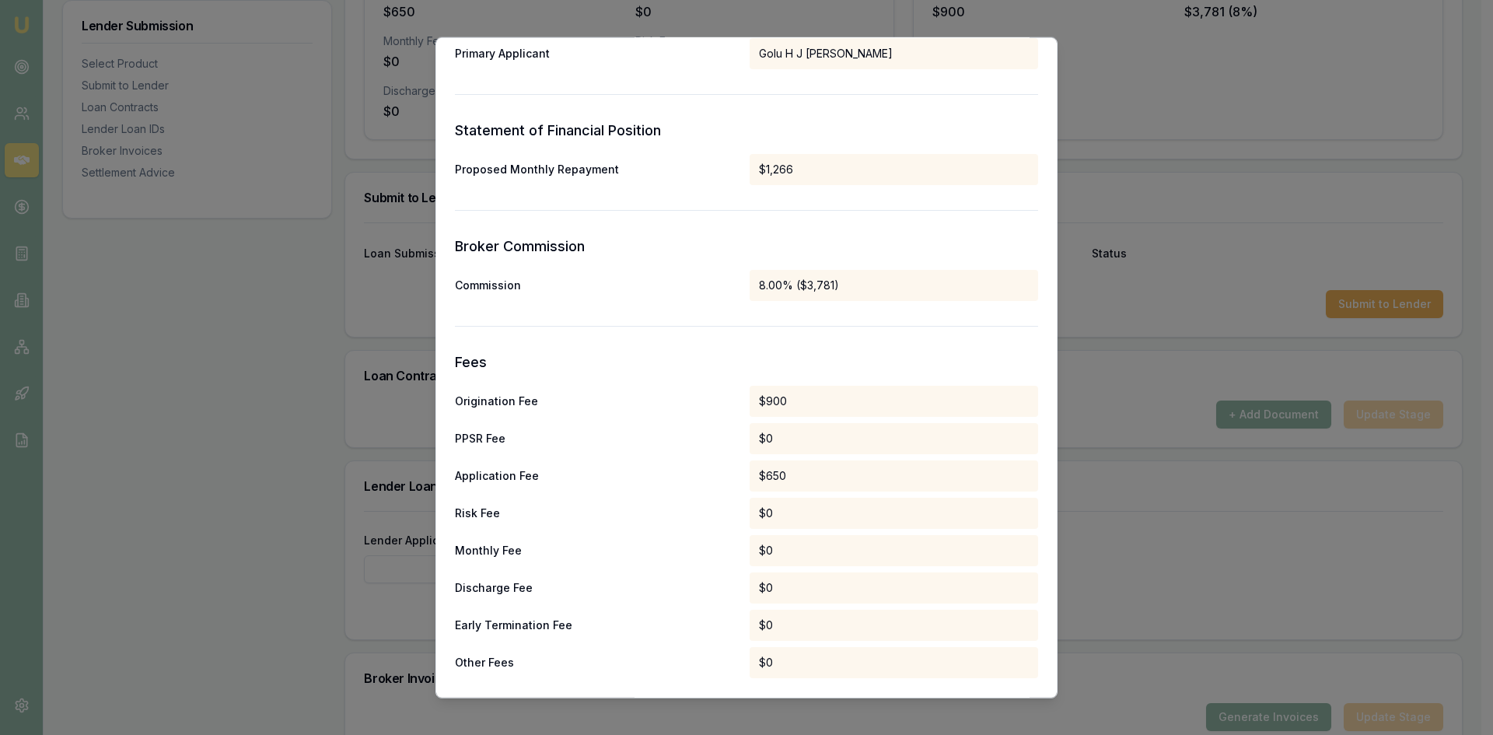
scroll to position [703, 0]
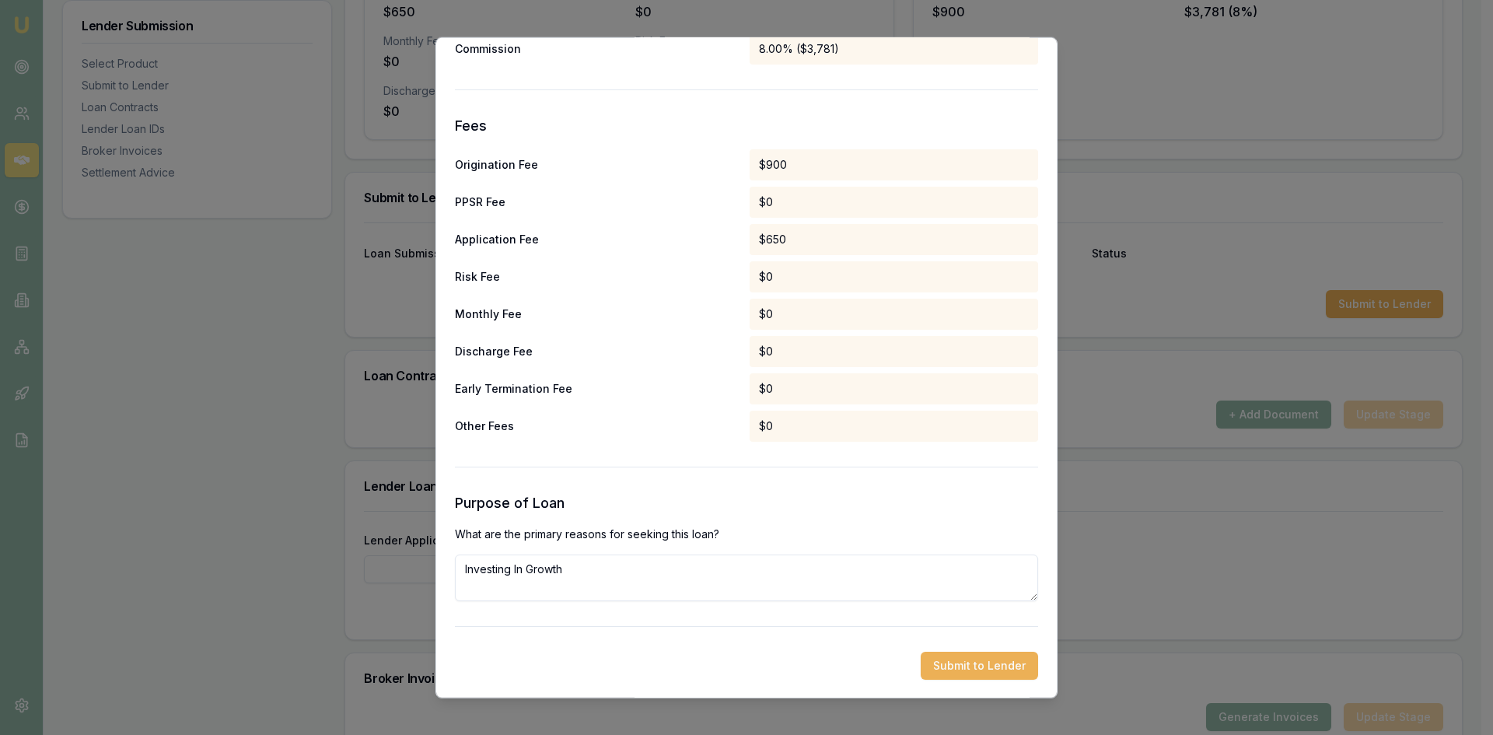
click at [757, 586] on textarea "Investing In Growth" at bounding box center [746, 577] width 583 height 47
type textarea "I"
click at [520, 576] on textarea at bounding box center [746, 577] width 583 height 47
paste textarea "The asset will be used for bakery operations, specifically for the preparation …"
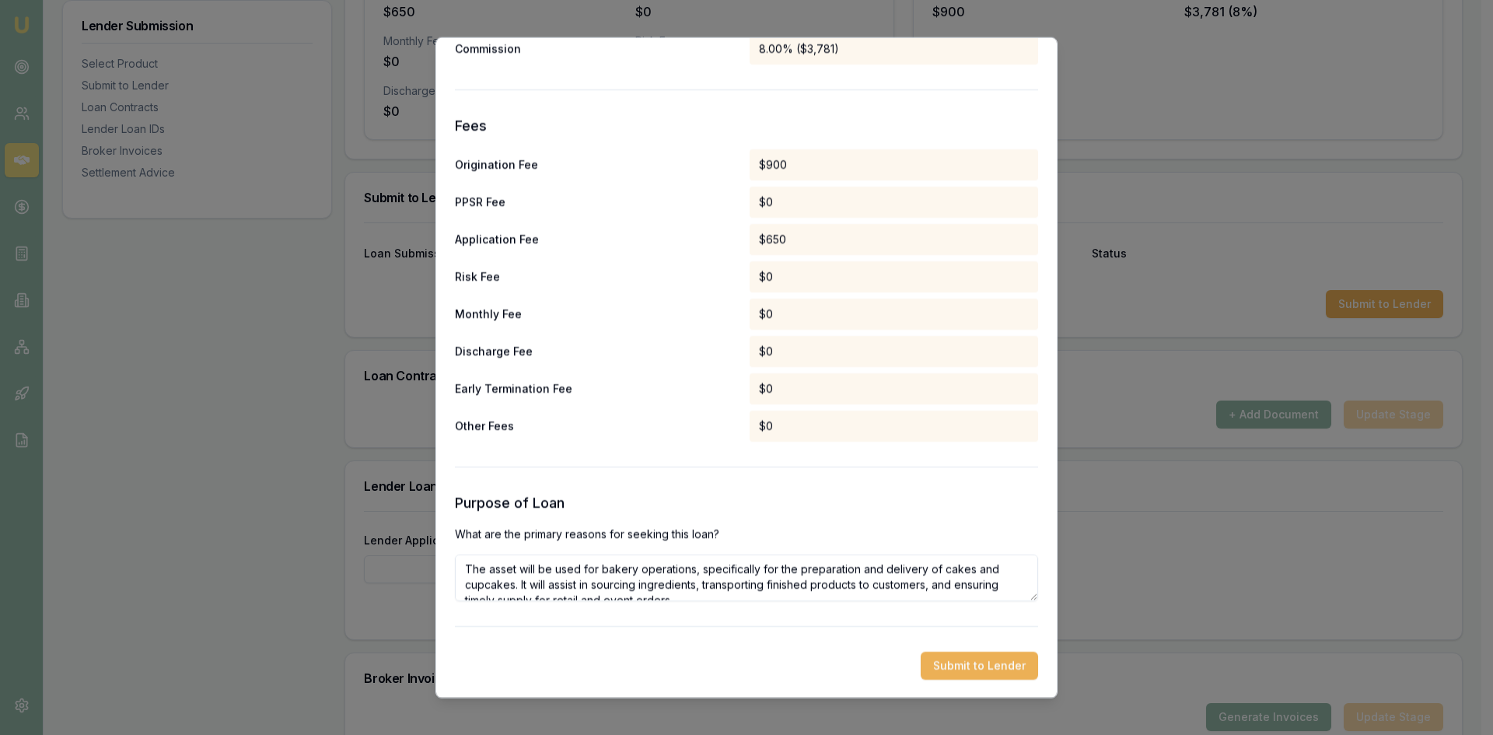
scroll to position [7, 0]
type textarea "The asset will be used for bakery operations, specifically for the preparation …"
click at [945, 668] on button "Submit to Lender" at bounding box center [979, 665] width 117 height 28
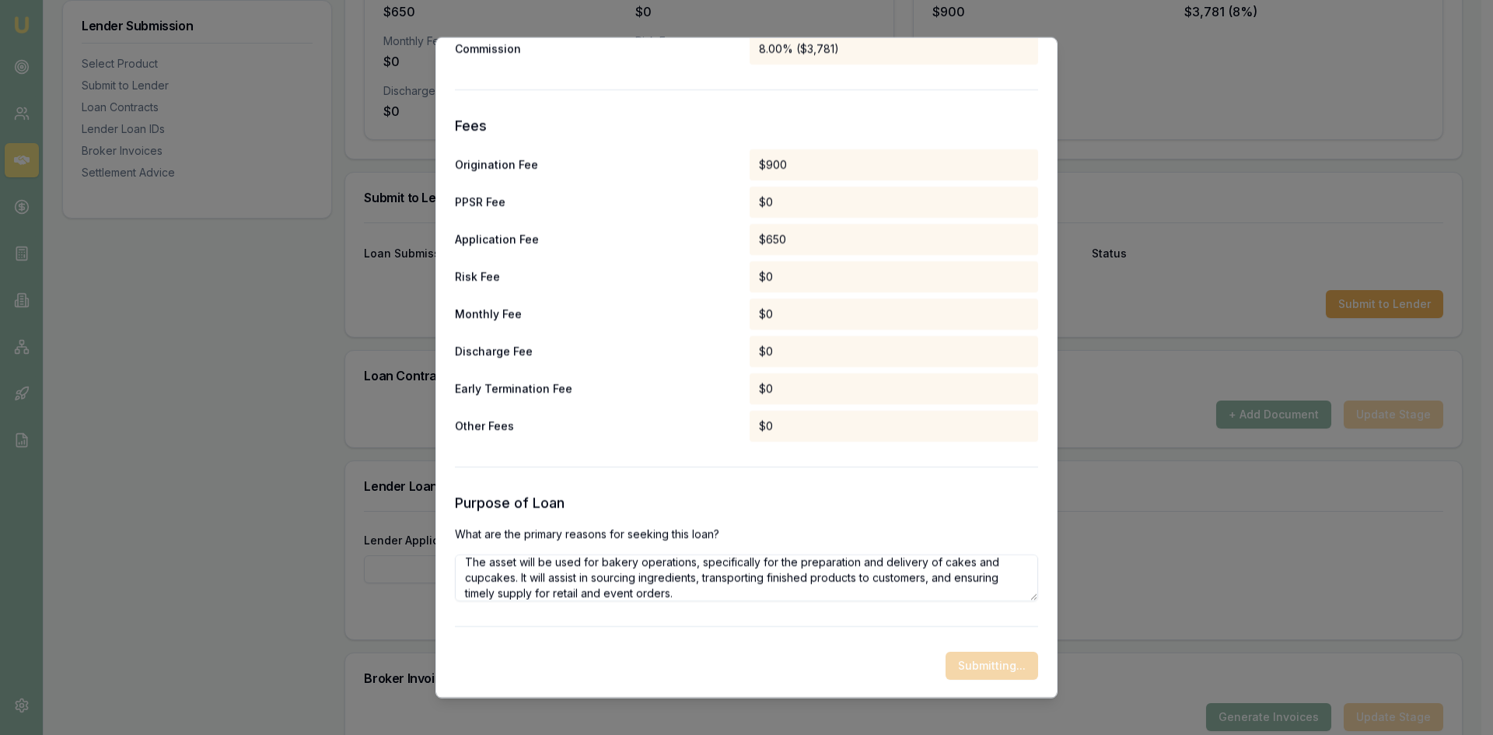
drag, startPoint x: 793, startPoint y: 178, endPoint x: 868, endPoint y: 400, distance: 233.9
click at [792, 196] on div "Origination Fee $900 PPSR Fee $0 Application Fee $650 Risk Fee $0 Monthly Fee $…" at bounding box center [746, 295] width 583 height 292
click at [935, 667] on div "Submitting..." at bounding box center [746, 665] width 583 height 28
click at [828, 159] on div "$900" at bounding box center [894, 164] width 289 height 31
drag, startPoint x: 828, startPoint y: 159, endPoint x: 806, endPoint y: 169, distance: 24.0
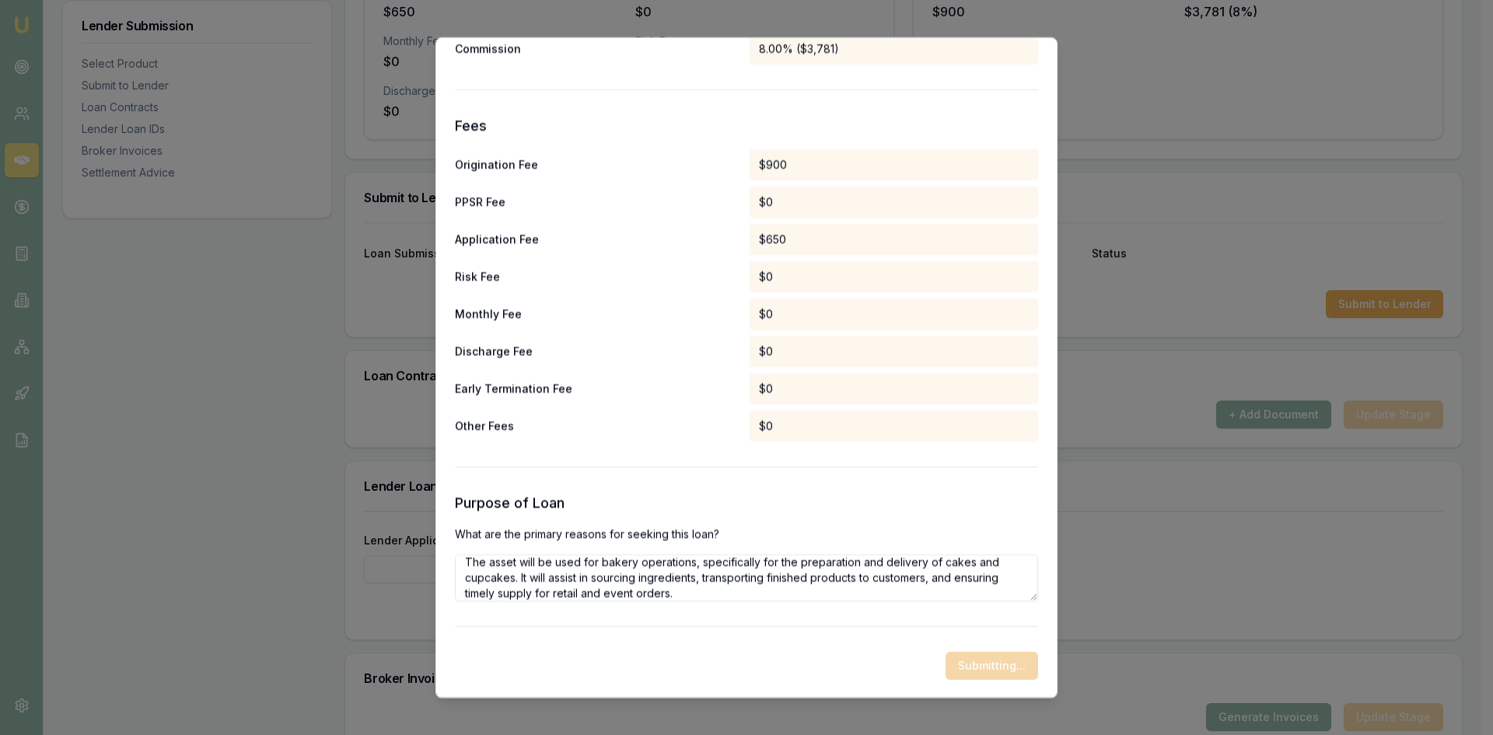
click at [806, 169] on div "$900" at bounding box center [894, 164] width 289 height 31
click at [802, 169] on div "$900" at bounding box center [894, 164] width 289 height 31
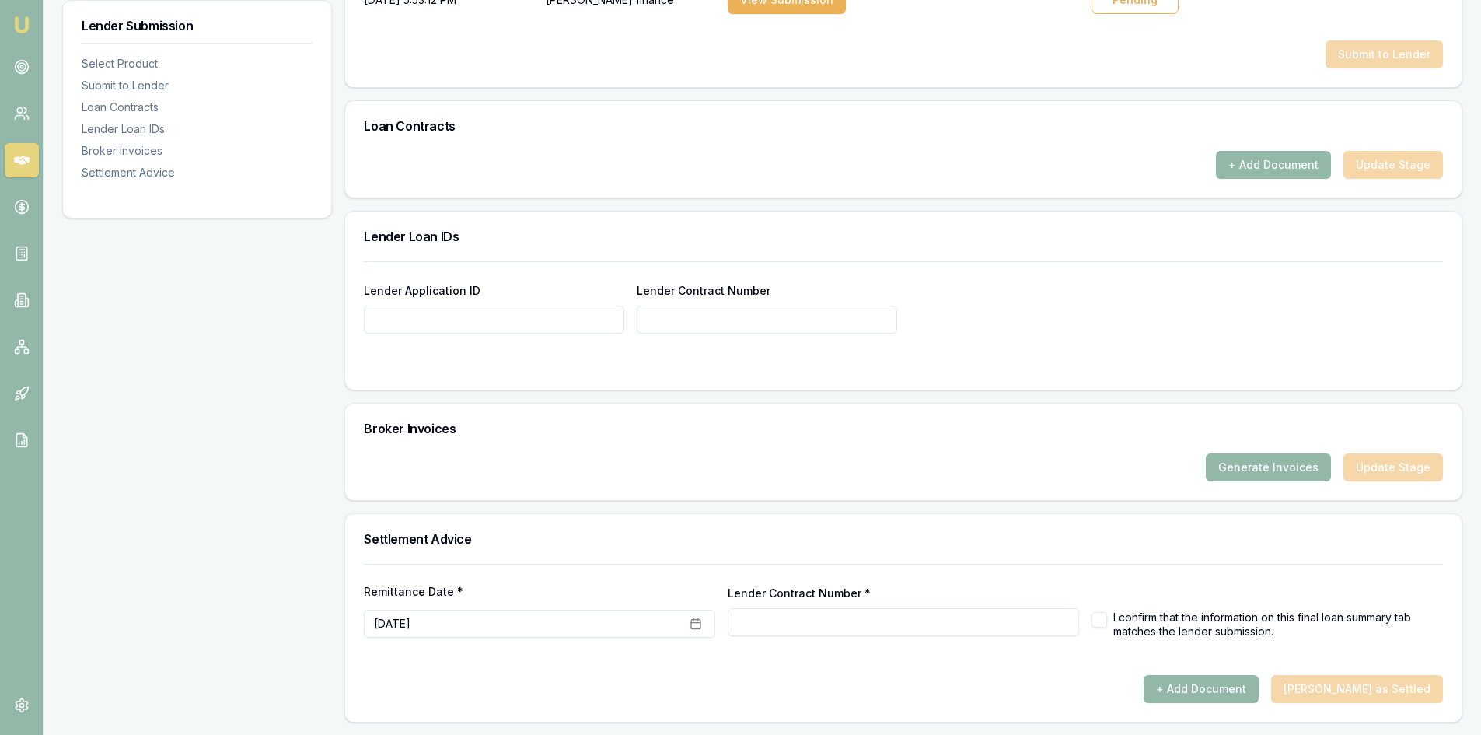
scroll to position [598, 0]
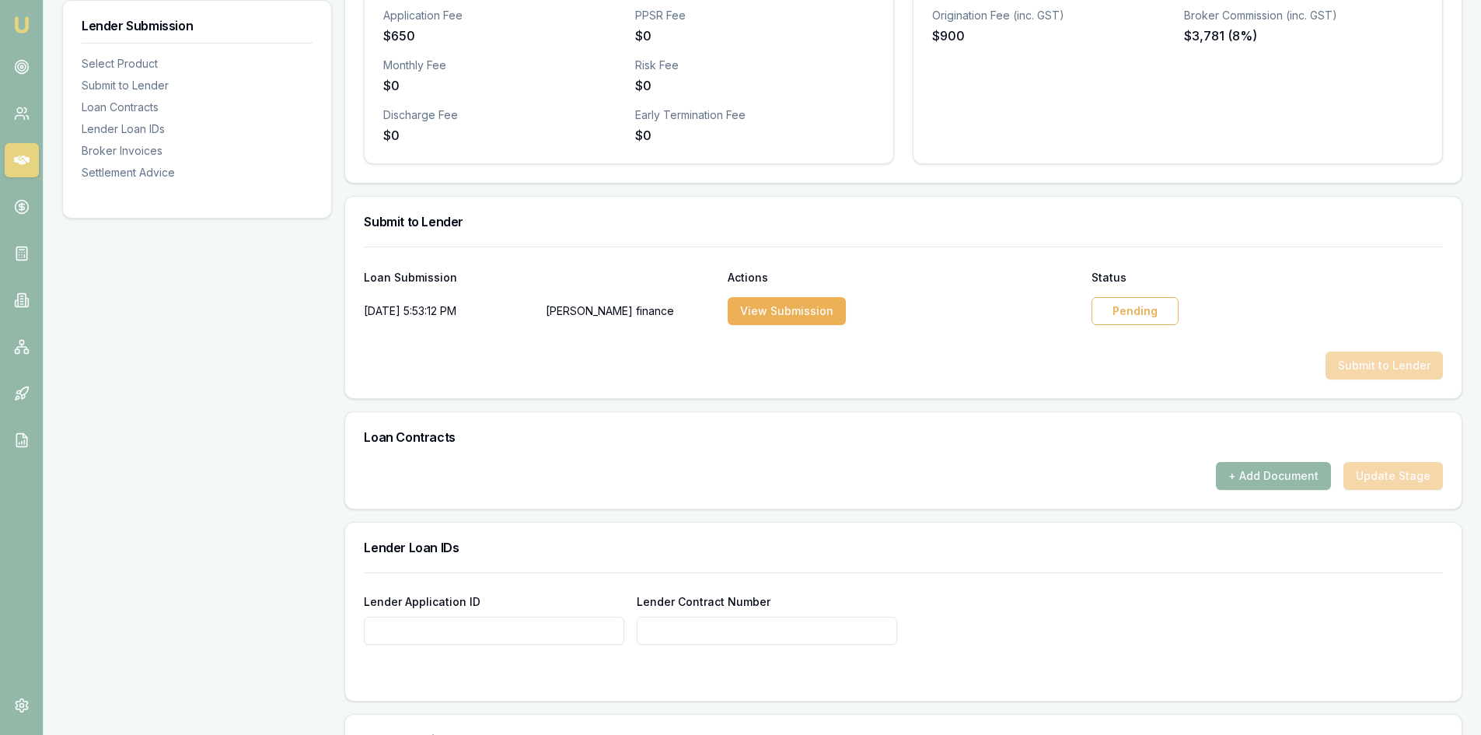
click at [1121, 322] on div "Pending" at bounding box center [1135, 311] width 87 height 28
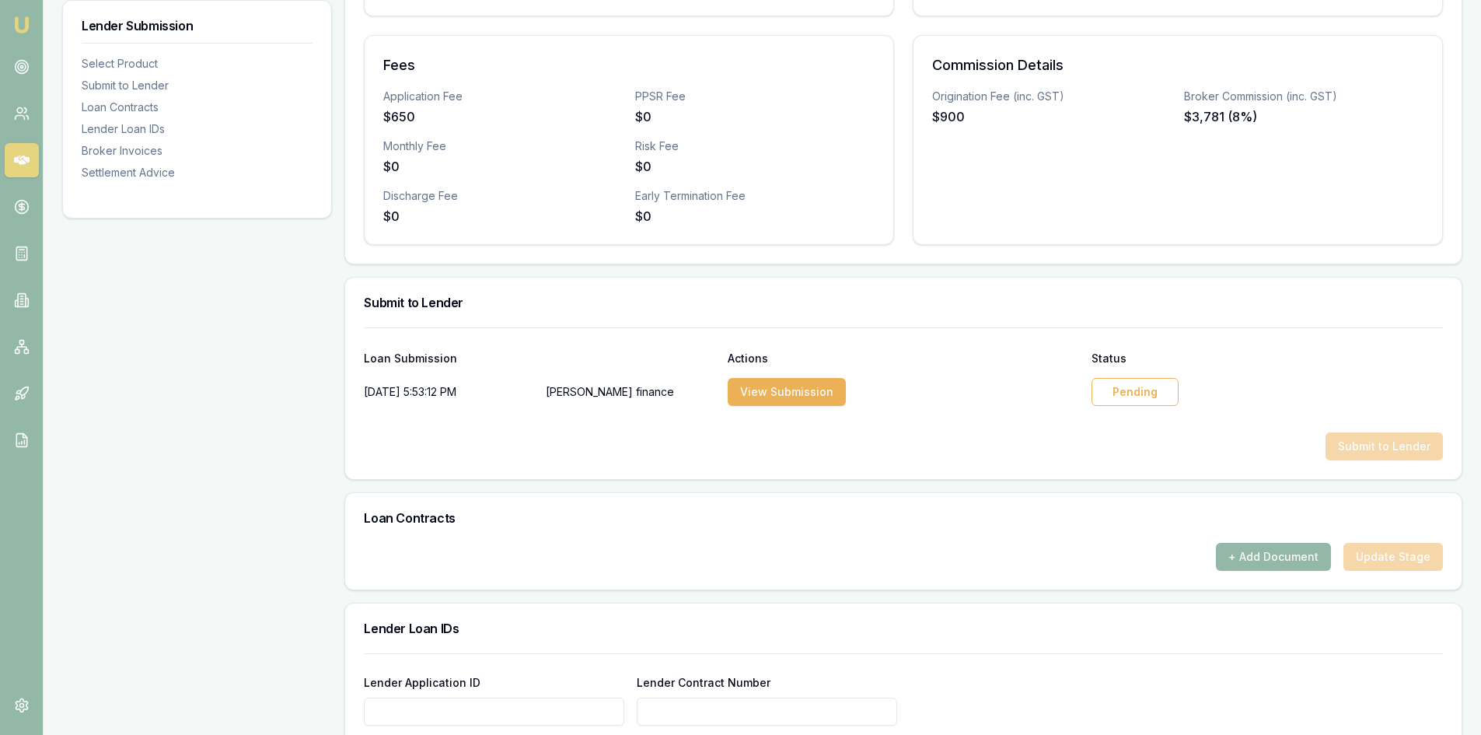
scroll to position [209, 0]
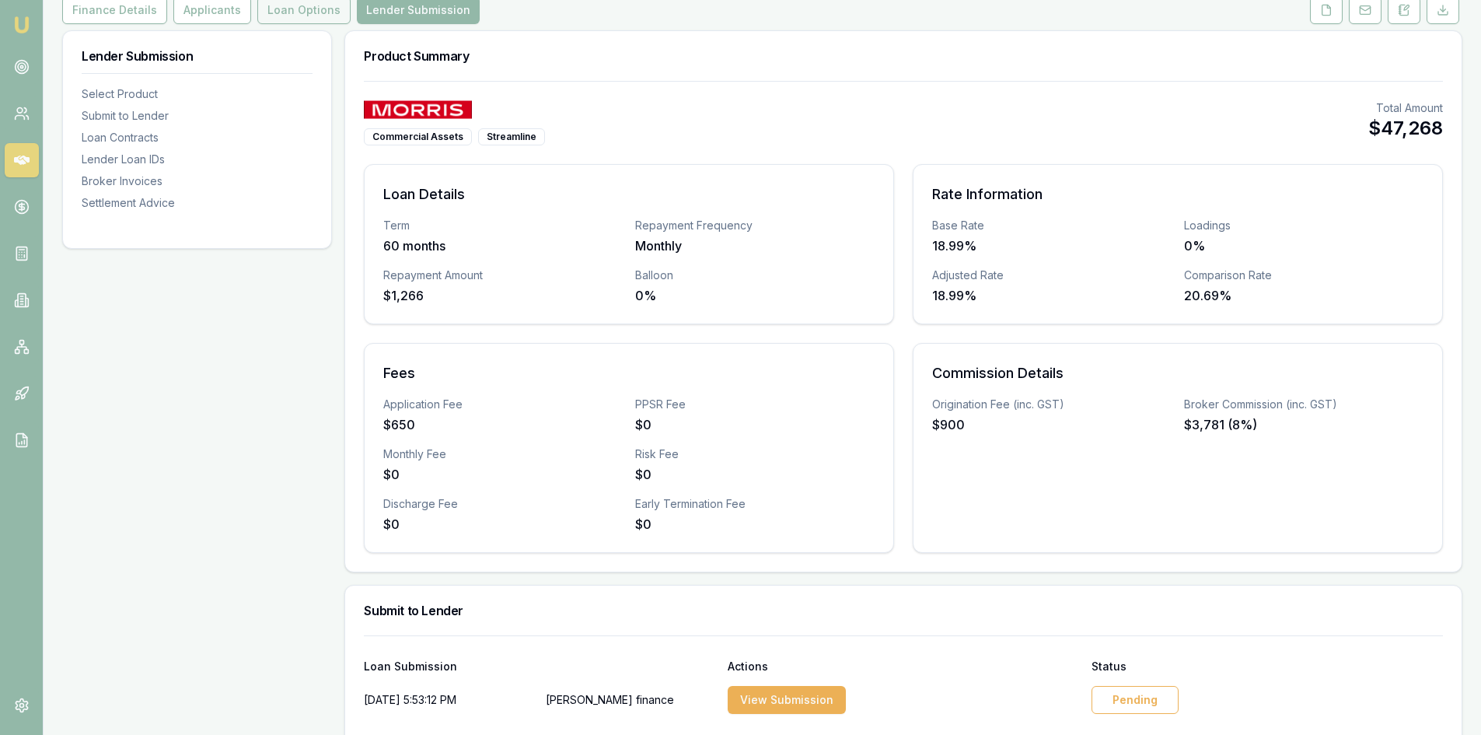
click at [287, 15] on button "Loan Options" at bounding box center [303, 10] width 93 height 28
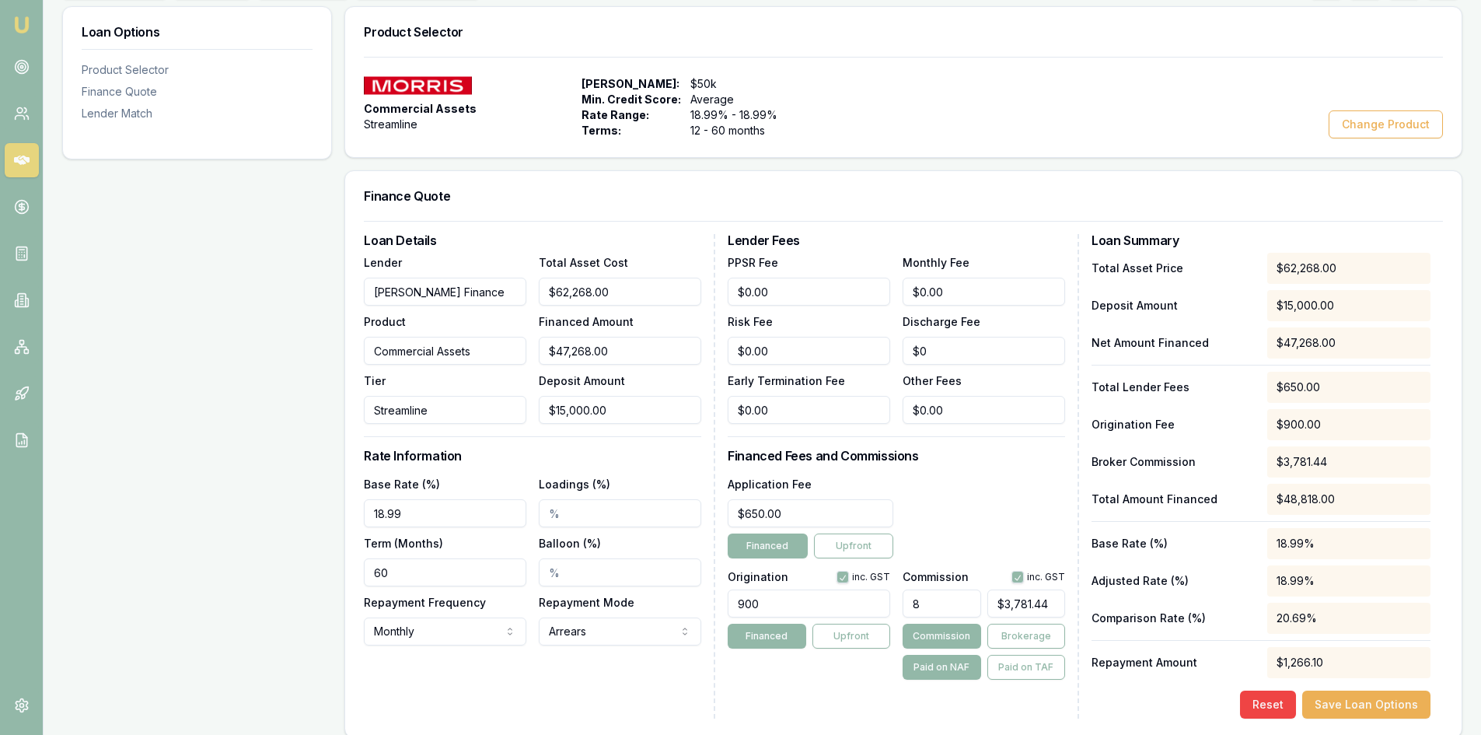
scroll to position [311, 0]
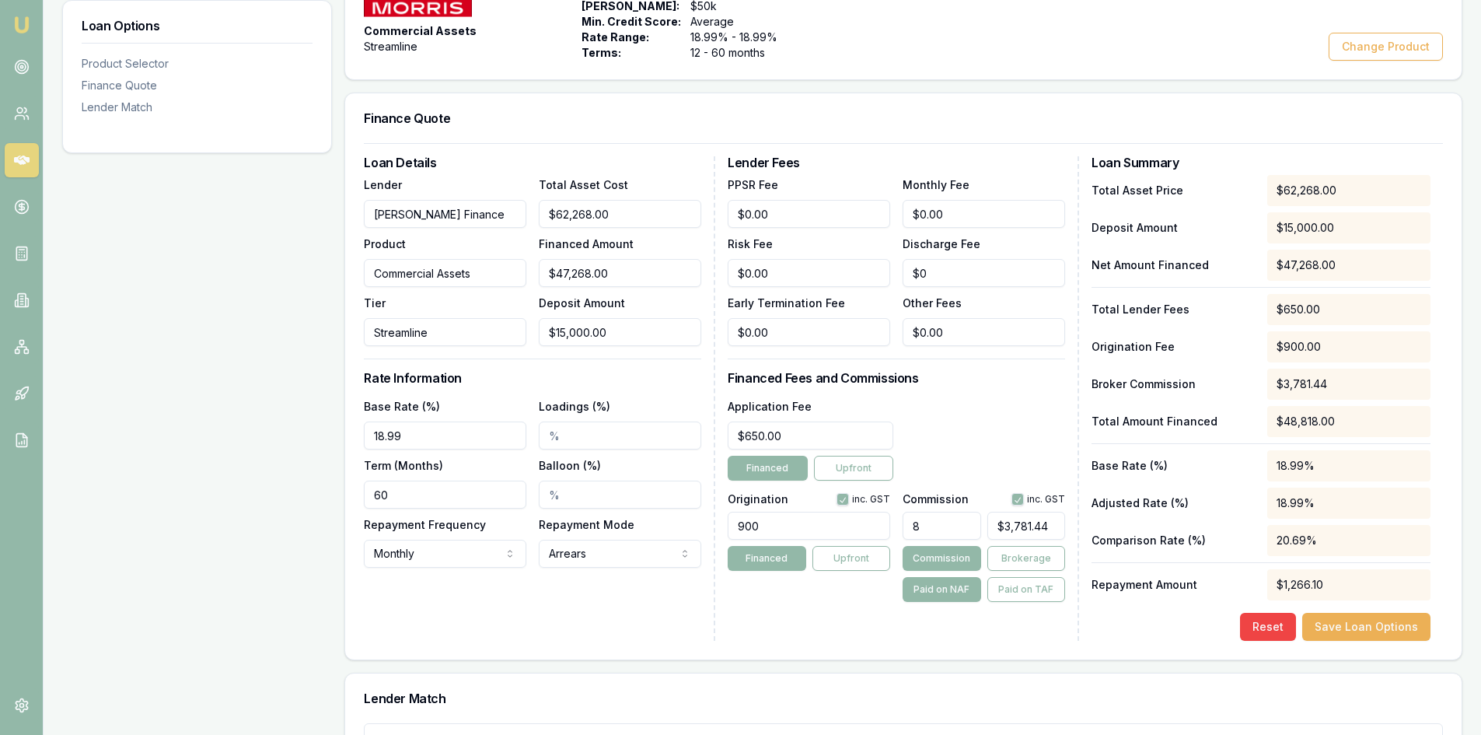
drag, startPoint x: 780, startPoint y: 527, endPoint x: 768, endPoint y: 516, distance: 16.5
click at [779, 528] on input "900" at bounding box center [809, 526] width 163 height 28
type input "9"
type input "0.00"
click at [1367, 624] on button "Save Loan Options" at bounding box center [1367, 627] width 128 height 28
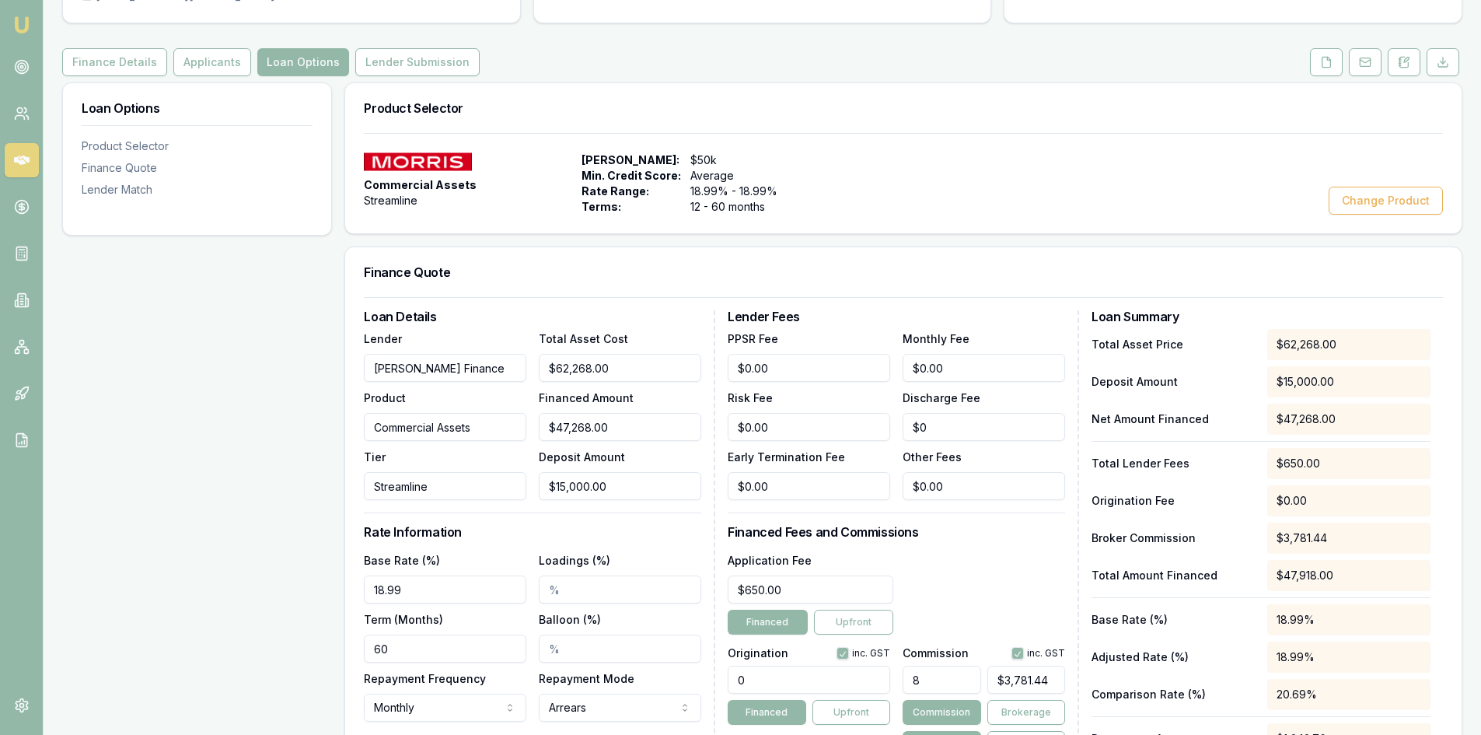
scroll to position [156, 0]
click at [391, 67] on button "Lender Submission" at bounding box center [417, 64] width 124 height 28
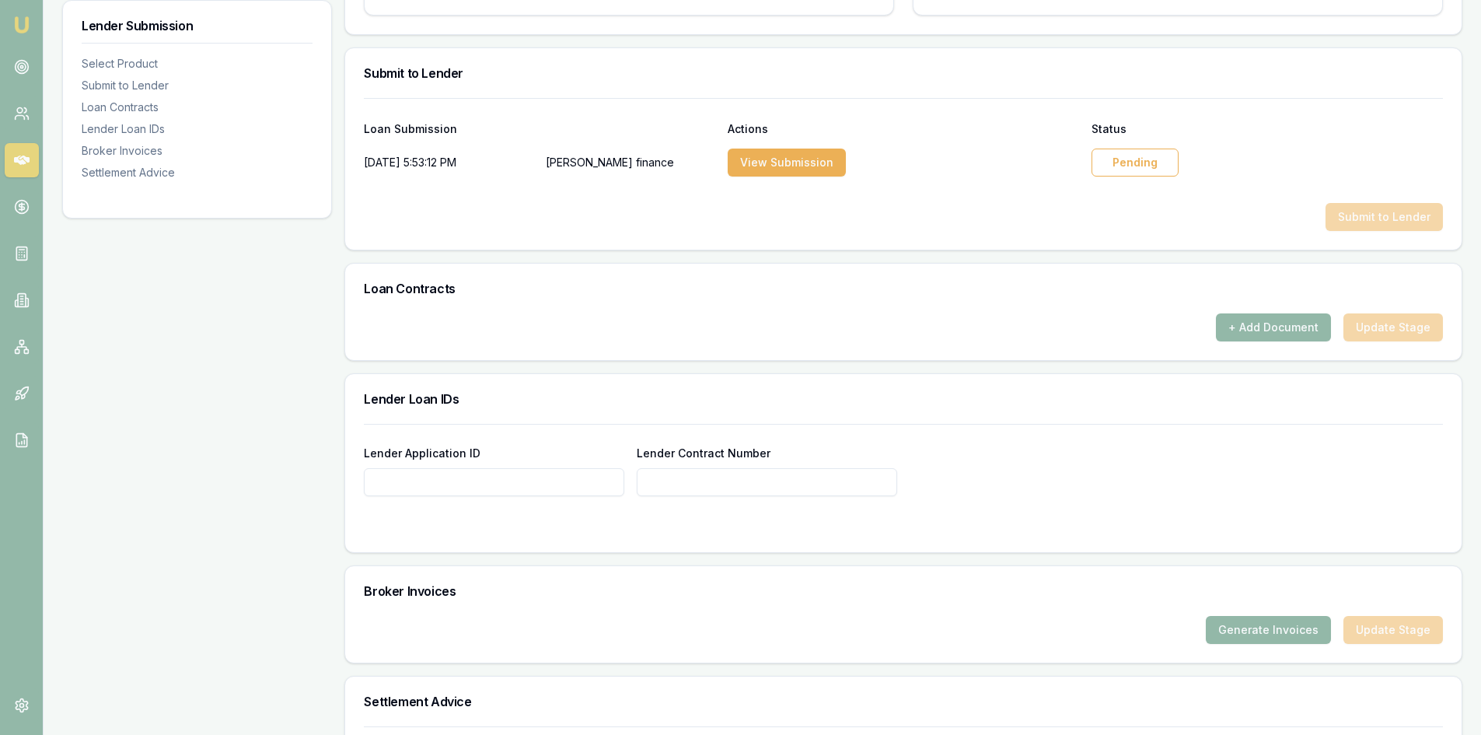
scroll to position [520, 0]
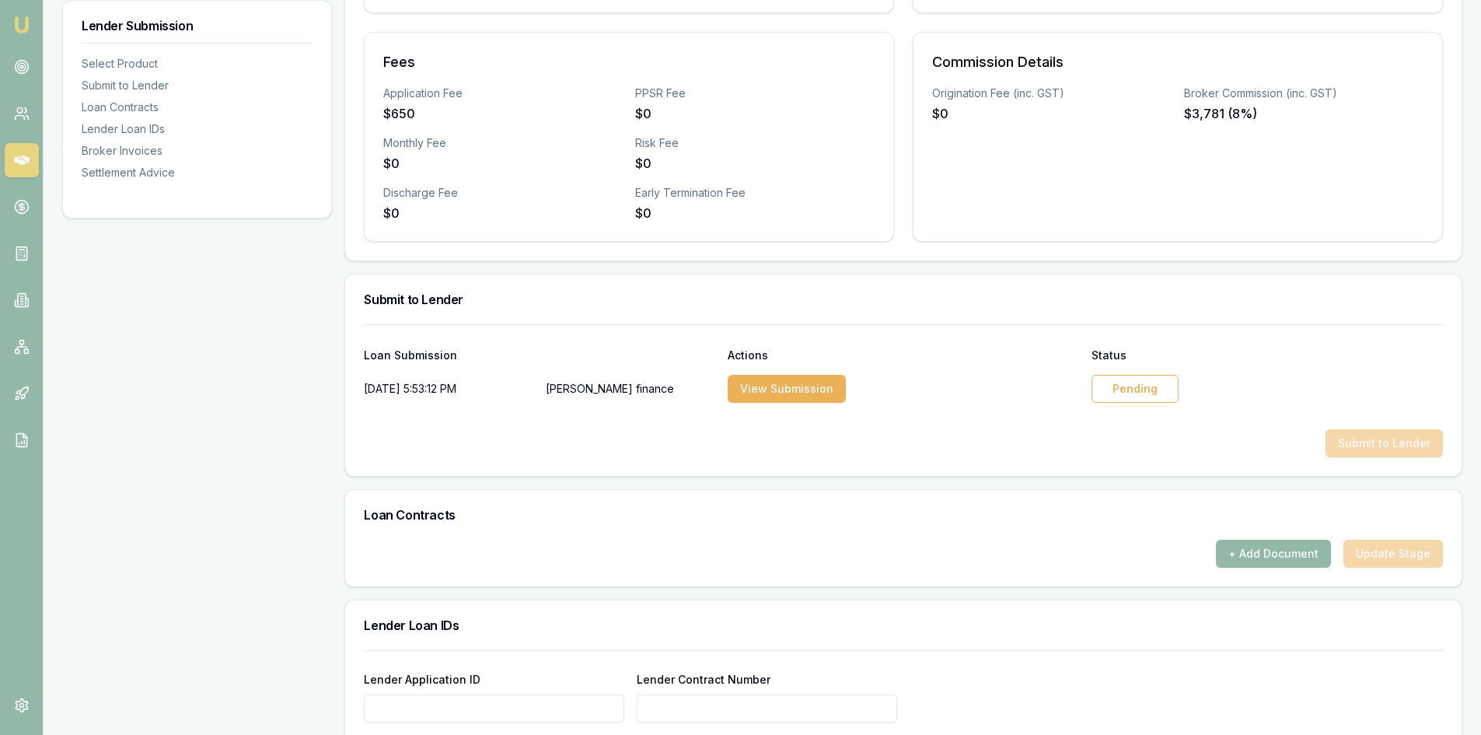
click at [1128, 384] on div "Pending" at bounding box center [1135, 389] width 87 height 28
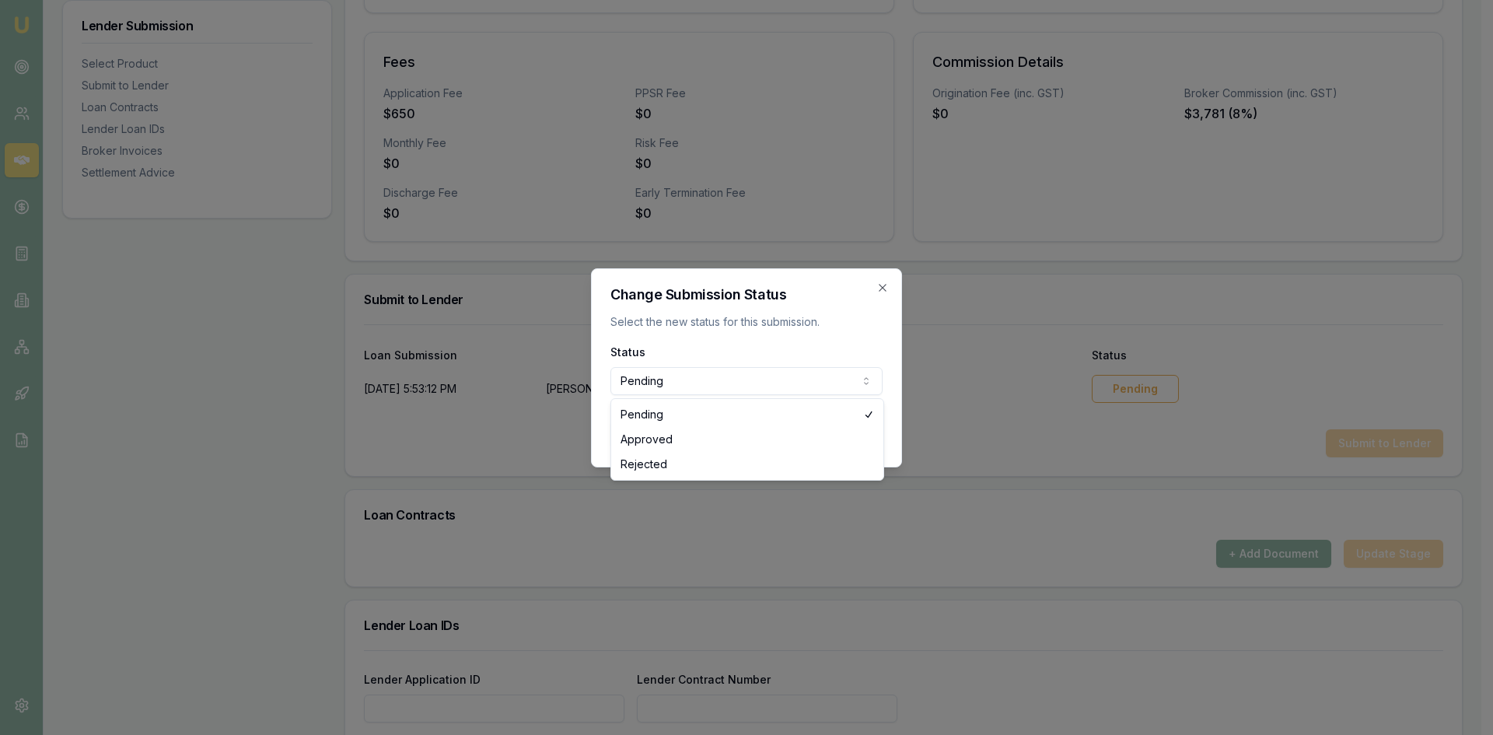
select select "APPROVED"
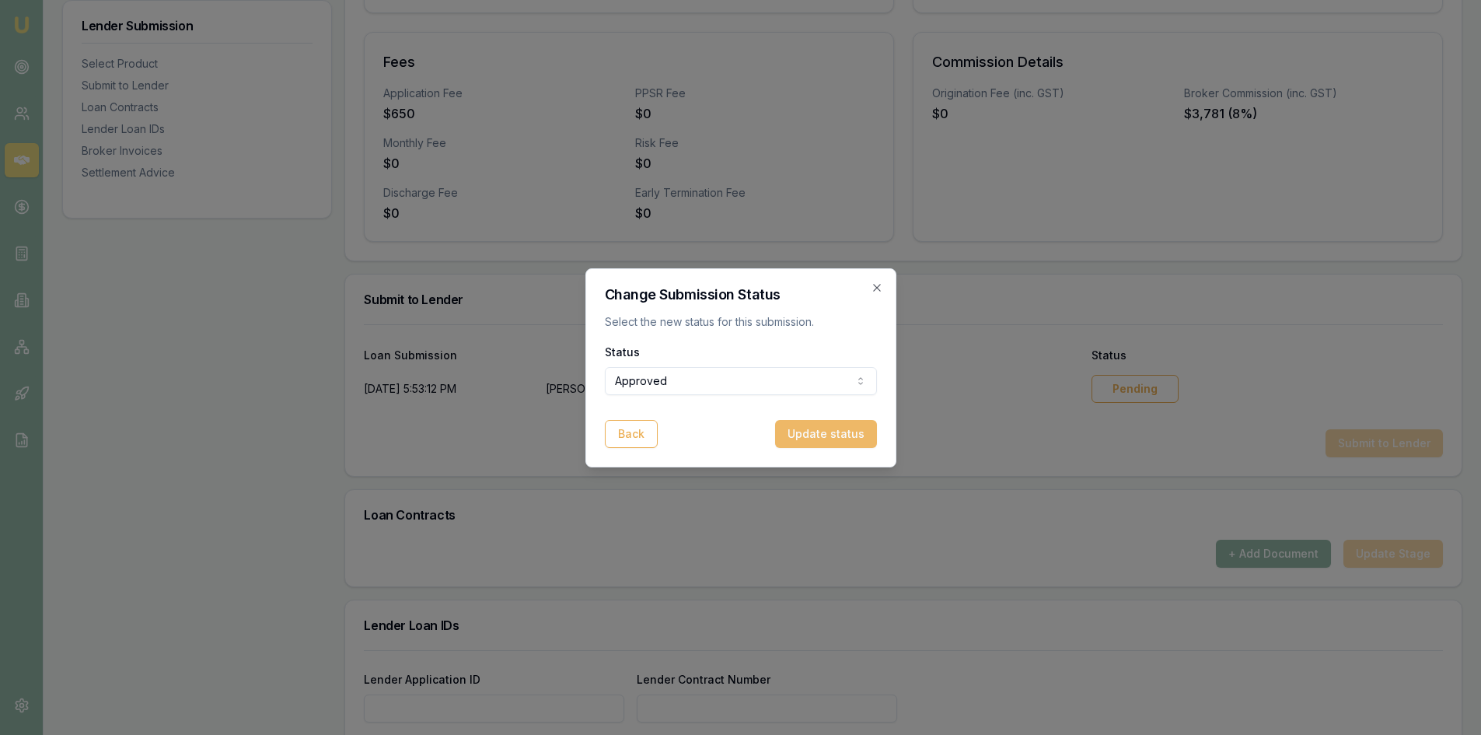
click at [833, 442] on button "Update status" at bounding box center [826, 434] width 102 height 28
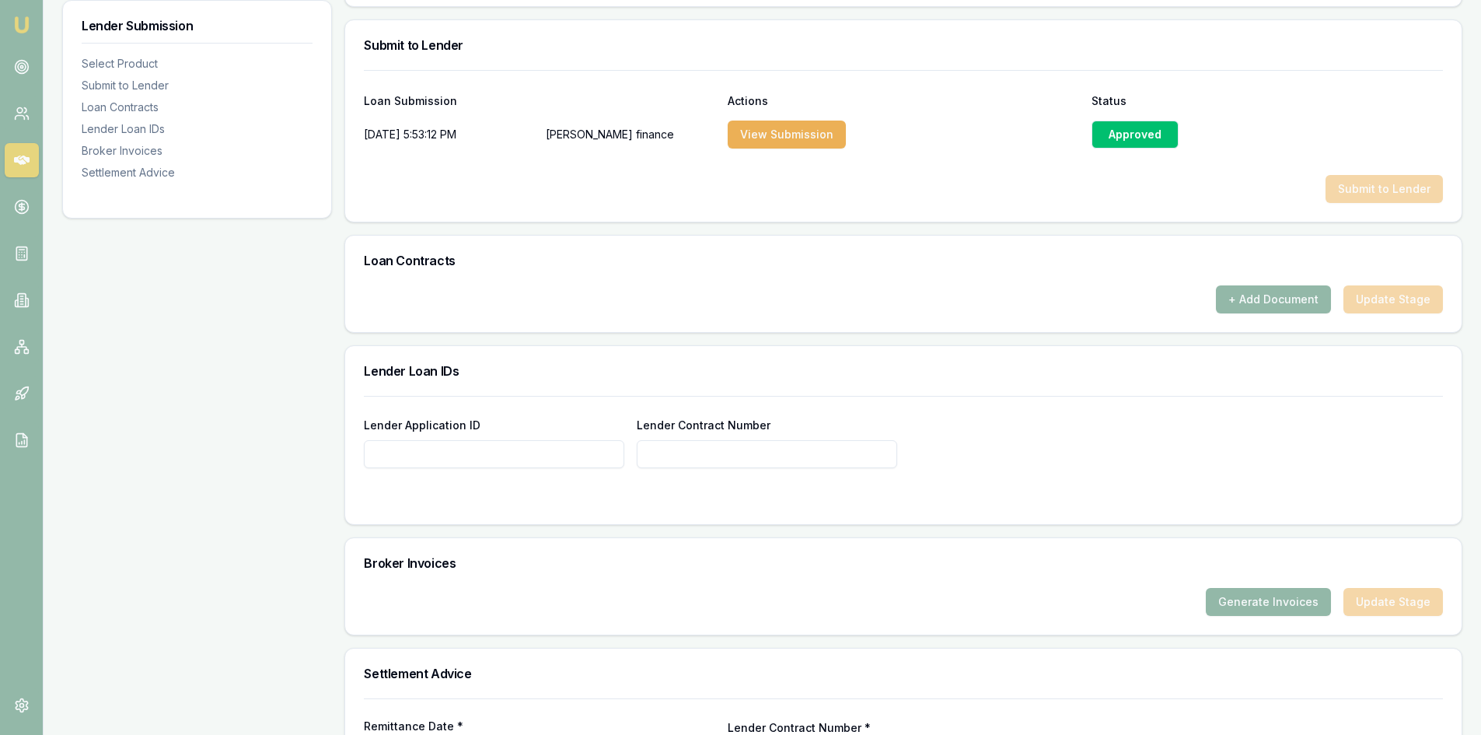
scroll to position [909, 0]
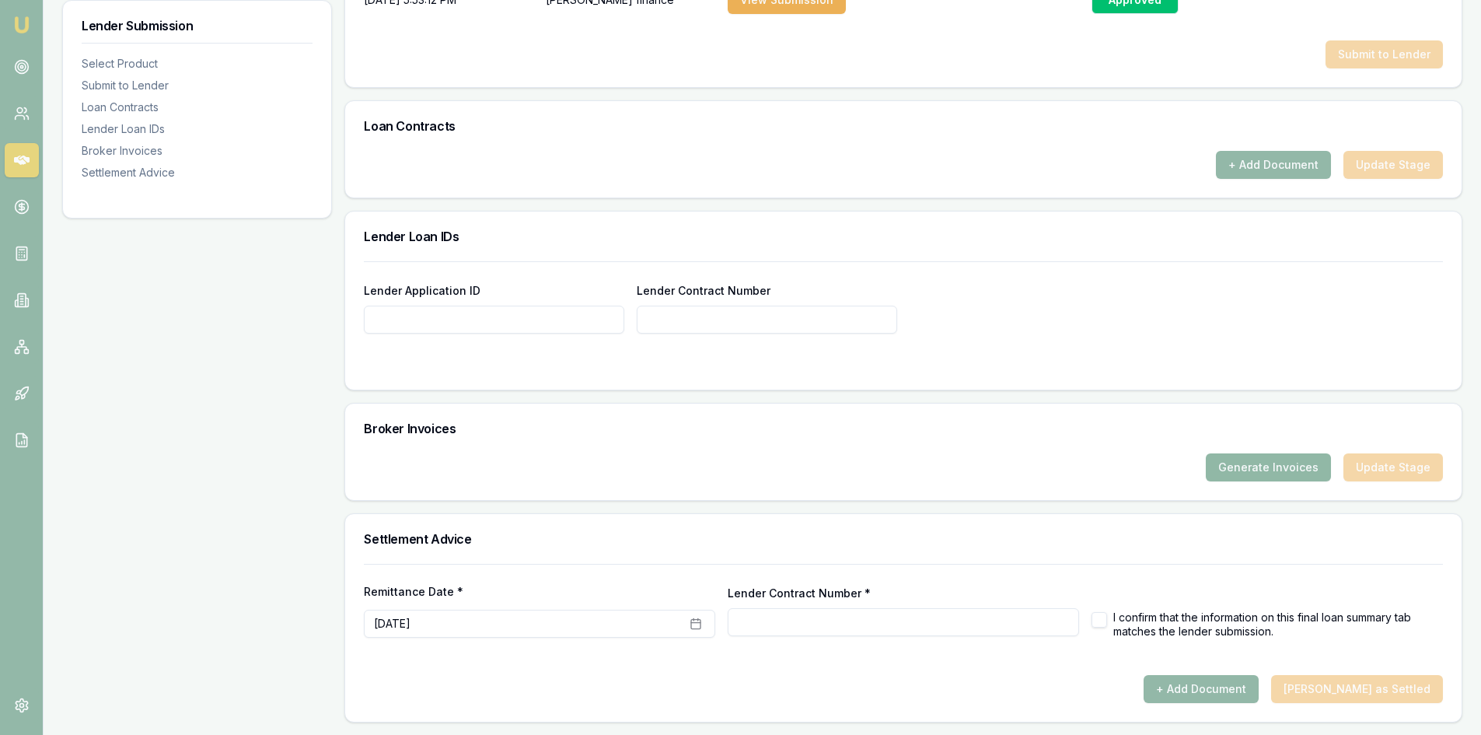
click at [1239, 468] on button "Generate Invoices" at bounding box center [1268, 467] width 125 height 28
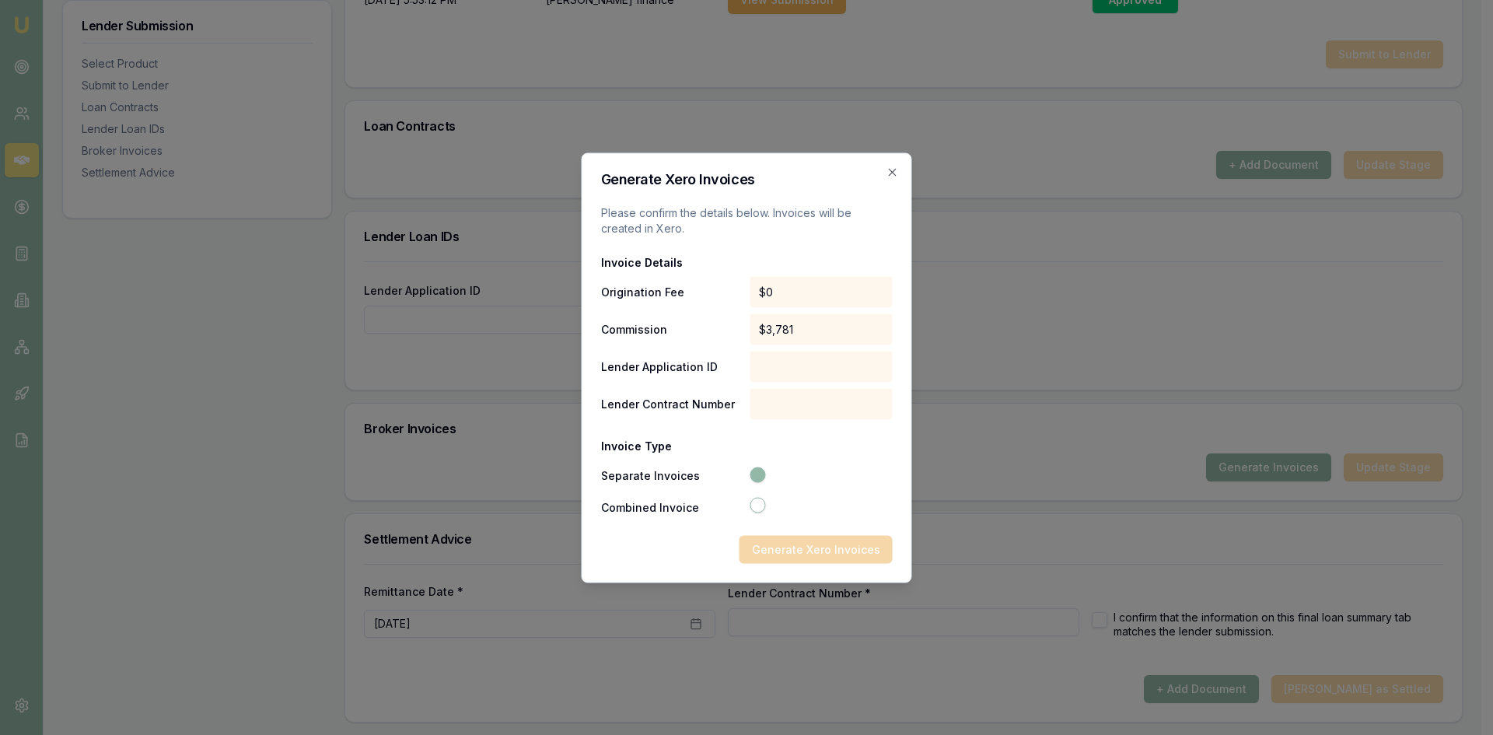
click at [788, 557] on div "Generate Xero Invoices" at bounding box center [747, 549] width 292 height 28
click at [776, 367] on div at bounding box center [821, 366] width 143 height 31
click at [783, 354] on div at bounding box center [821, 366] width 143 height 31
click at [782, 359] on div at bounding box center [821, 366] width 143 height 31
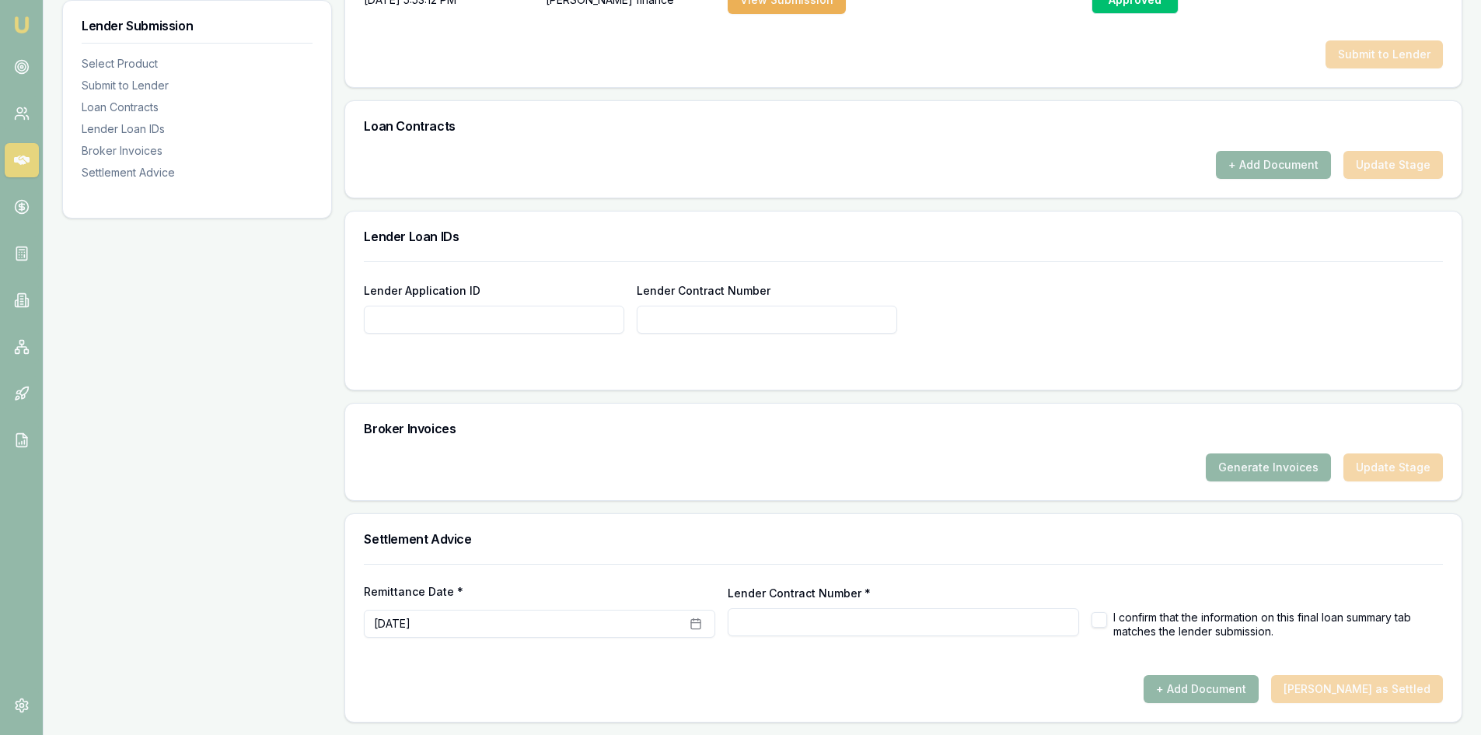
drag, startPoint x: 1174, startPoint y: 443, endPoint x: 1132, endPoint y: 446, distance: 42.1
click at [436, 313] on input "Lender Application ID" at bounding box center [494, 320] width 261 height 28
click at [388, 327] on input "Lender Application ID" at bounding box center [494, 320] width 261 height 28
paste input "[PERSON_NAME] [PERSON_NAME]"
type input "[PERSON_NAME] [PERSON_NAME]"
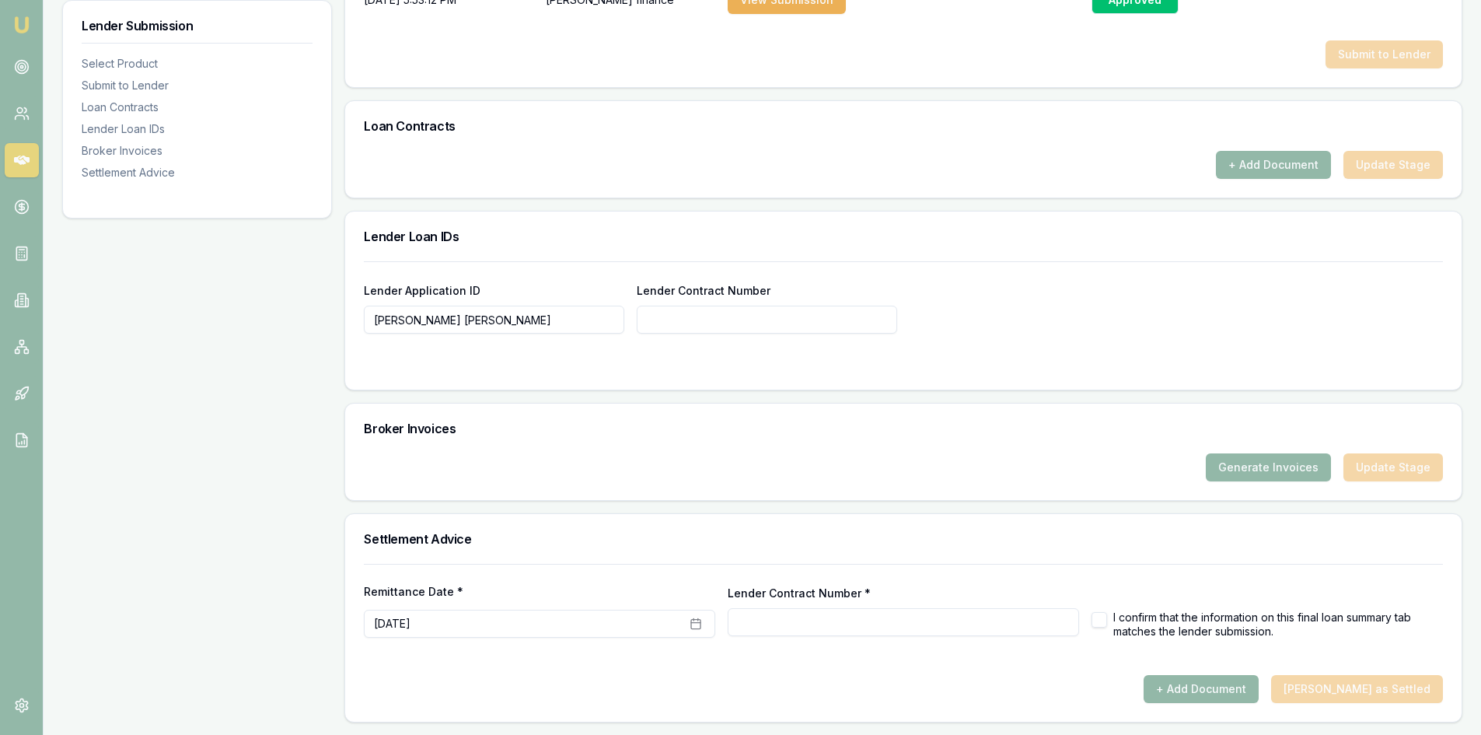
drag, startPoint x: 694, startPoint y: 319, endPoint x: 684, endPoint y: 325, distance: 12.5
click at [690, 323] on input "Lender Contract Number" at bounding box center [767, 320] width 261 height 28
paste input "[PERSON_NAME] [PERSON_NAME]"
type input "[PERSON_NAME] [PERSON_NAME]"
click at [1244, 467] on button "Generate Invoices" at bounding box center [1268, 467] width 125 height 28
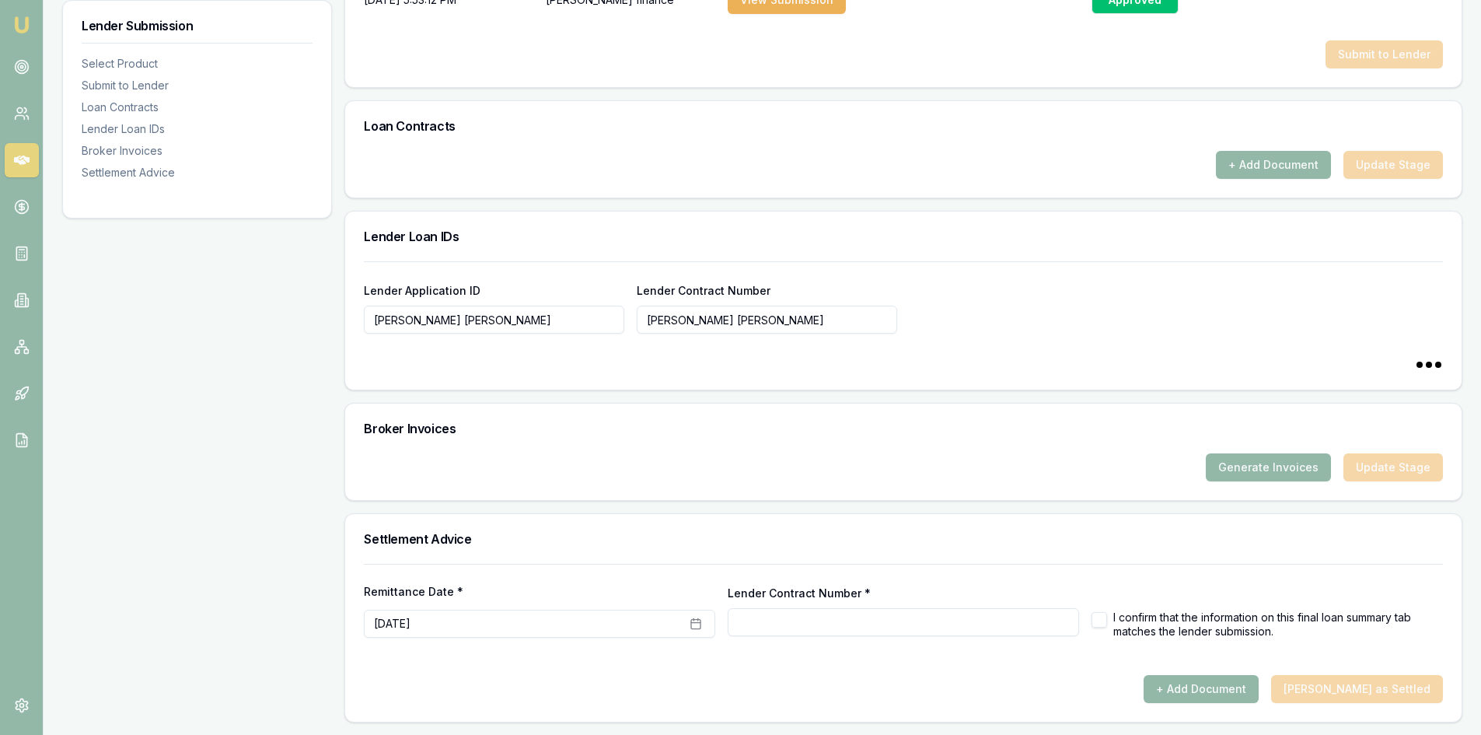
type input "[PERSON_NAME] [PERSON_NAME]"
click at [1104, 621] on button "button" at bounding box center [1100, 620] width 16 height 16
checkbox input "true"
click at [1303, 462] on button "Generate Invoices" at bounding box center [1268, 467] width 125 height 28
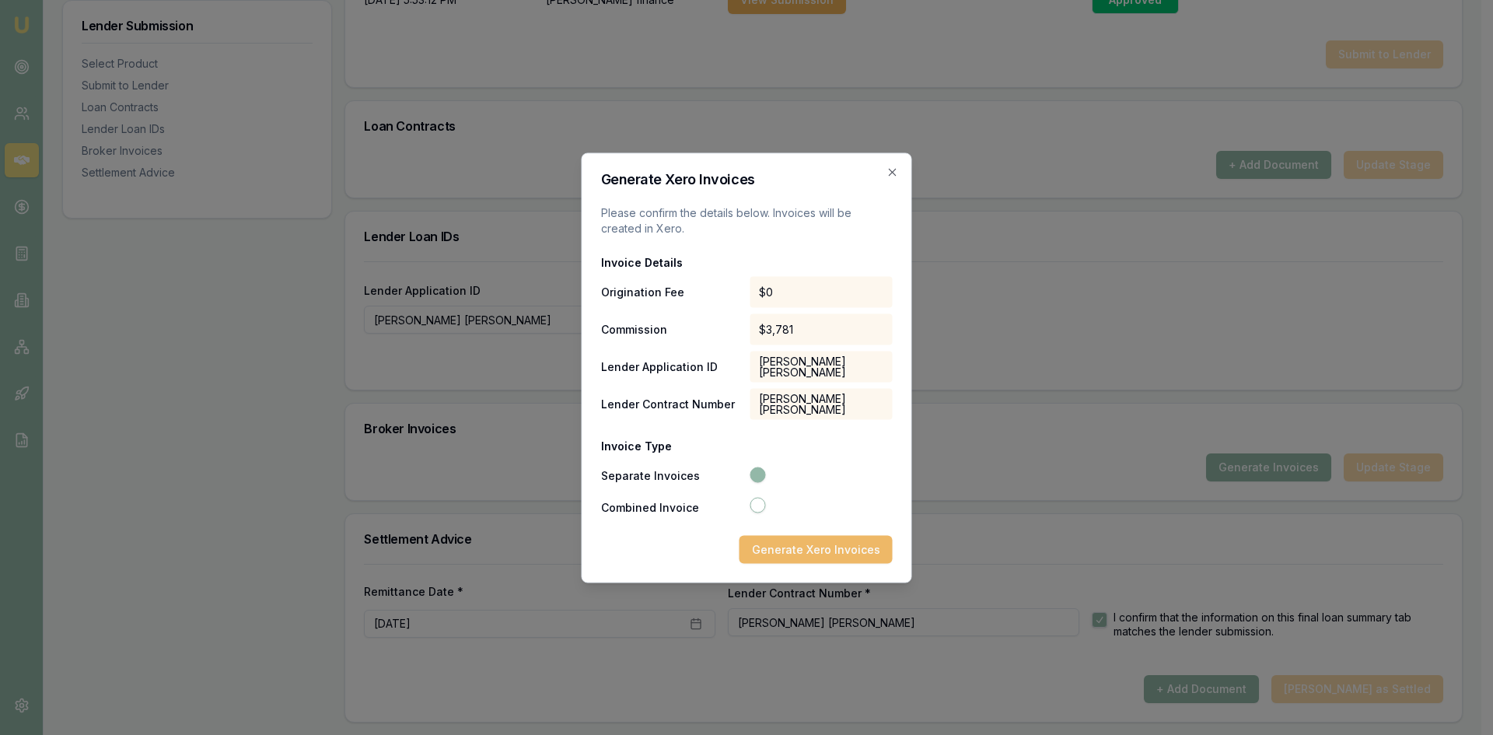
click at [804, 548] on button "Generate Xero Invoices" at bounding box center [816, 549] width 153 height 28
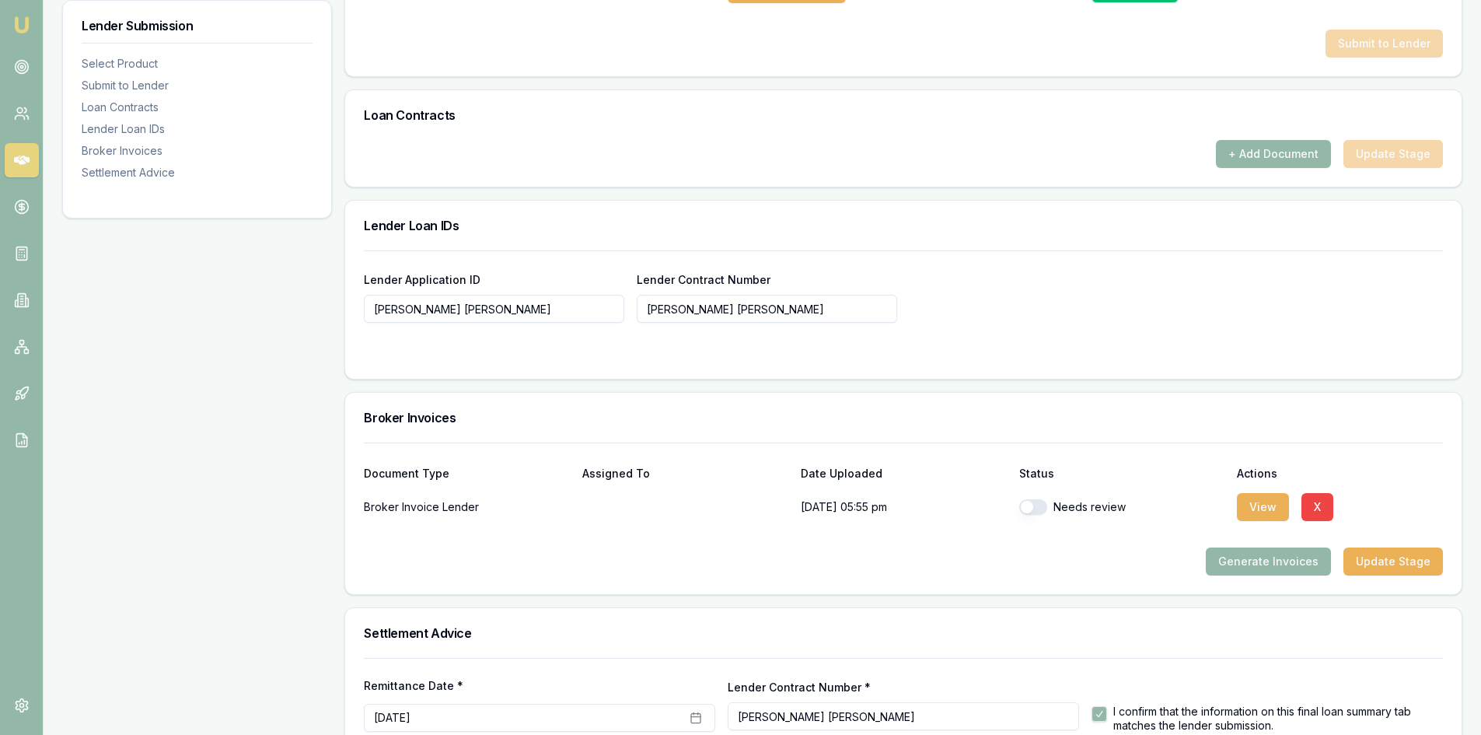
scroll to position [1011, 0]
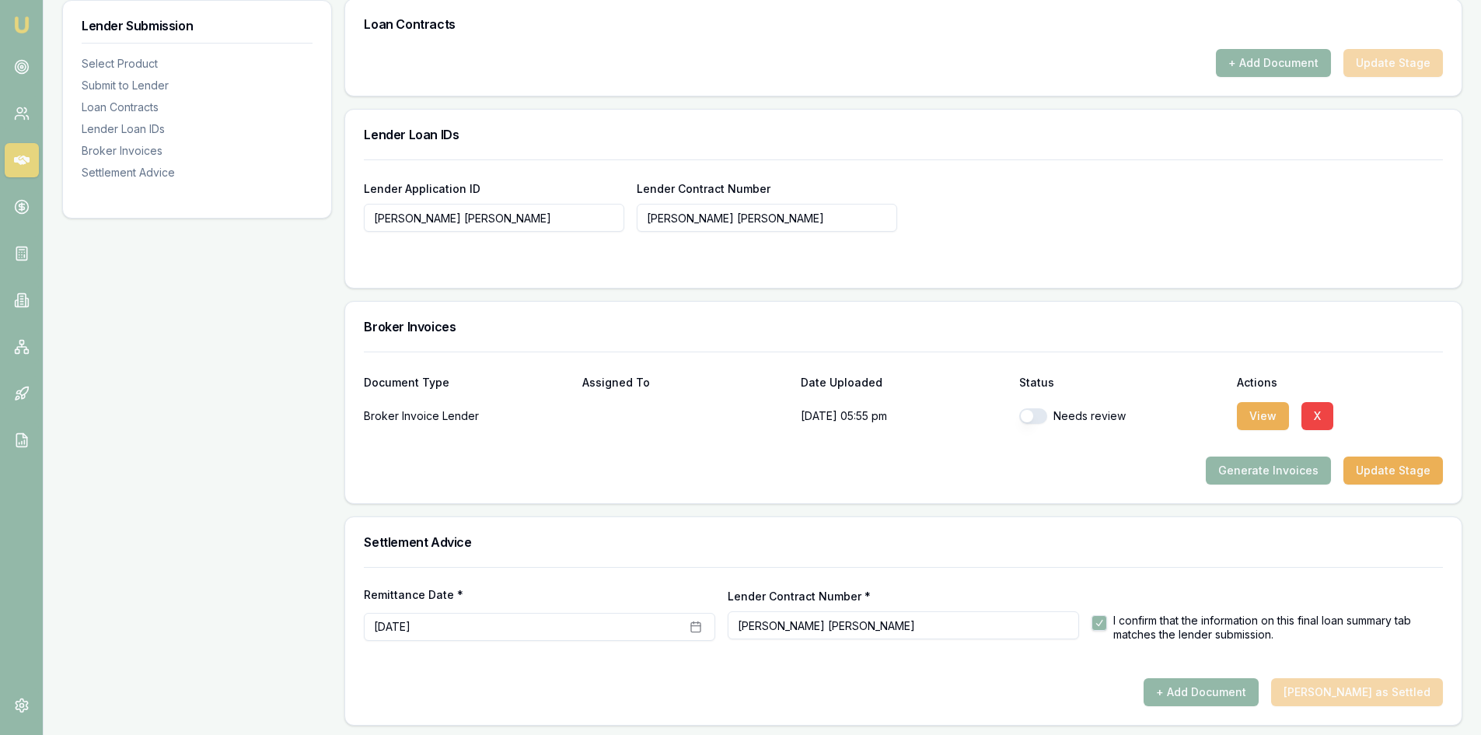
click at [1033, 418] on button "button" at bounding box center [1034, 416] width 28 height 16
checkbox input "true"
click at [1248, 413] on button "View" at bounding box center [1263, 416] width 52 height 28
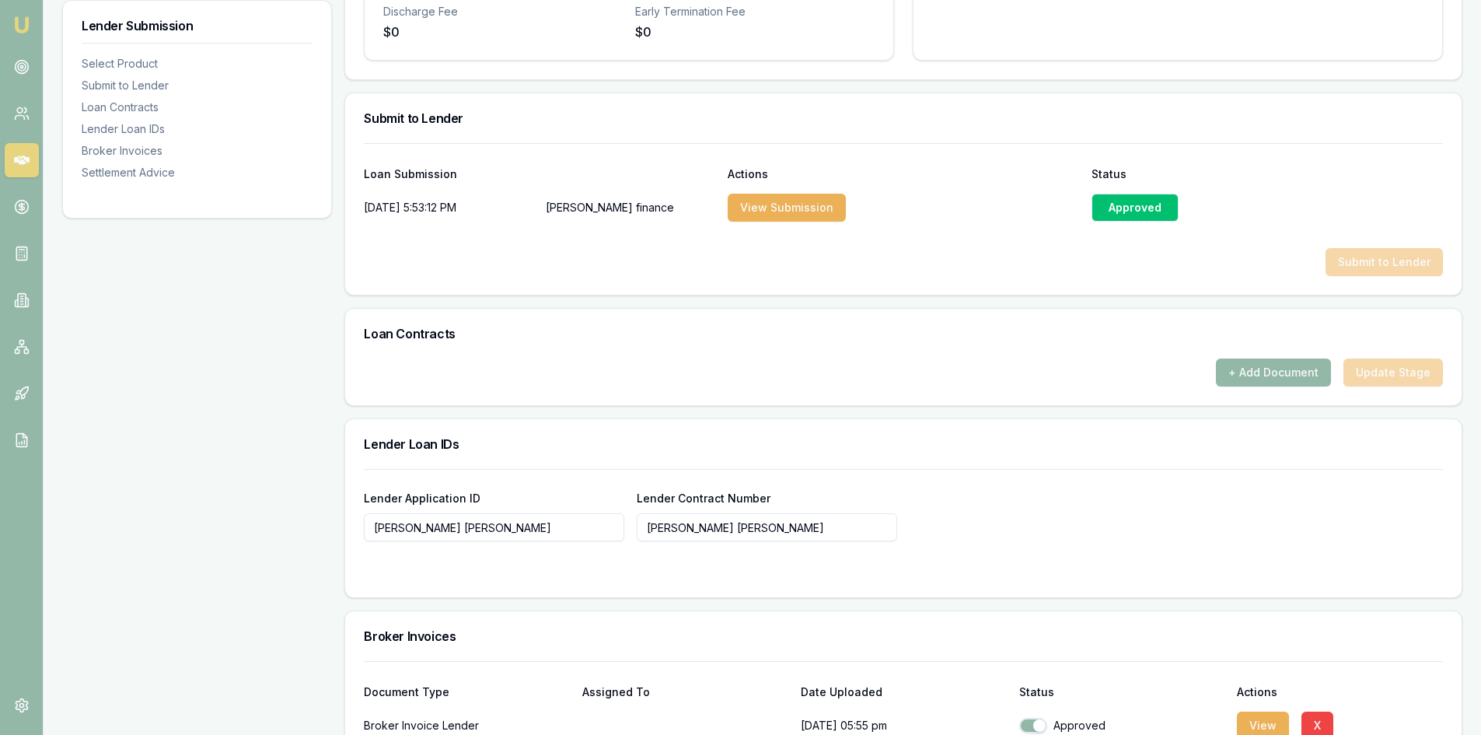
scroll to position [700, 0]
